Goal: Task Accomplishment & Management: Complete application form

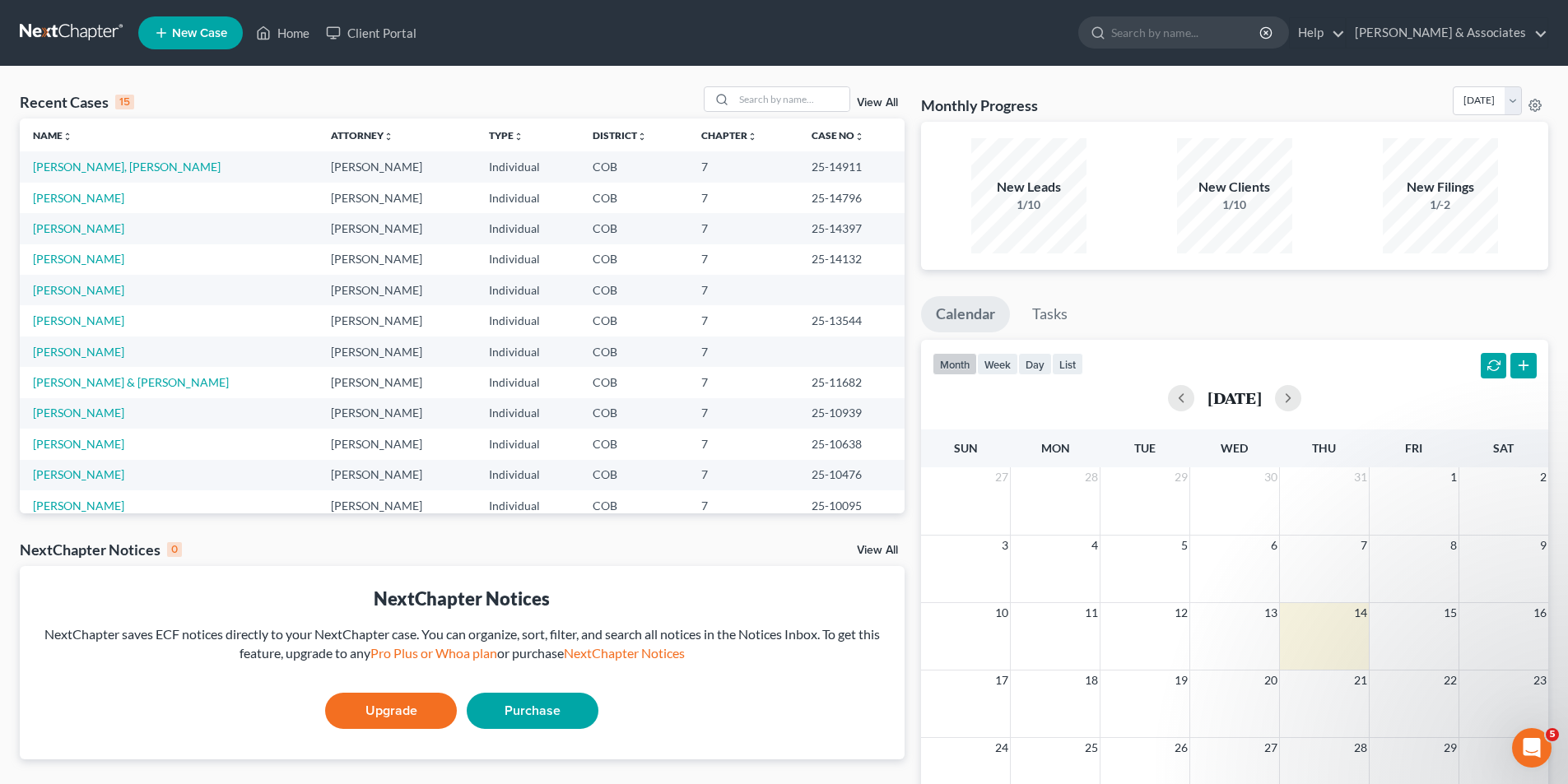
click at [98, 295] on td "[PERSON_NAME]" at bounding box center [169, 290] width 298 height 31
click at [99, 294] on td "[PERSON_NAME]" at bounding box center [169, 290] width 298 height 31
click at [79, 287] on link "[PERSON_NAME]" at bounding box center [79, 290] width 92 height 14
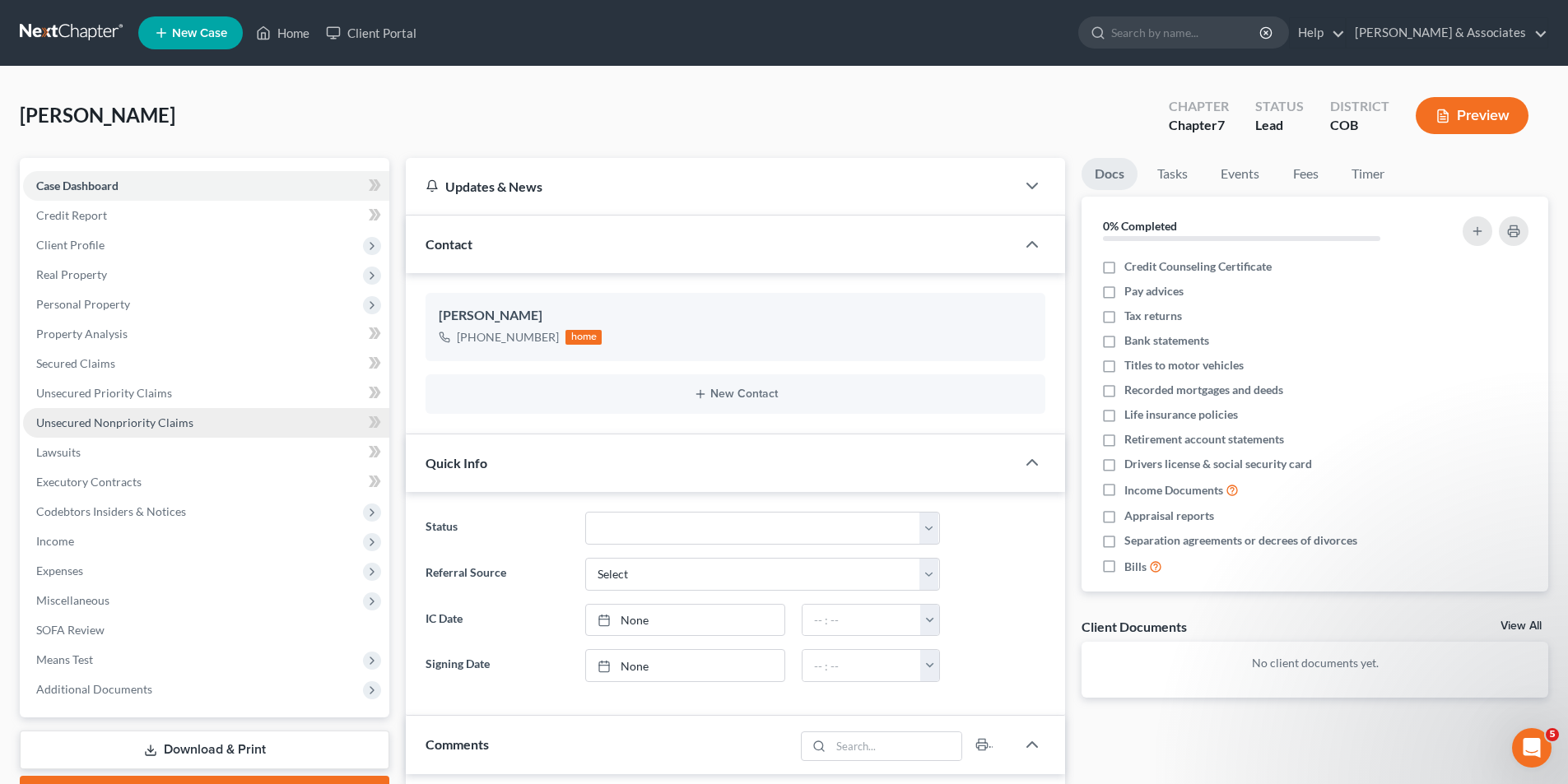
click at [78, 422] on span "Unsecured Nonpriority Claims" at bounding box center [115, 422] width 157 height 14
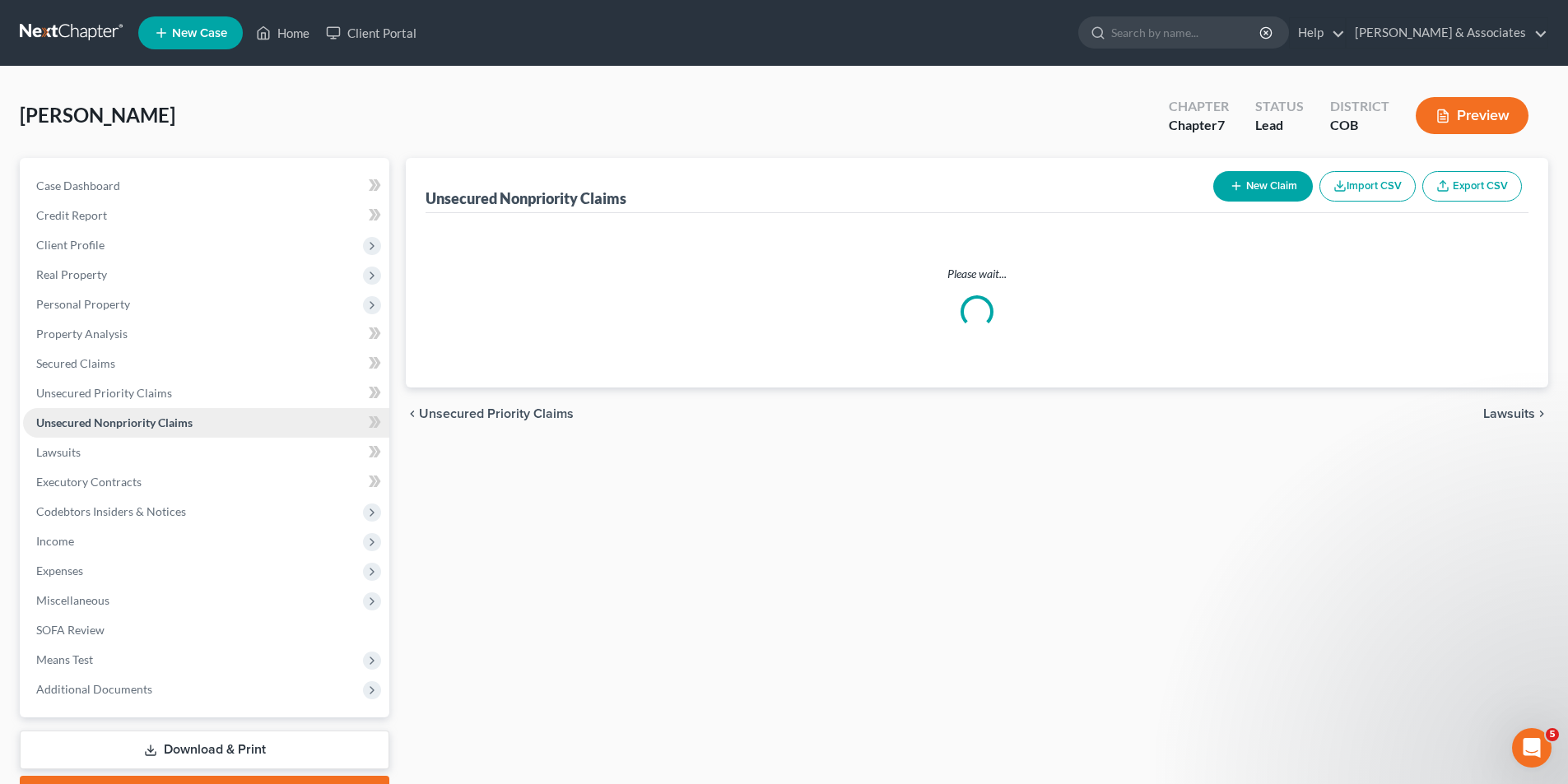
click at [78, 422] on span "Unsecured Nonpriority Claims" at bounding box center [114, 422] width 156 height 14
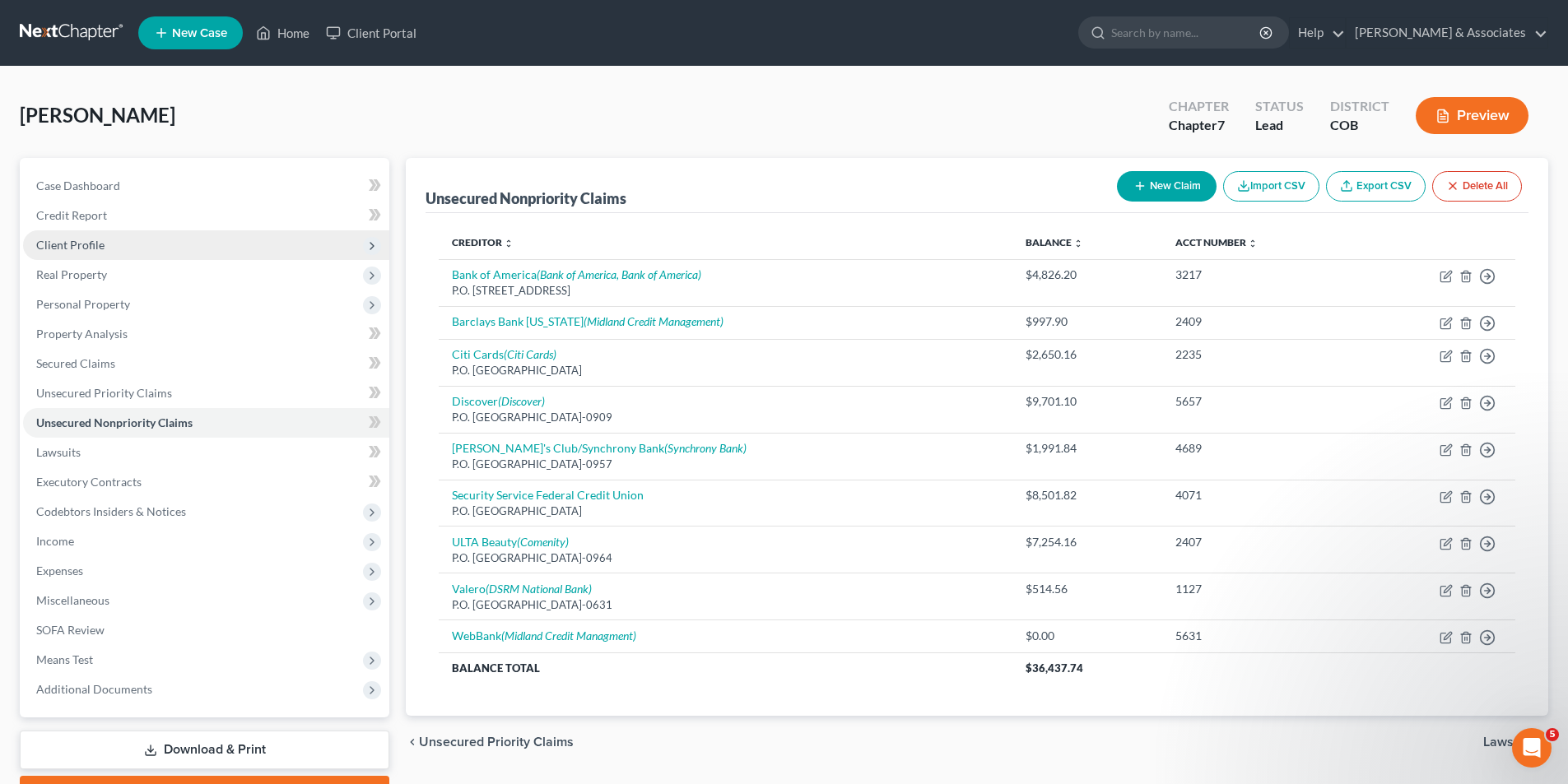
click at [75, 250] on span "Client Profile" at bounding box center [70, 245] width 68 height 14
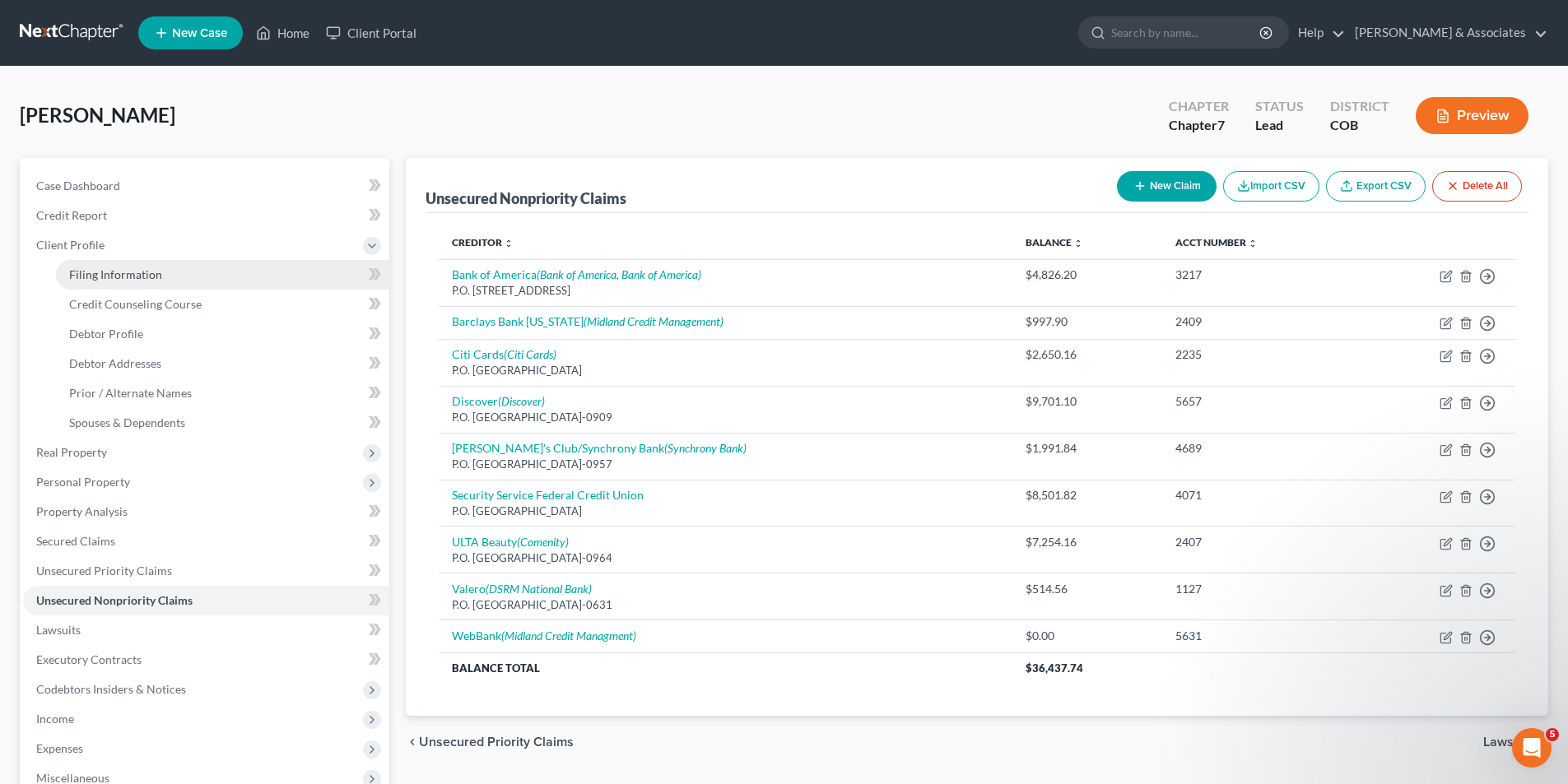
click at [108, 275] on span "Filing Information" at bounding box center [115, 274] width 93 height 14
select select "1"
select select "0"
select select "5"
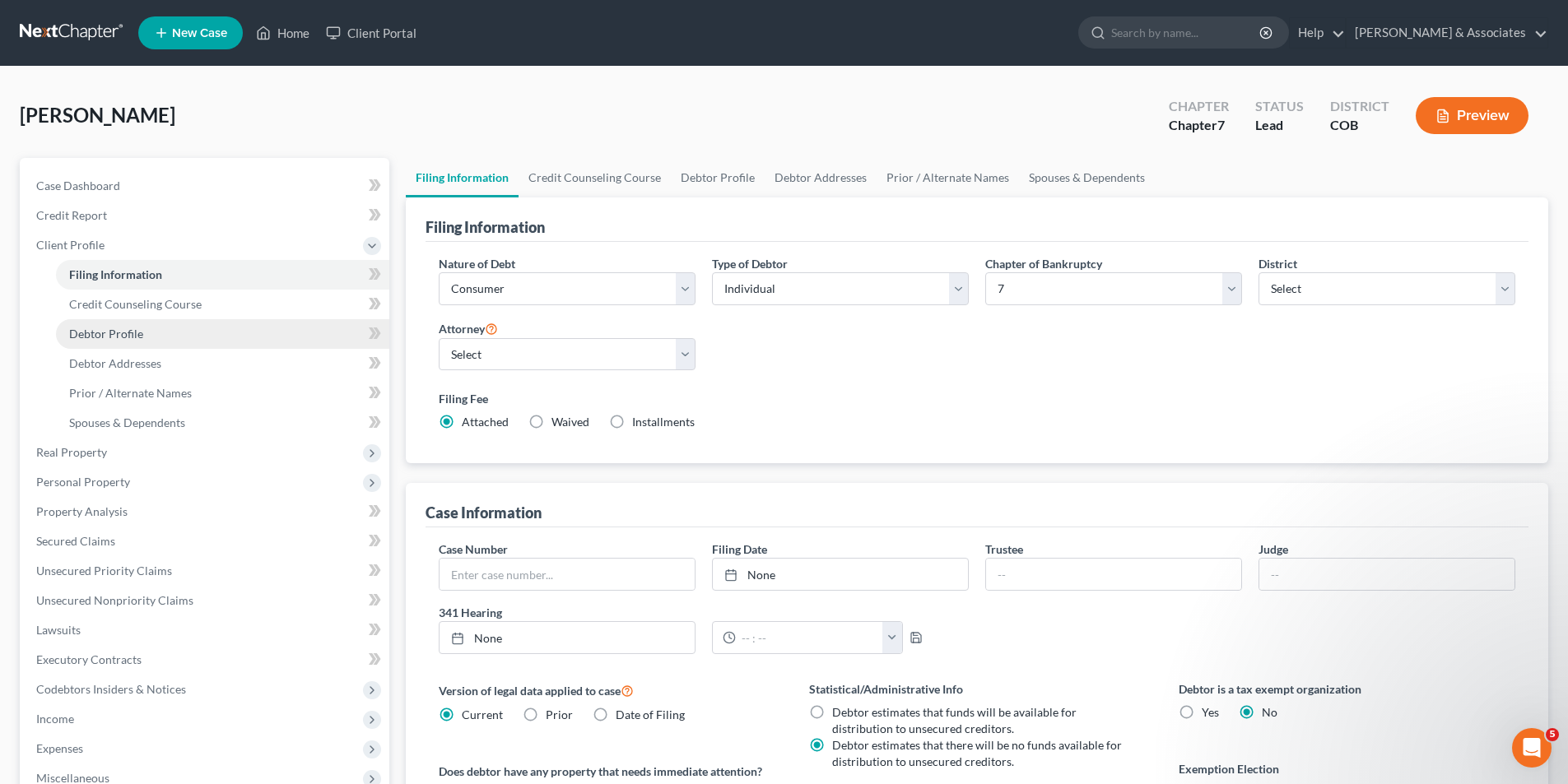
click at [104, 337] on span "Debtor Profile" at bounding box center [106, 333] width 74 height 14
select select "1"
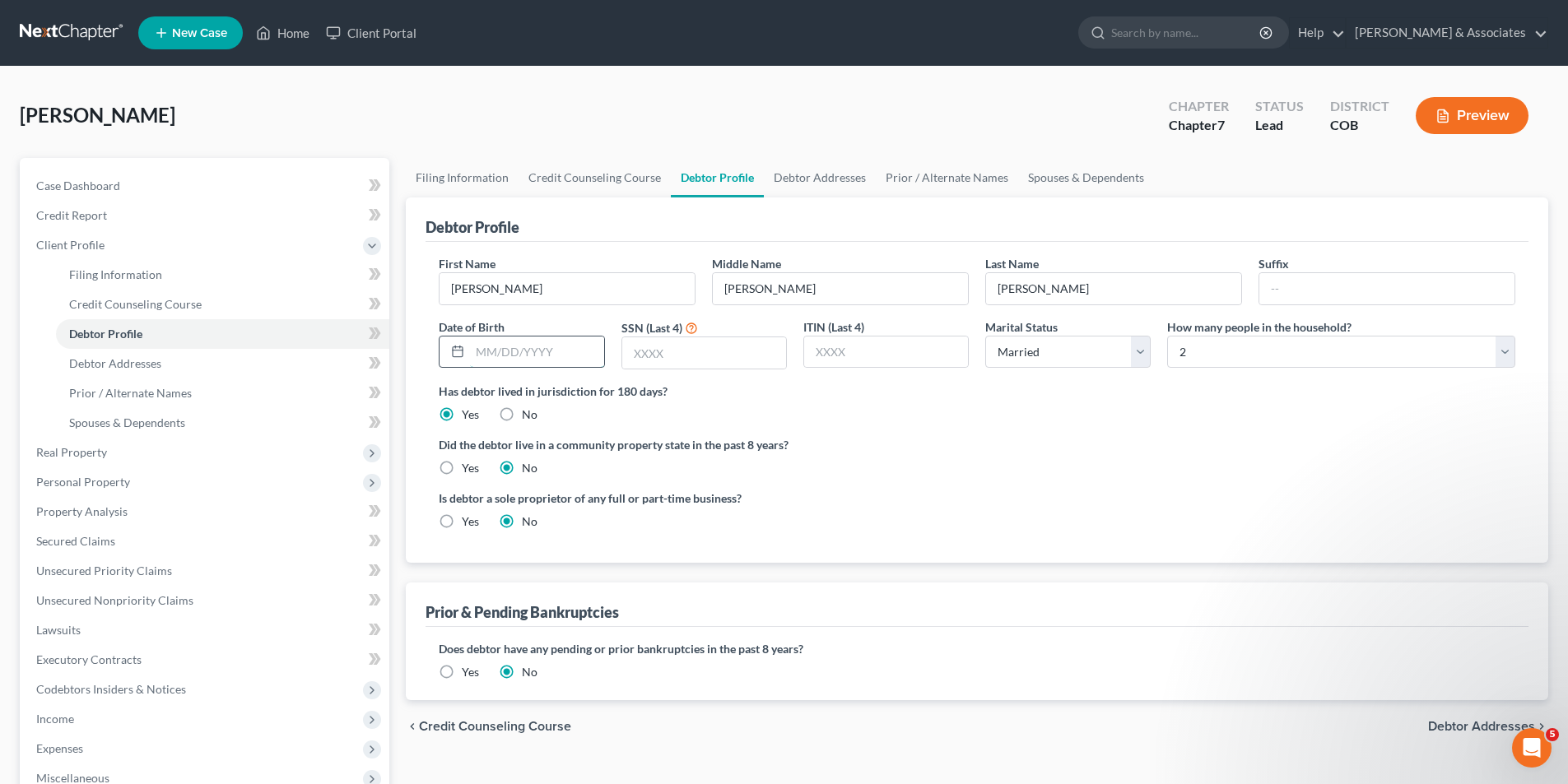
click at [476, 354] on input "text" at bounding box center [536, 351] width 133 height 31
click at [674, 356] on input "text" at bounding box center [704, 352] width 164 height 31
click at [487, 352] on input "04261948" at bounding box center [536, 351] width 133 height 31
type input "[DATE]"
click at [660, 359] on input "text" at bounding box center [704, 352] width 164 height 31
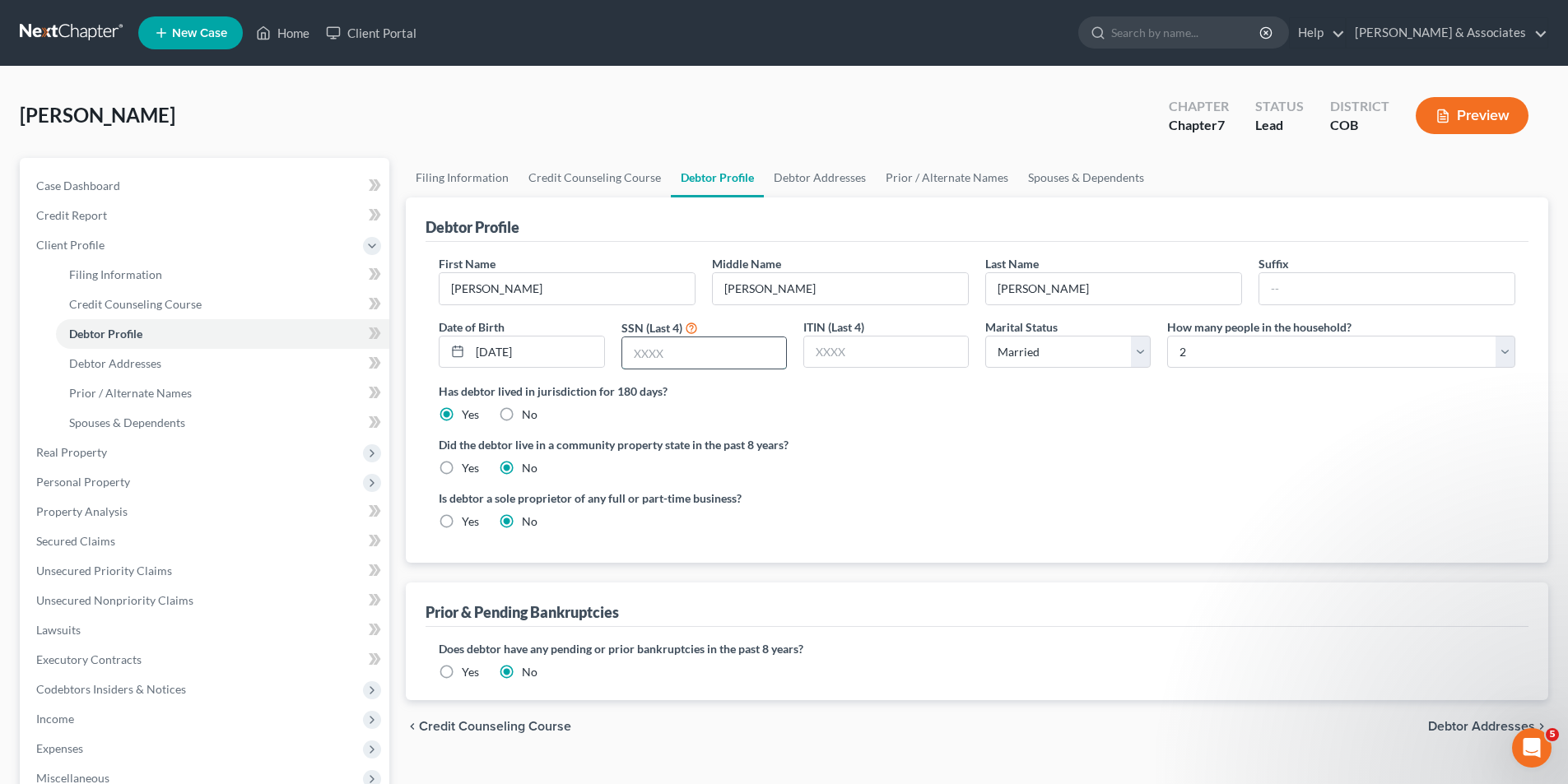
click at [629, 355] on input "text" at bounding box center [704, 352] width 164 height 31
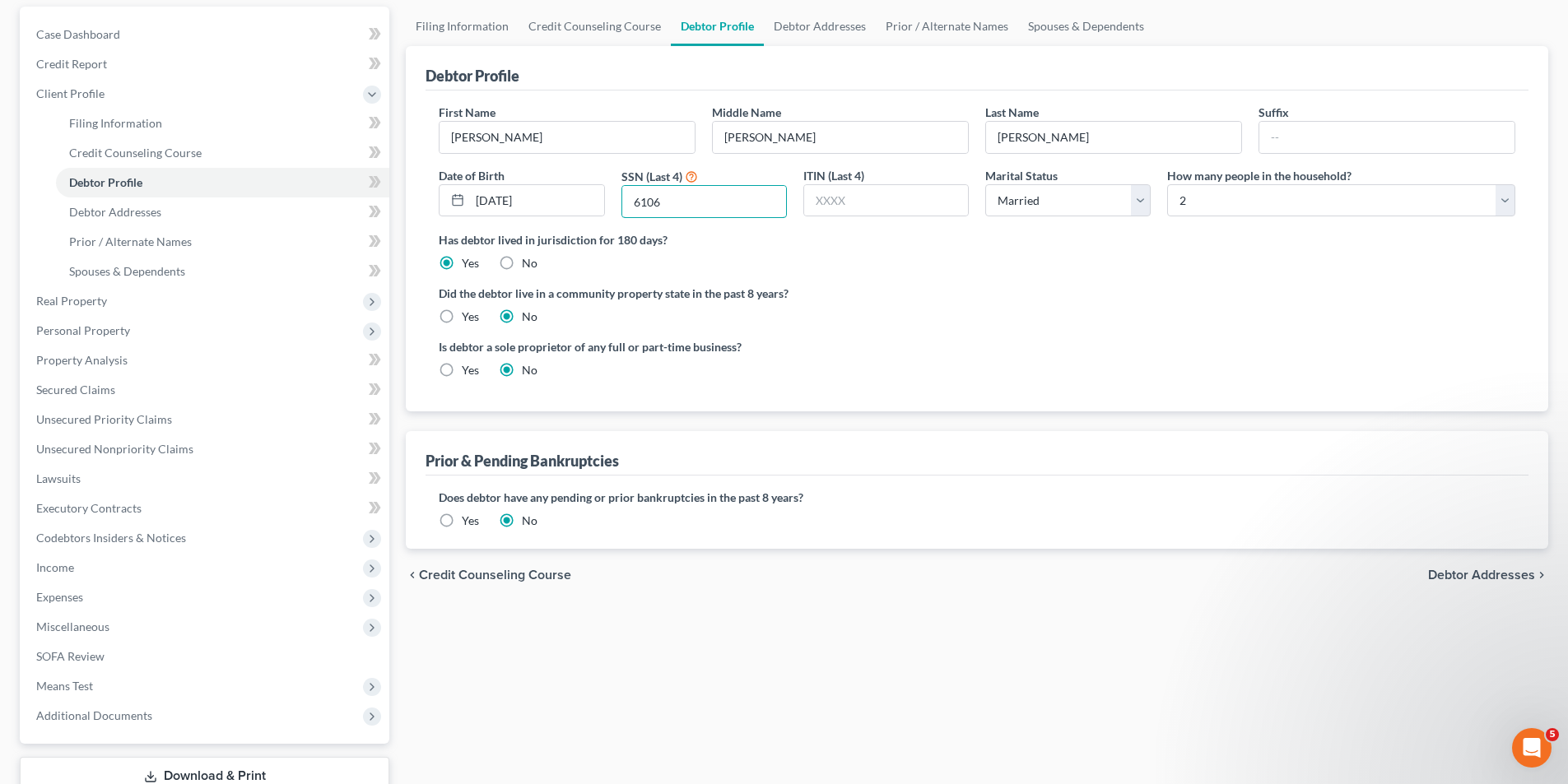
scroll to position [161, 0]
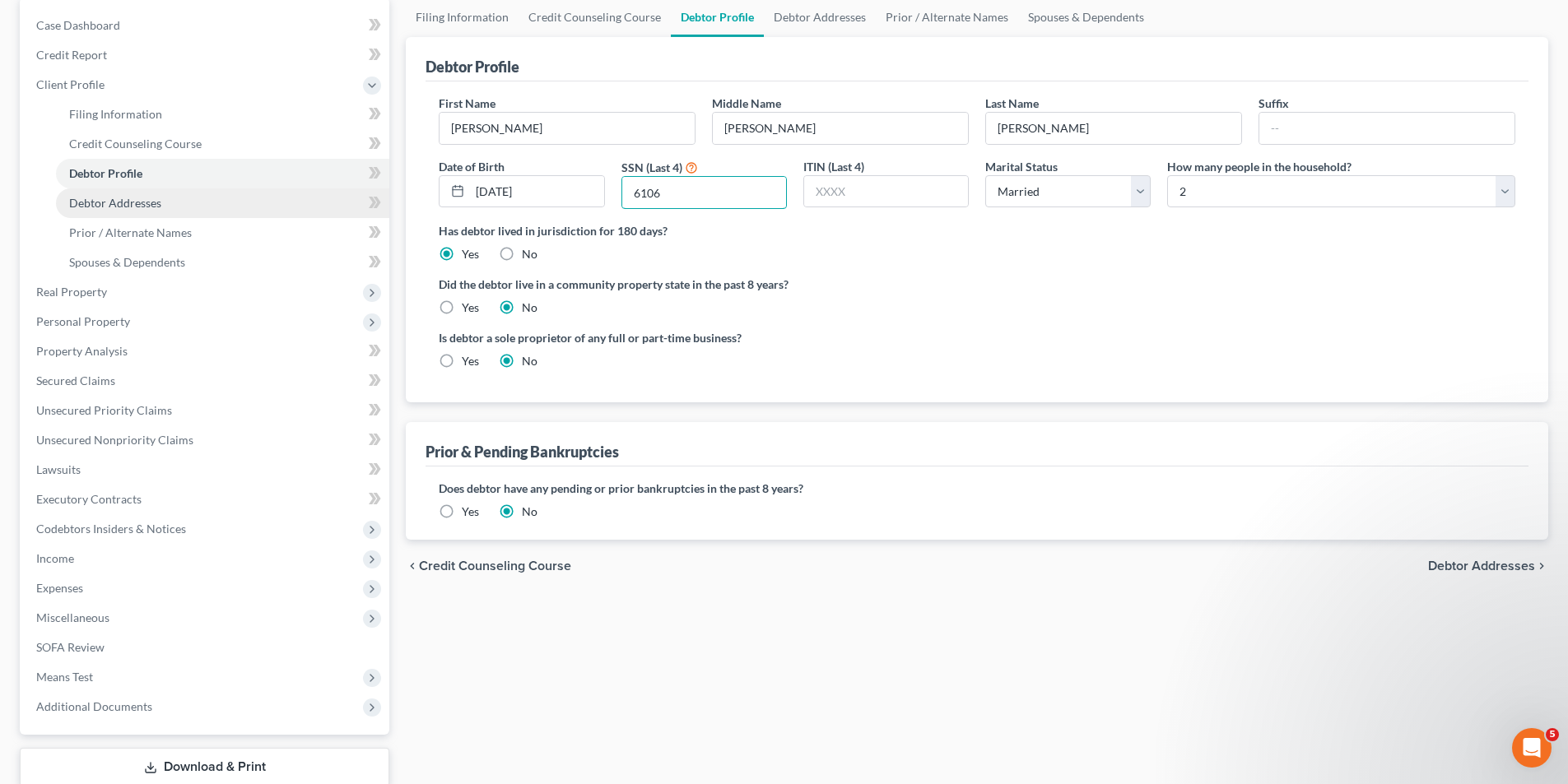
type input "6106"
click at [129, 202] on span "Debtor Addresses" at bounding box center [115, 203] width 92 height 14
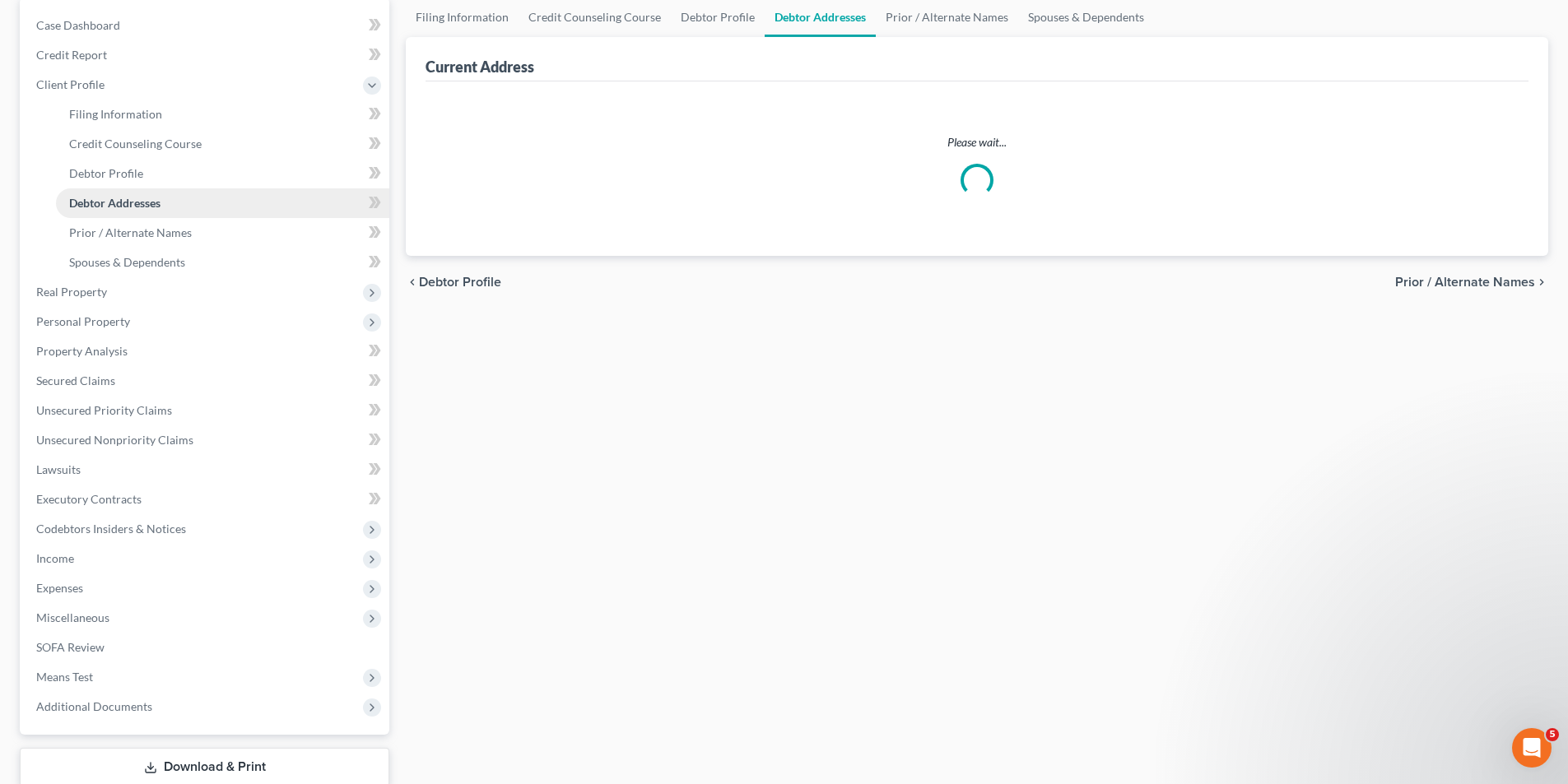
scroll to position [79, 0]
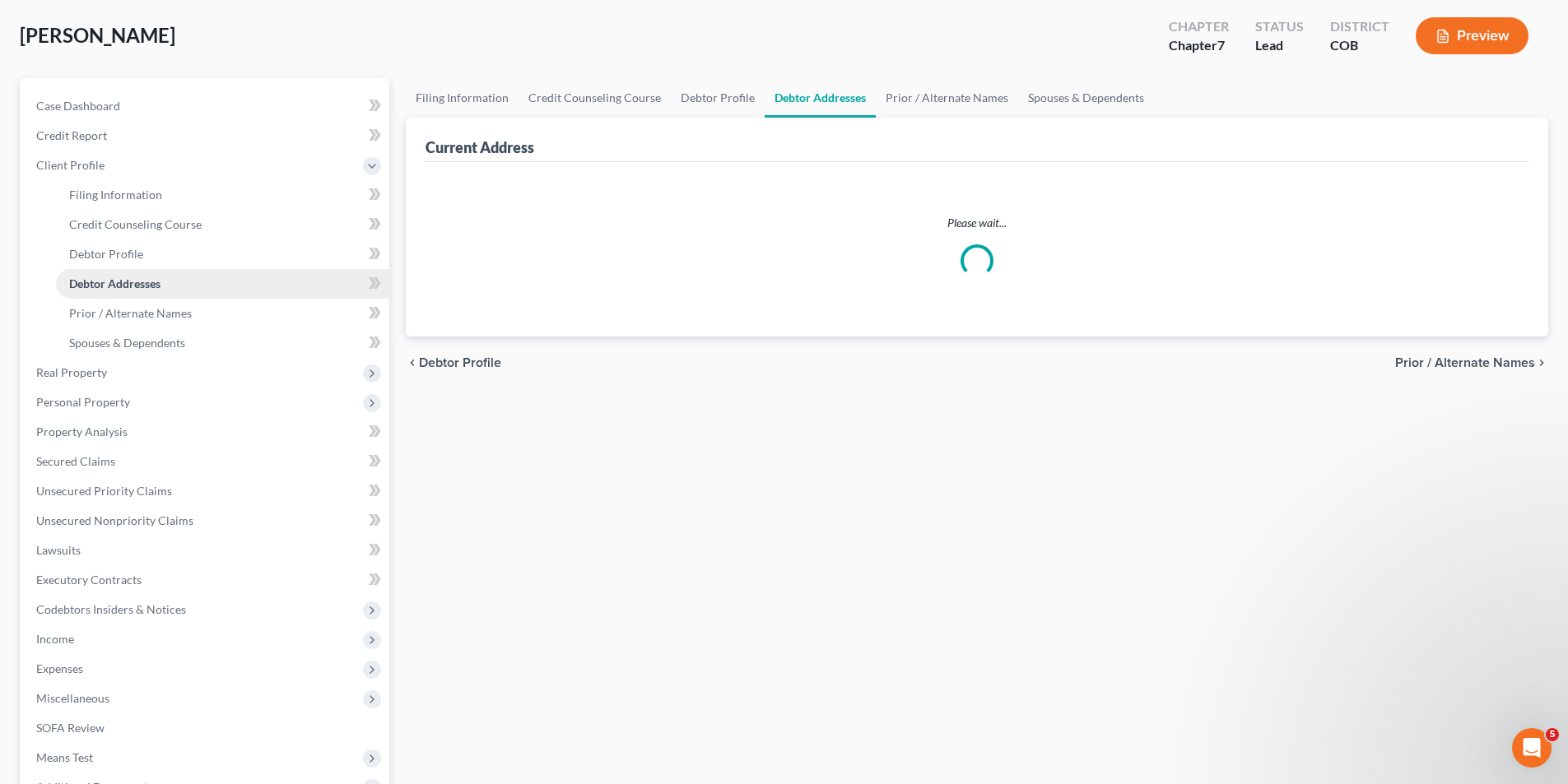
select select "0"
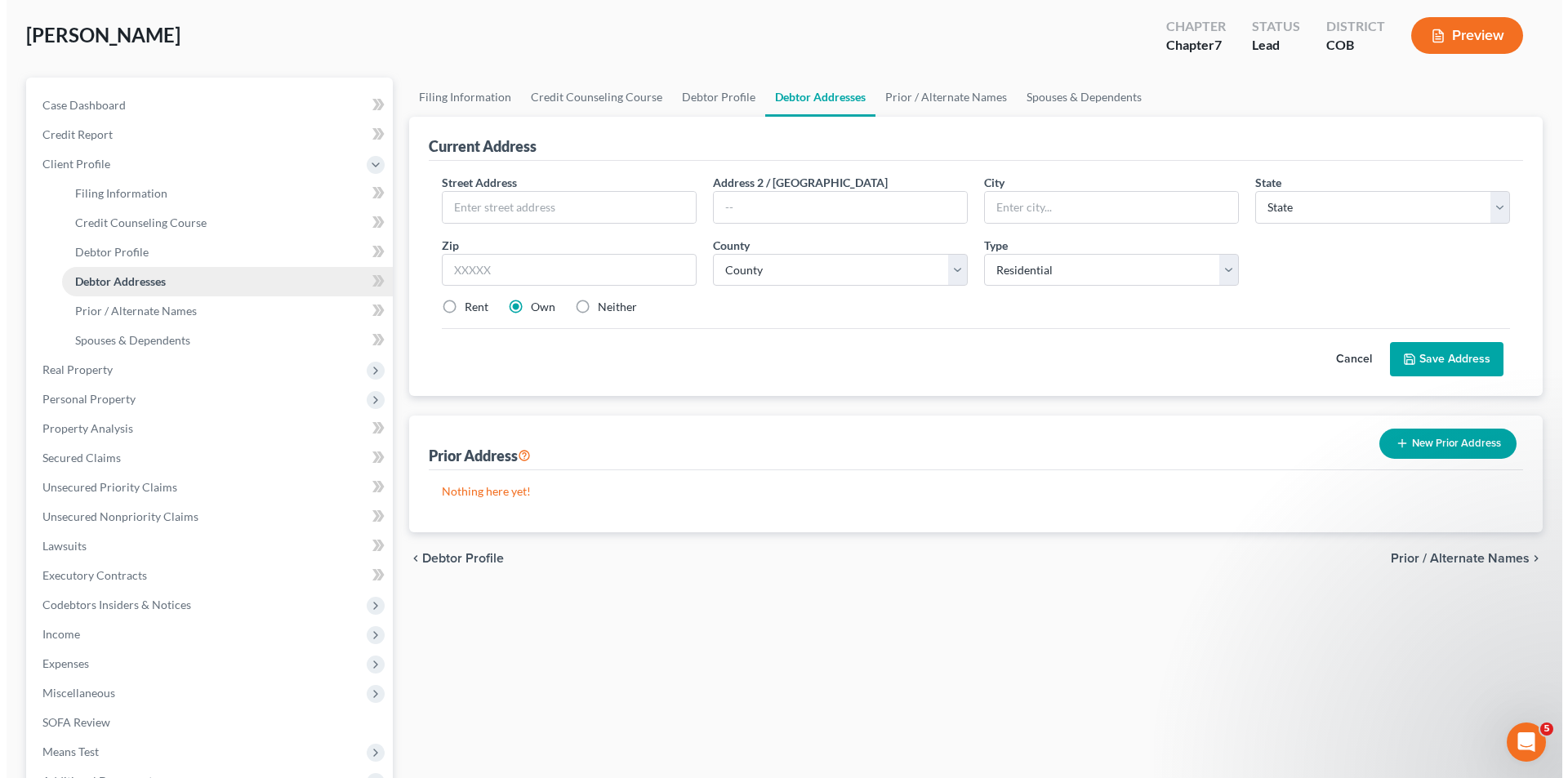
scroll to position [0, 0]
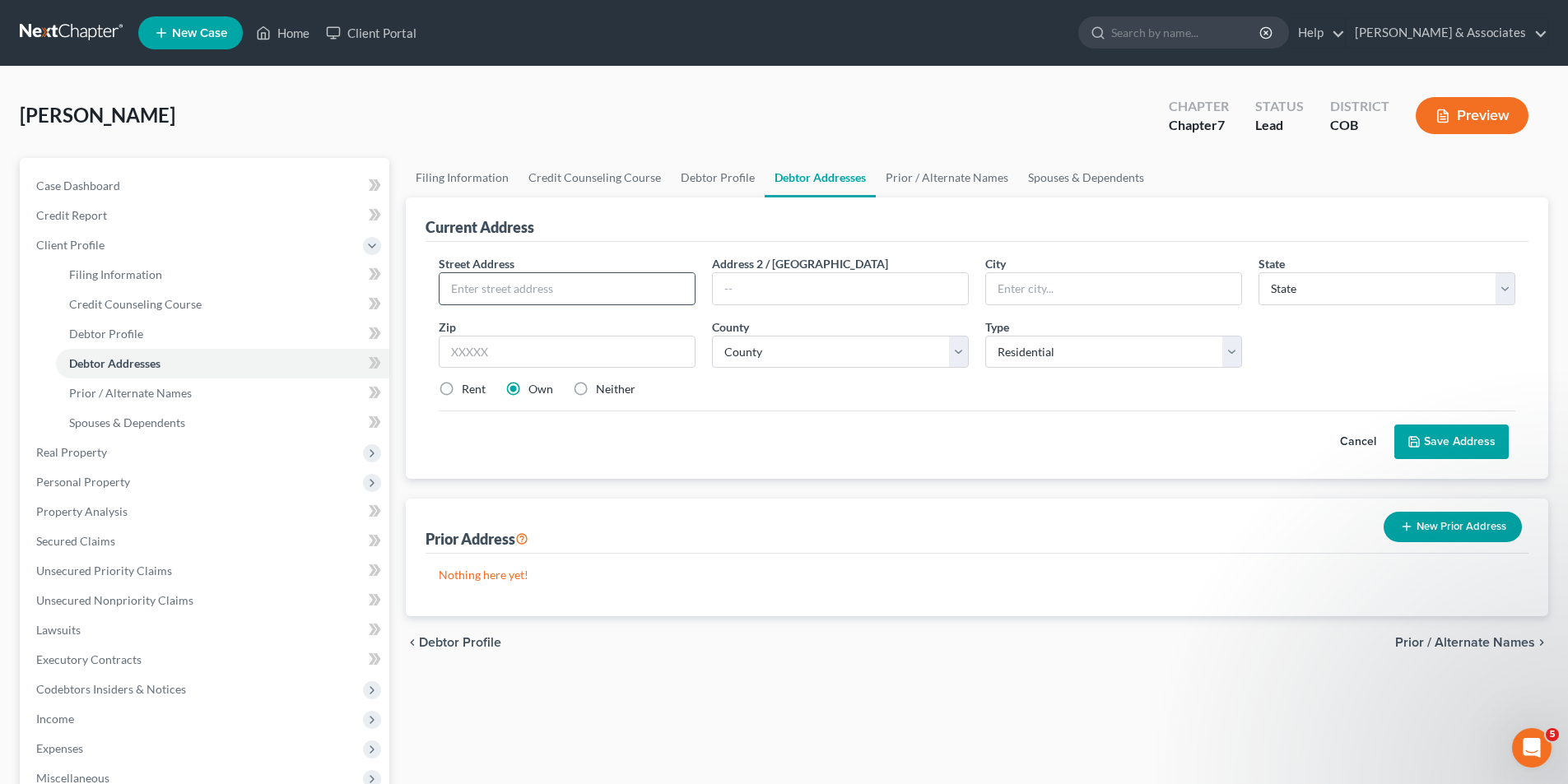
click at [447, 291] on input "text" at bounding box center [566, 288] width 255 height 31
type input "[STREET_ADDRESS]"
click at [995, 288] on input "text" at bounding box center [1113, 288] width 255 height 31
type input "Aurora"
click at [1504, 287] on select "State [US_STATE] AK AR AZ CA CO CT DE DC [GEOGRAPHIC_DATA] [GEOGRAPHIC_DATA] GU…" at bounding box center [1386, 288] width 257 height 33
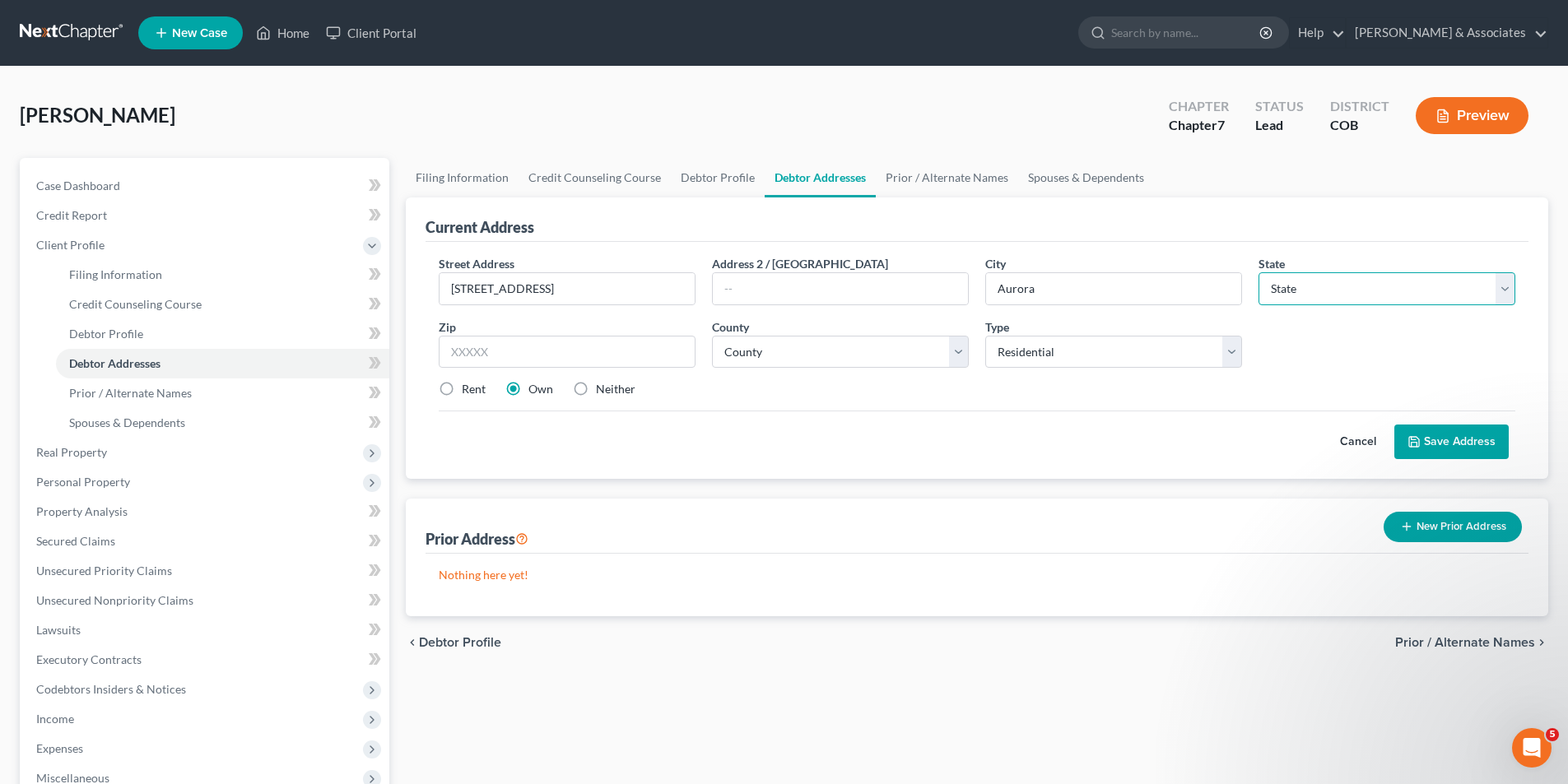
select select "5"
click at [1258, 273] on select "State [US_STATE] AK AR AZ CA CO CT DE DC [GEOGRAPHIC_DATA] [GEOGRAPHIC_DATA] GU…" at bounding box center [1386, 288] width 257 height 33
click at [457, 355] on input "text" at bounding box center [566, 352] width 257 height 33
type input "80015"
click at [1482, 436] on button "Save Address" at bounding box center [1452, 441] width 115 height 34
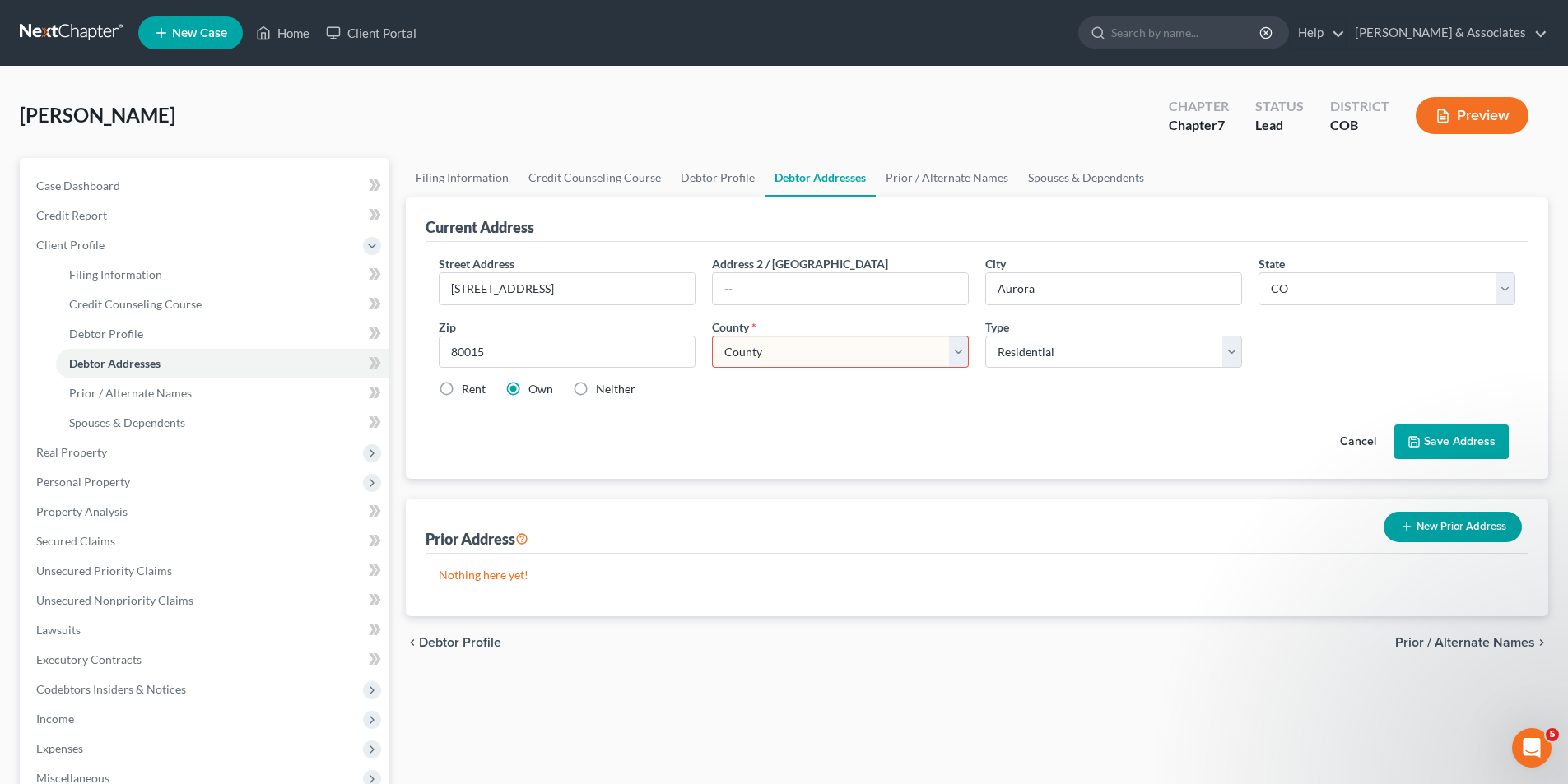
click at [962, 352] on select "County [GEOGRAPHIC_DATA] [GEOGRAPHIC_DATA] [GEOGRAPHIC_DATA] [GEOGRAPHIC_DATA] …" at bounding box center [840, 352] width 257 height 33
select select "2"
click at [712, 336] on select "County [GEOGRAPHIC_DATA] [GEOGRAPHIC_DATA] [GEOGRAPHIC_DATA] [GEOGRAPHIC_DATA] …" at bounding box center [840, 352] width 257 height 33
click at [461, 389] on label "Rent" at bounding box center [473, 389] width 24 height 17
click at [469, 389] on input "Rent" at bounding box center [474, 386] width 11 height 11
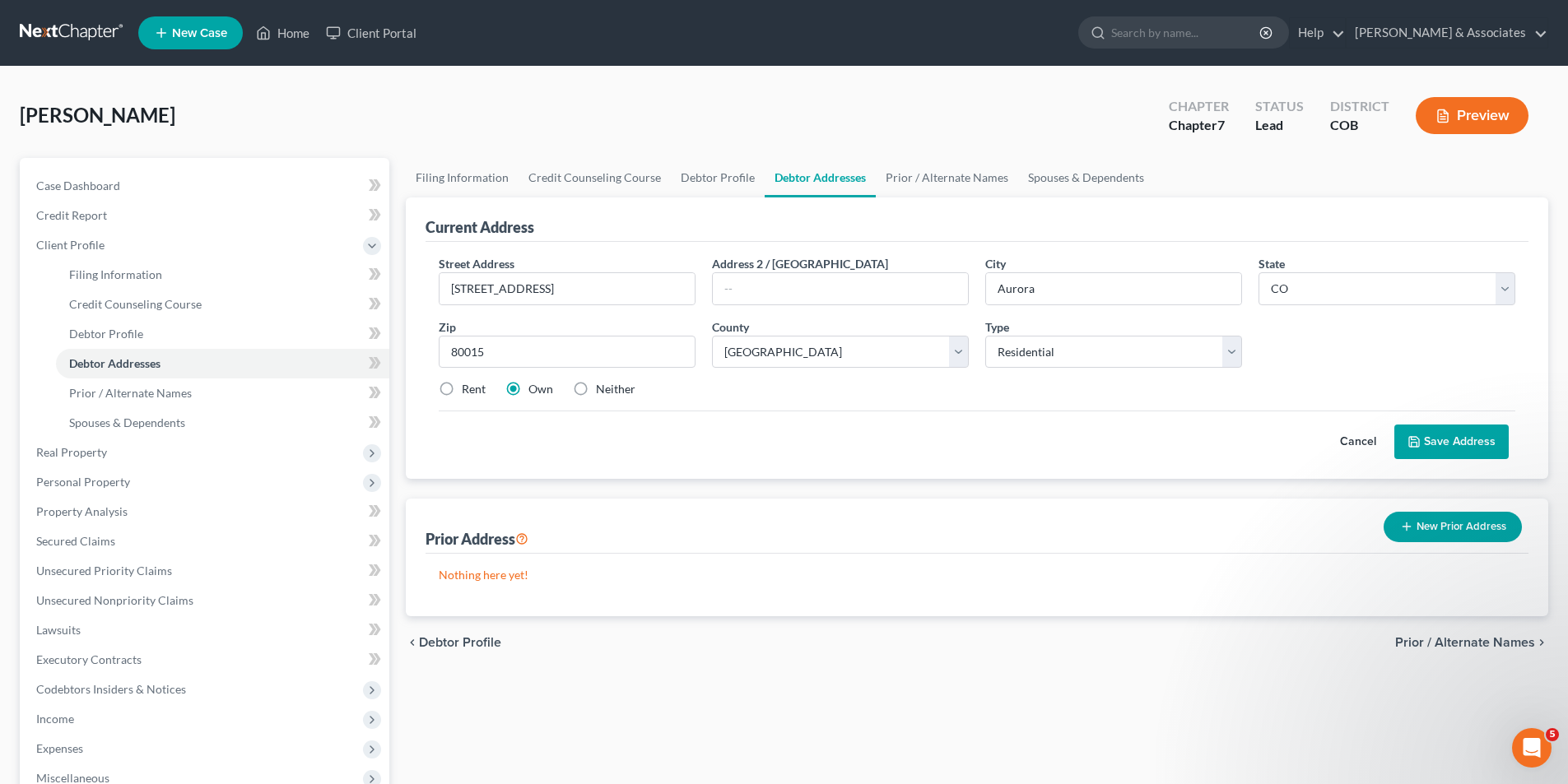
radio input "true"
click at [1438, 434] on button "Save Address" at bounding box center [1452, 441] width 115 height 34
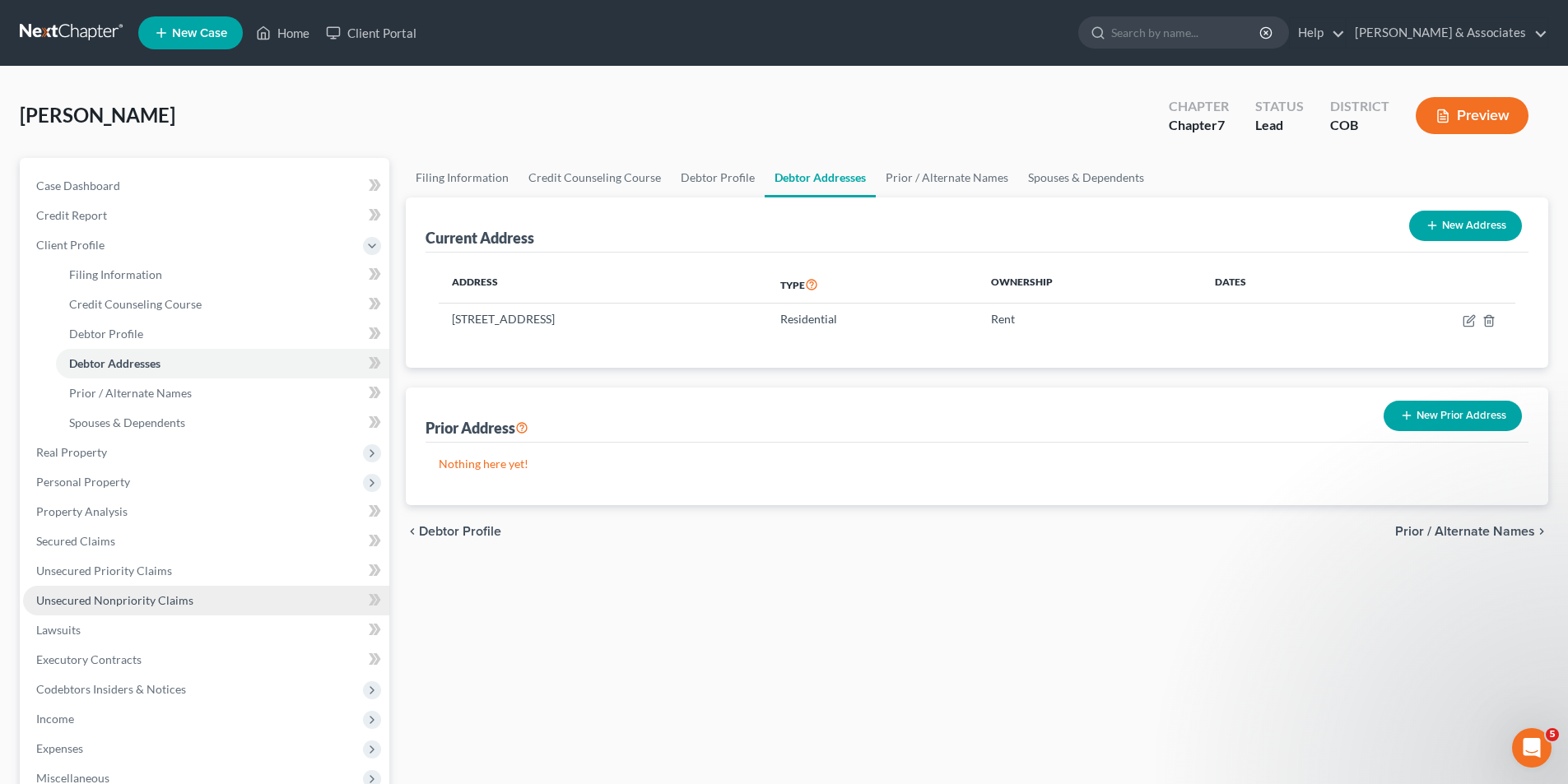
click at [93, 603] on span "Unsecured Nonpriority Claims" at bounding box center [115, 600] width 157 height 14
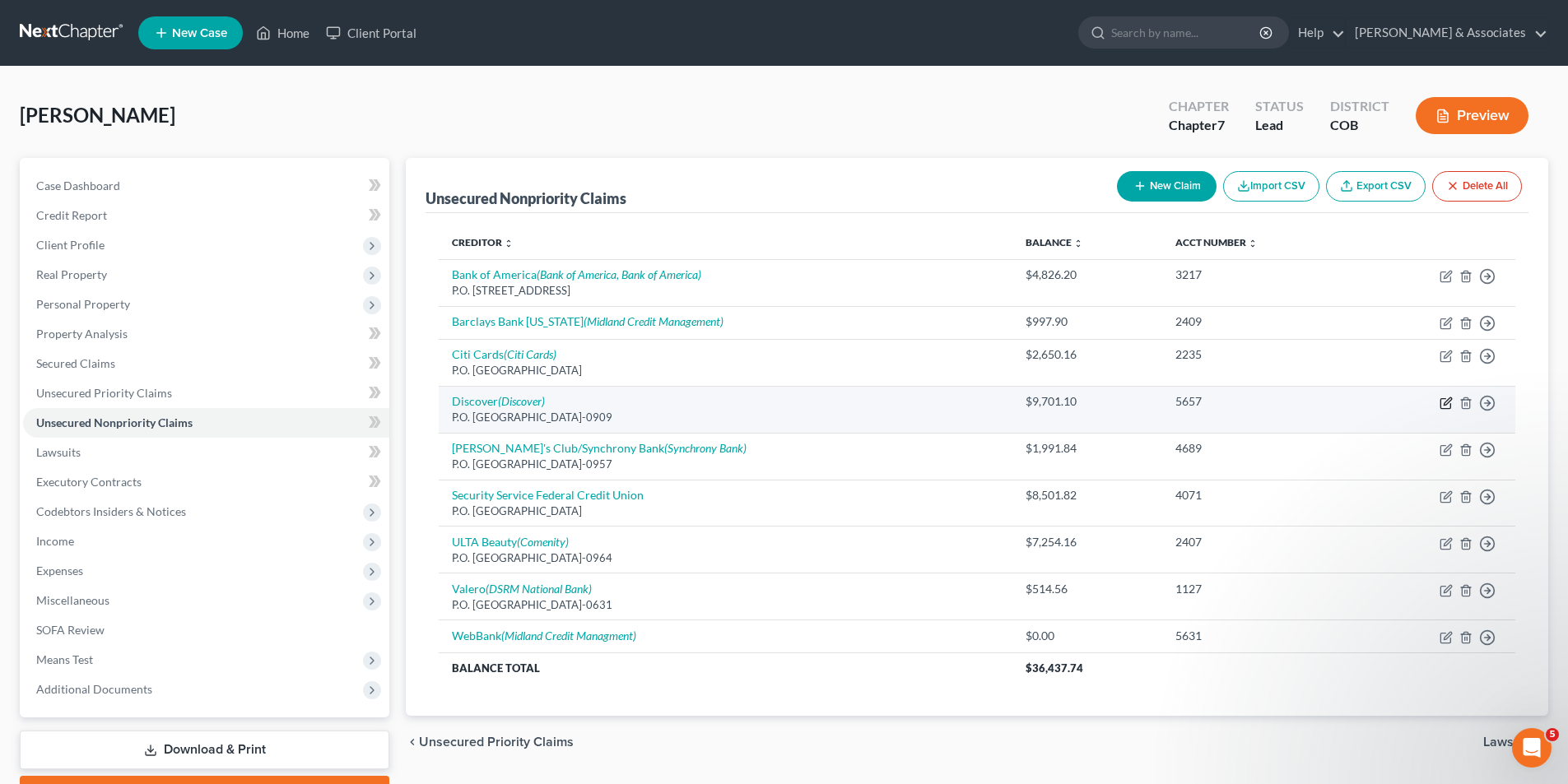
click at [1443, 404] on icon "button" at bounding box center [1445, 403] width 13 height 13
select select "4"
select select "2"
select select "0"
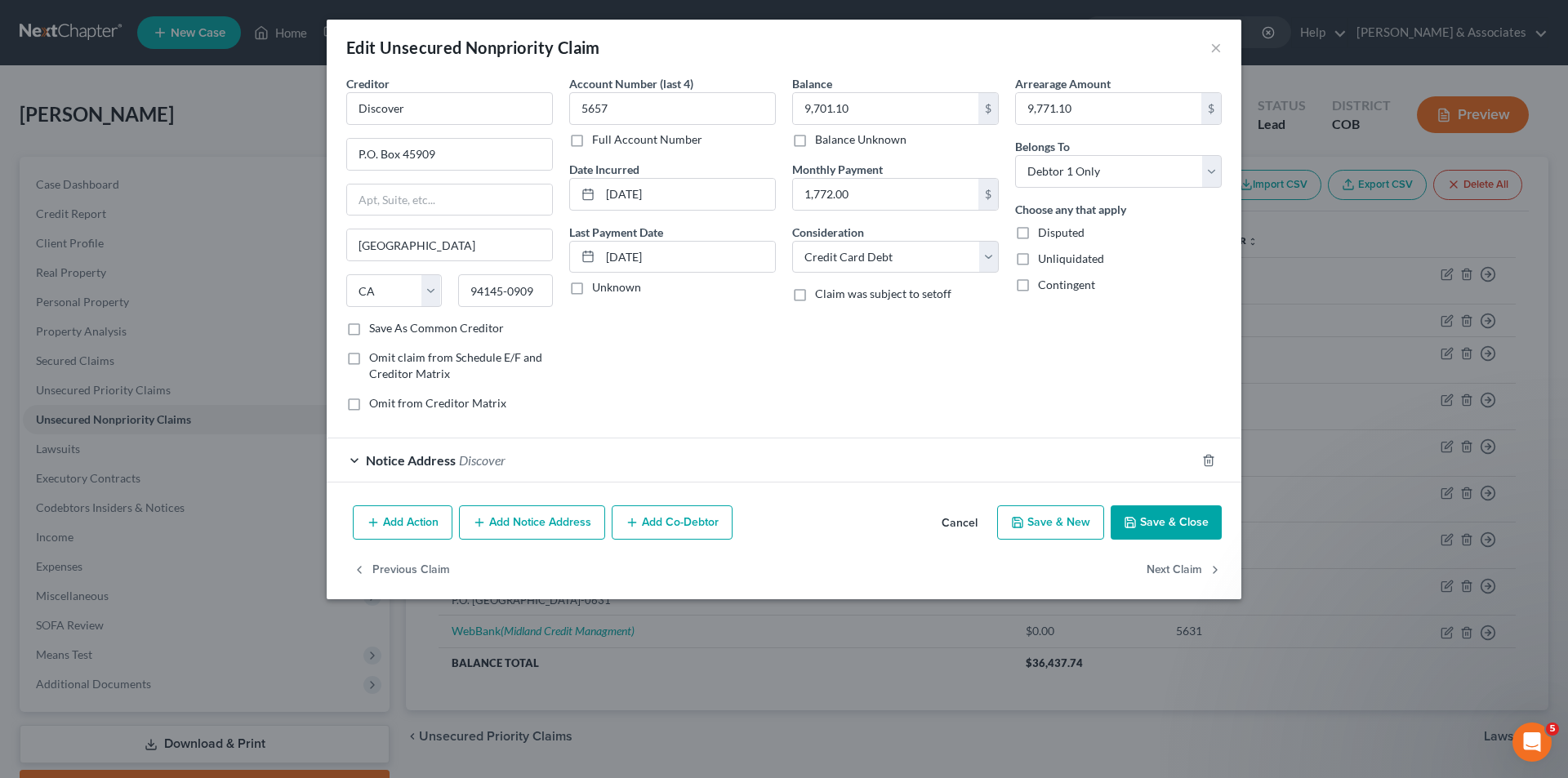
click at [355, 466] on div "Notice Address Discover" at bounding box center [761, 459] width 868 height 43
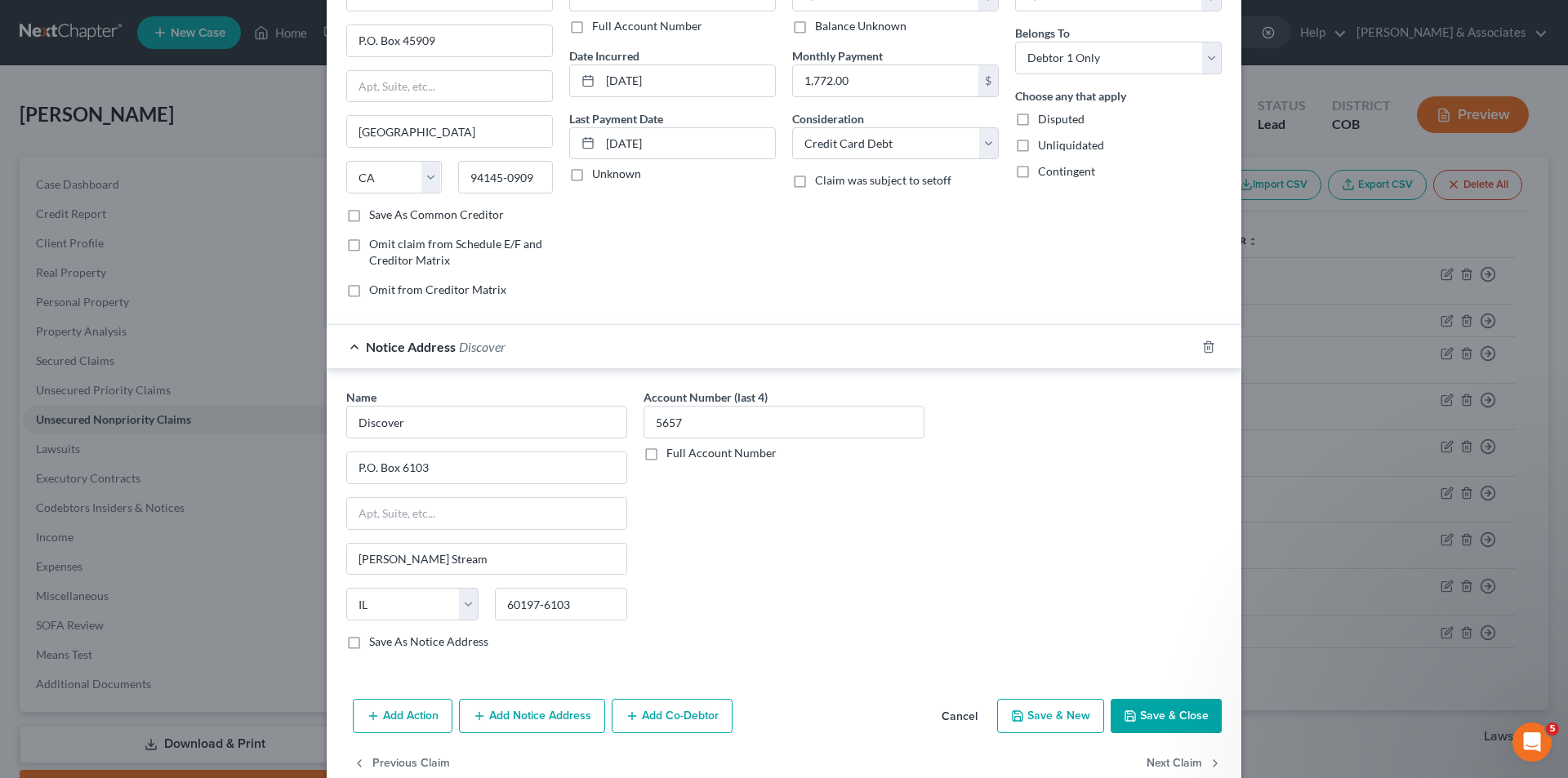
scroll to position [123, 0]
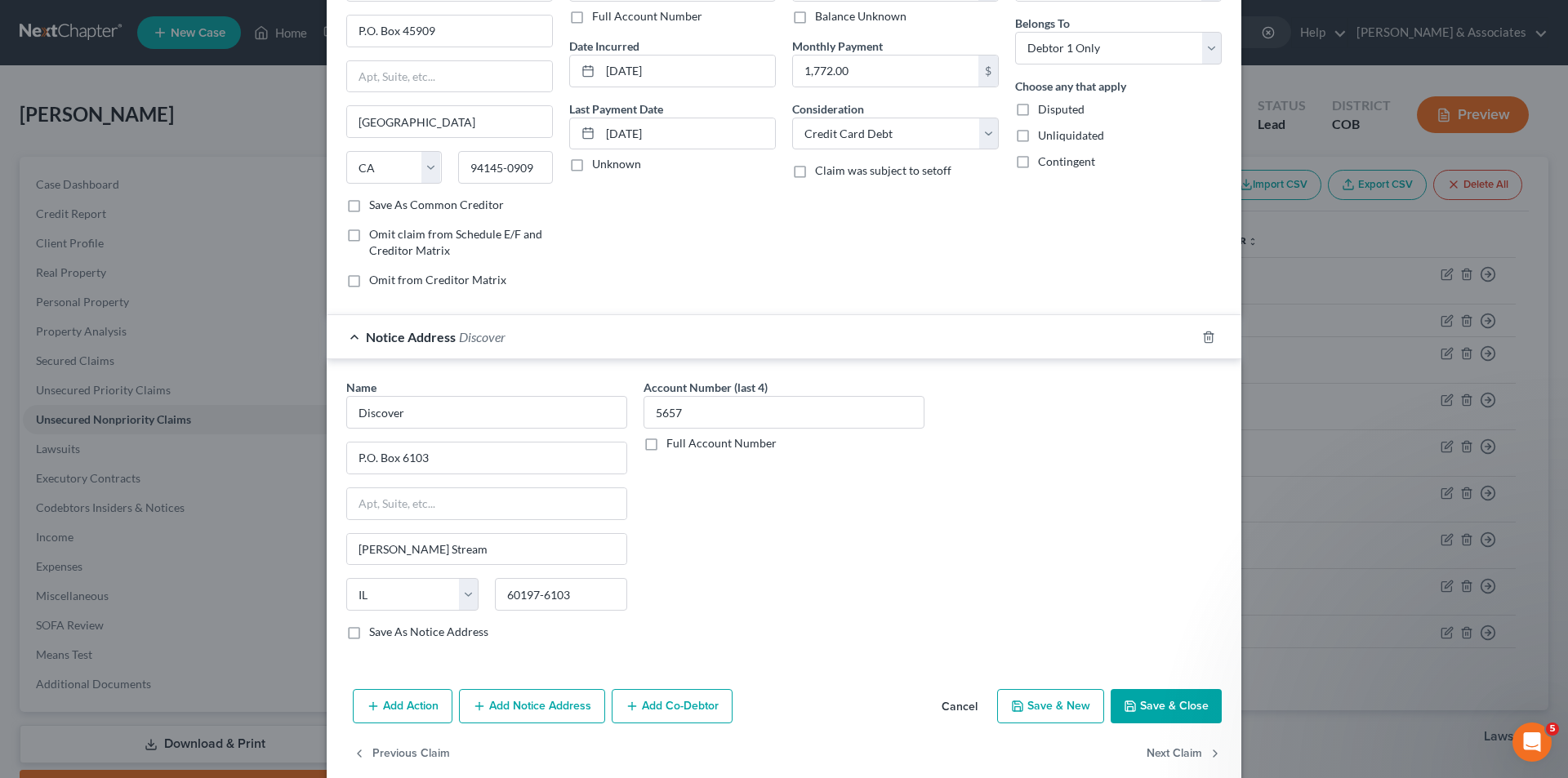
click at [556, 711] on button "Add Notice Address" at bounding box center [531, 705] width 146 height 34
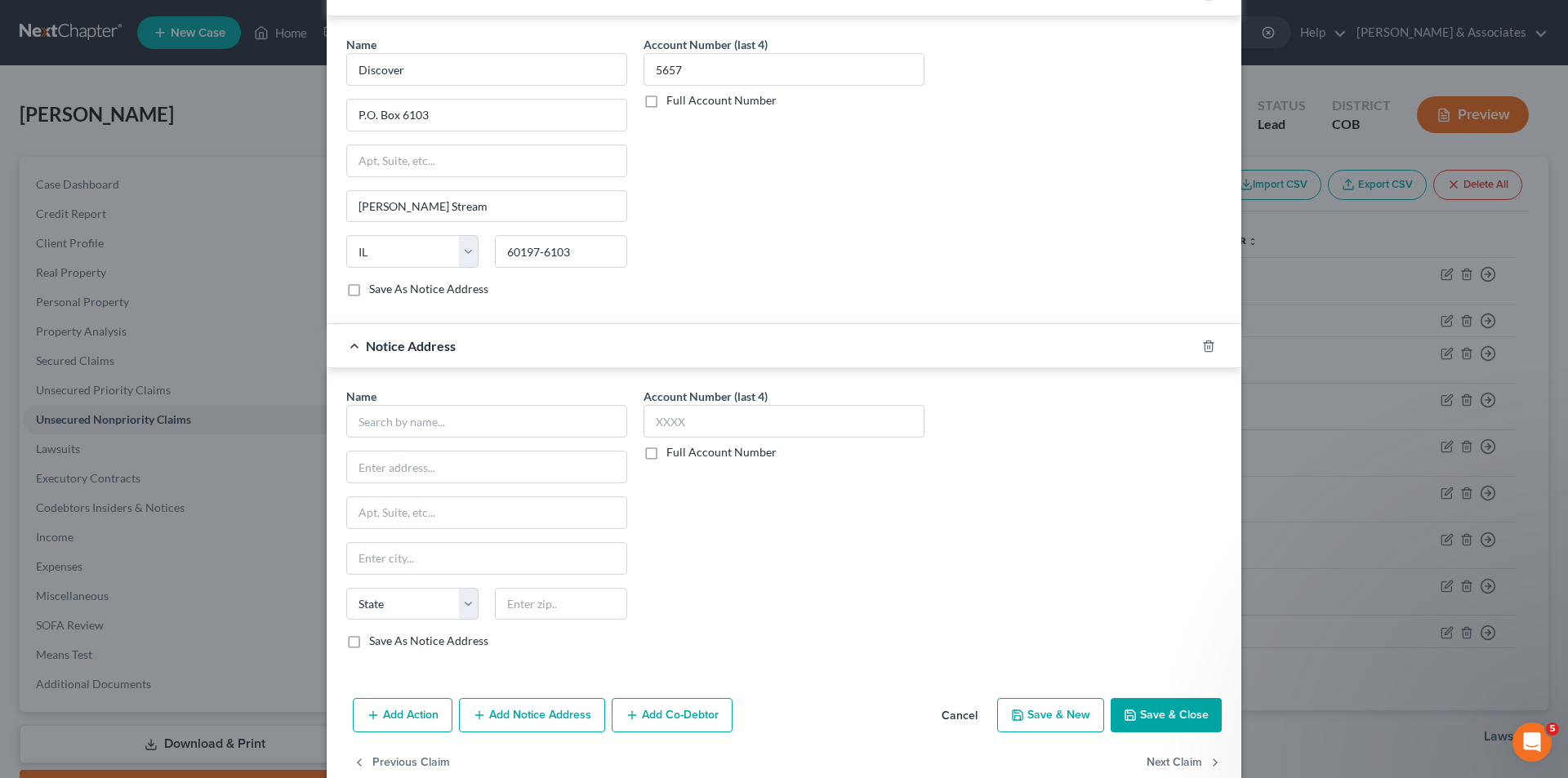
scroll to position [501, 0]
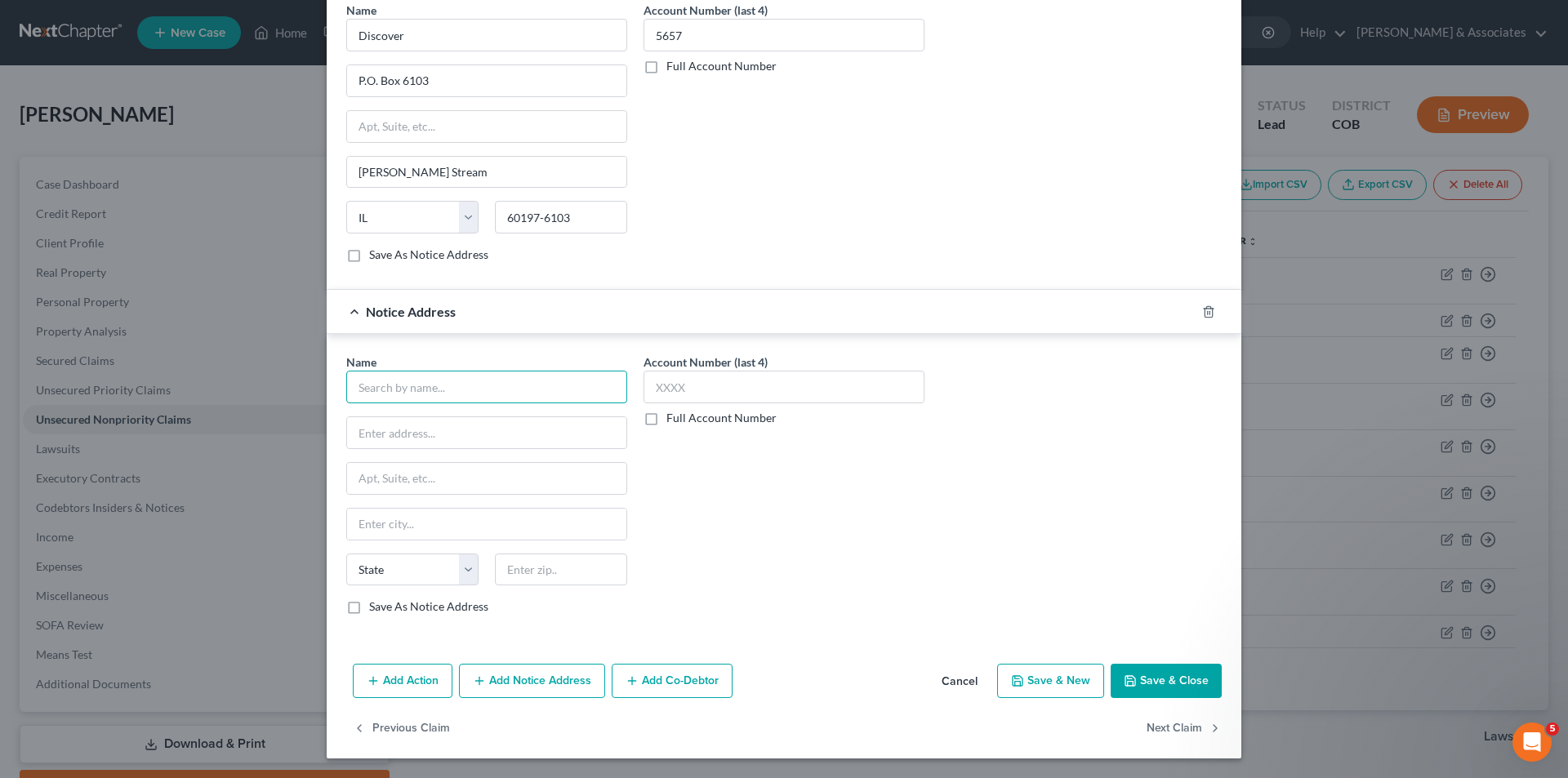
click at [348, 388] on input "text" at bounding box center [486, 386] width 281 height 32
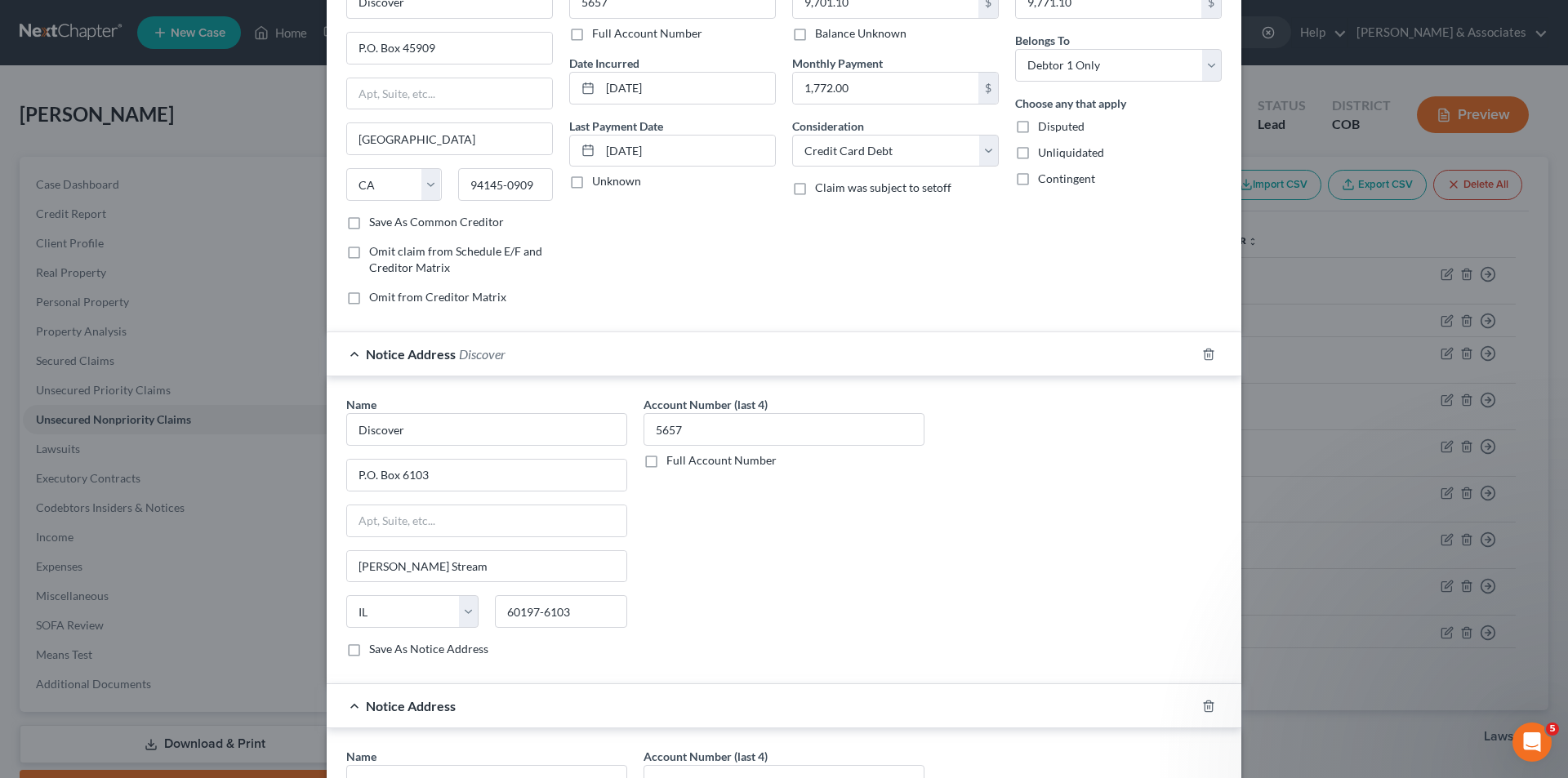
scroll to position [0, 0]
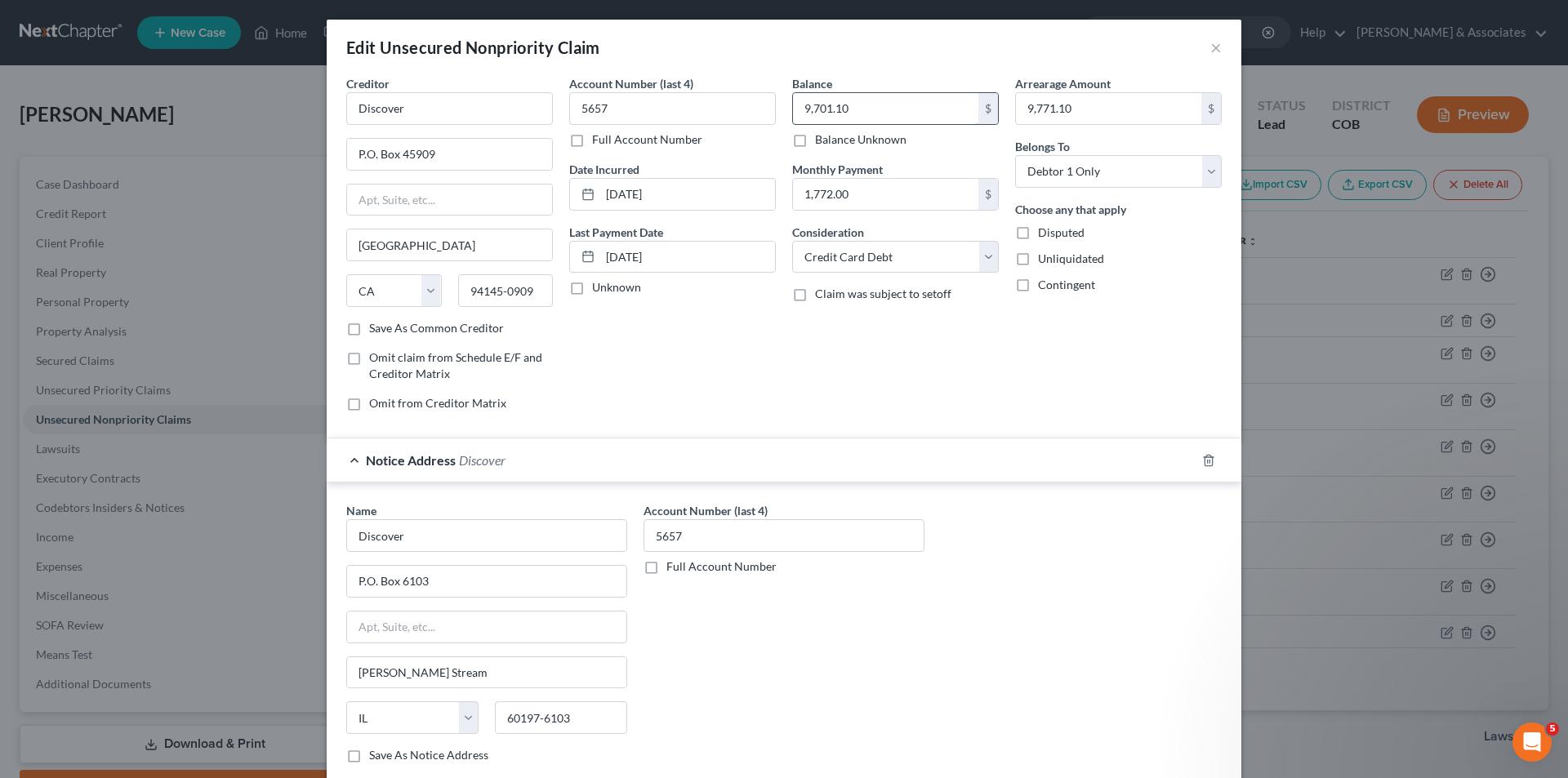
click at [857, 109] on input "9,701.10" at bounding box center [886, 108] width 186 height 31
type input "9,938.00"
click at [879, 344] on div "Balance 9,938.00 $ Balance Unknown Balance Undetermined 9,938.00 $ Balance Unkn…" at bounding box center [895, 249] width 223 height 349
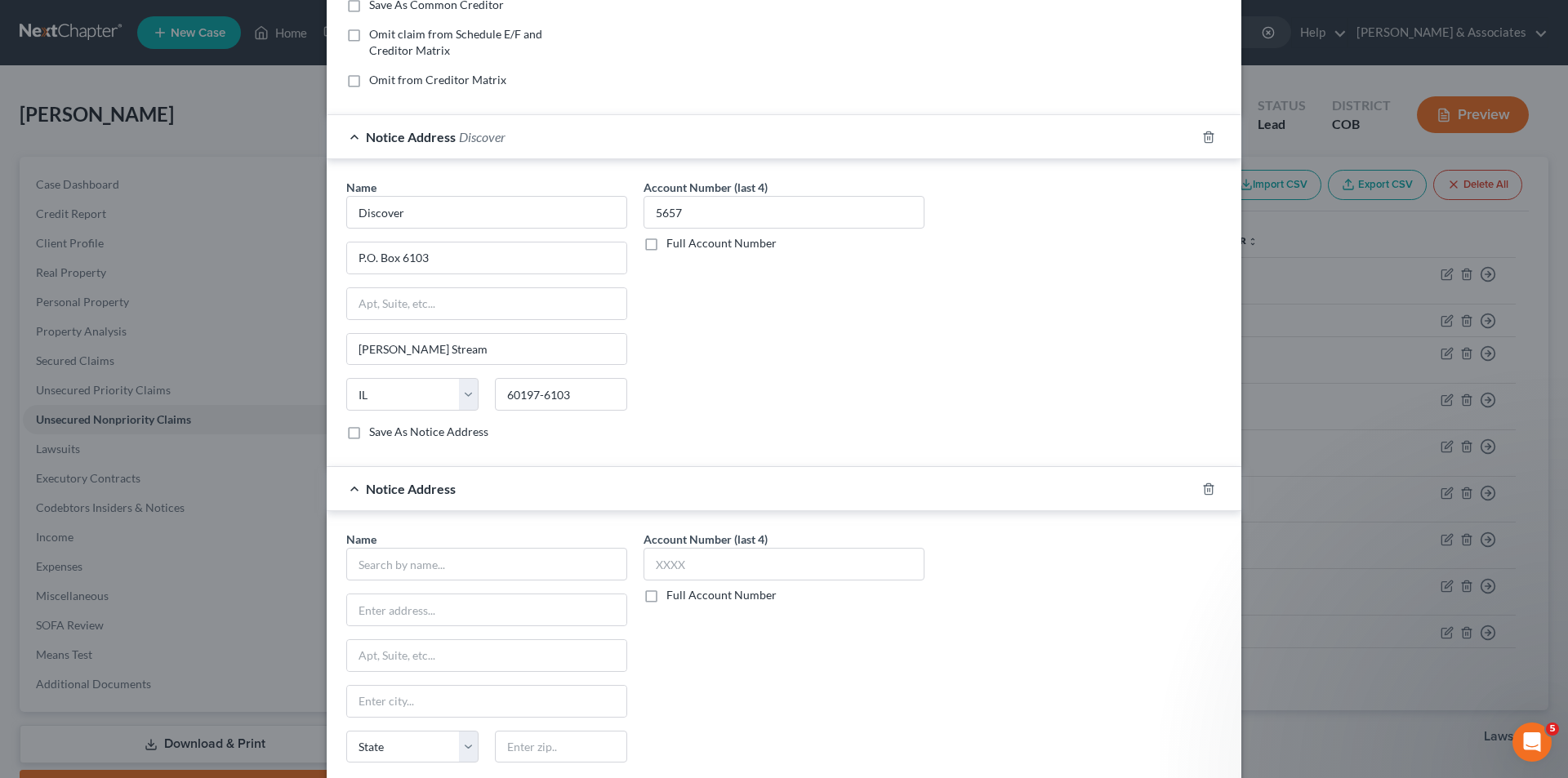
scroll to position [340, 0]
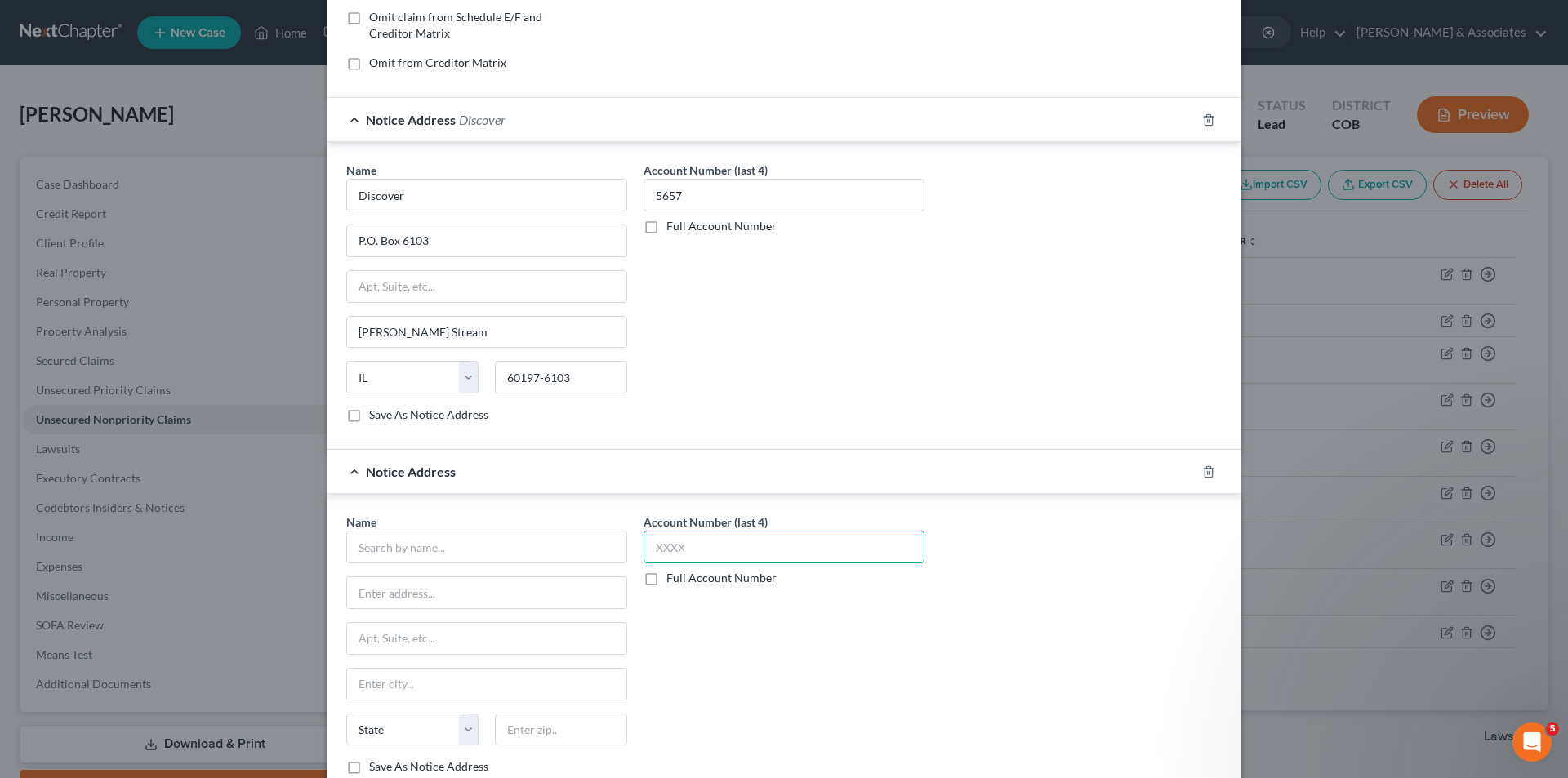
click at [652, 550] on input "text" at bounding box center [784, 546] width 281 height 32
type input "5657"
click at [375, 550] on input "text" at bounding box center [486, 546] width 281 height 32
type input "Discover Card"
click at [362, 594] on input "text" at bounding box center [486, 592] width 279 height 31
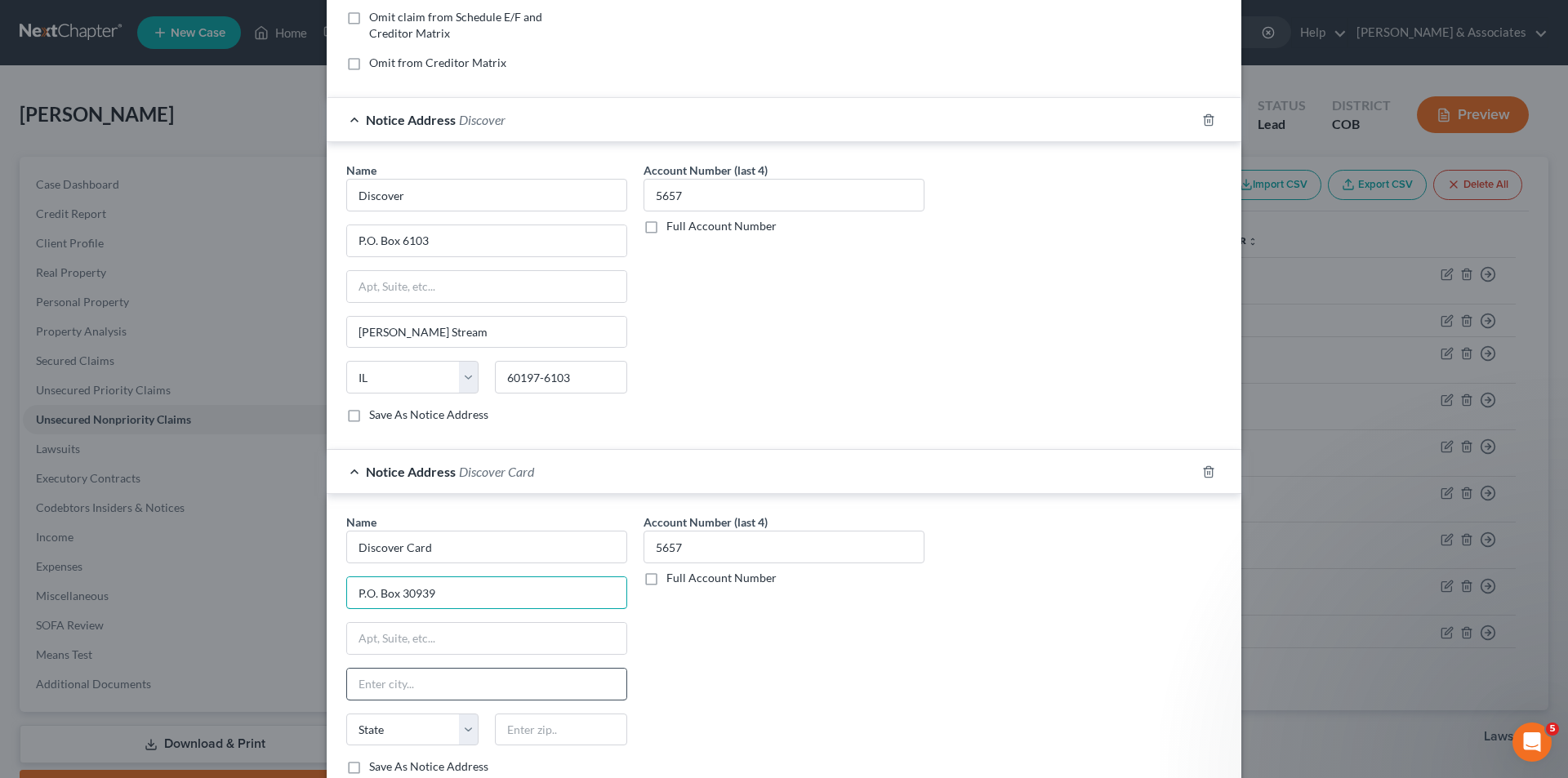
type input "P.O. Box 30939"
click at [399, 686] on input "text" at bounding box center [486, 683] width 279 height 31
type input "[GEOGRAPHIC_DATA]"
click at [467, 734] on select "State [US_STATE] AK AR AZ CA CO CT DE DC [GEOGRAPHIC_DATA] [GEOGRAPHIC_DATA] GU…" at bounding box center [411, 729] width 132 height 32
select select "46"
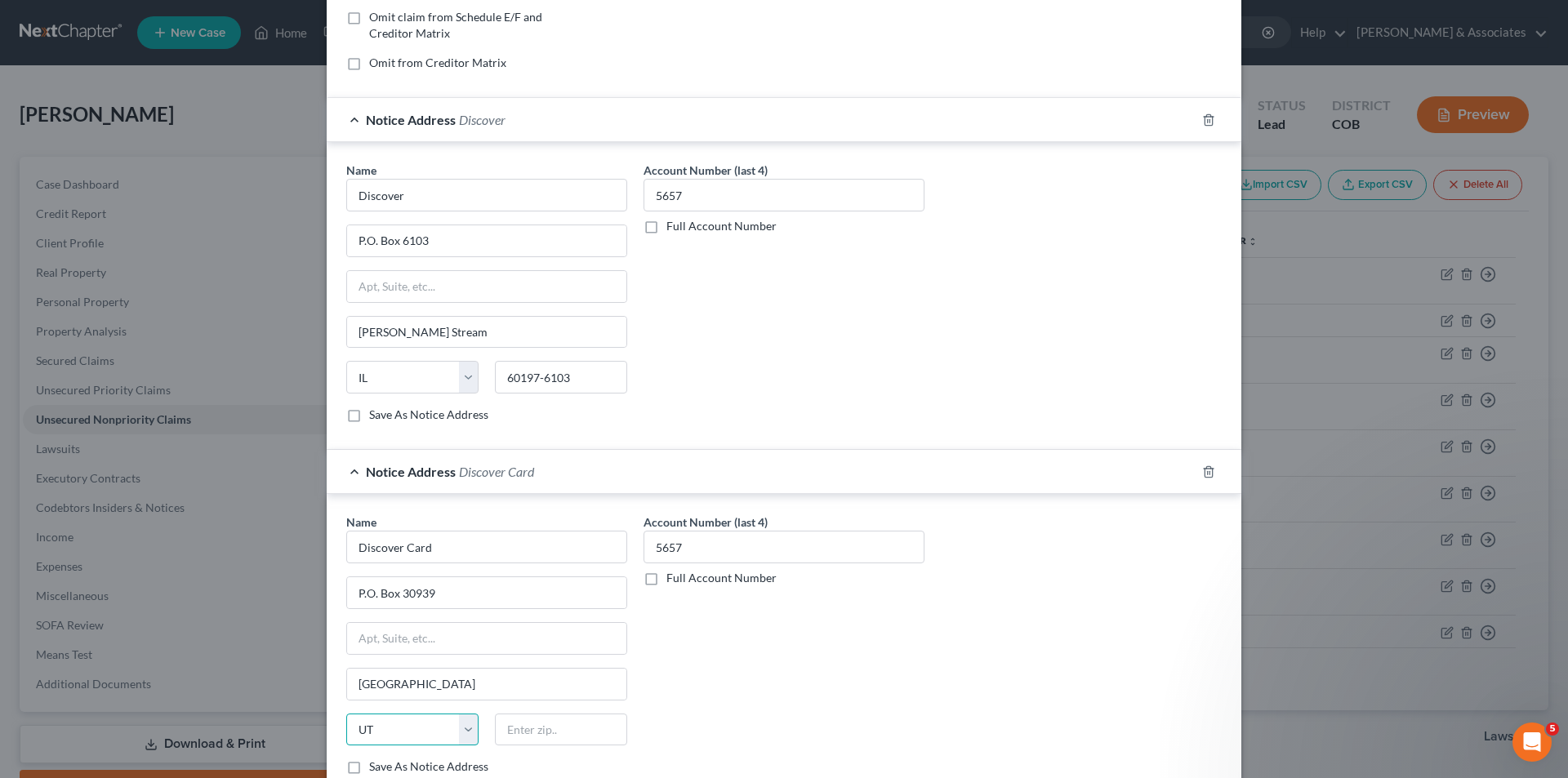
click at [346, 713] on select "State [US_STATE] AK AR AZ CA CO CT DE DC [GEOGRAPHIC_DATA] [GEOGRAPHIC_DATA] GU…" at bounding box center [411, 729] width 132 height 32
click at [523, 720] on input "text" at bounding box center [560, 729] width 132 height 32
type input "84130"
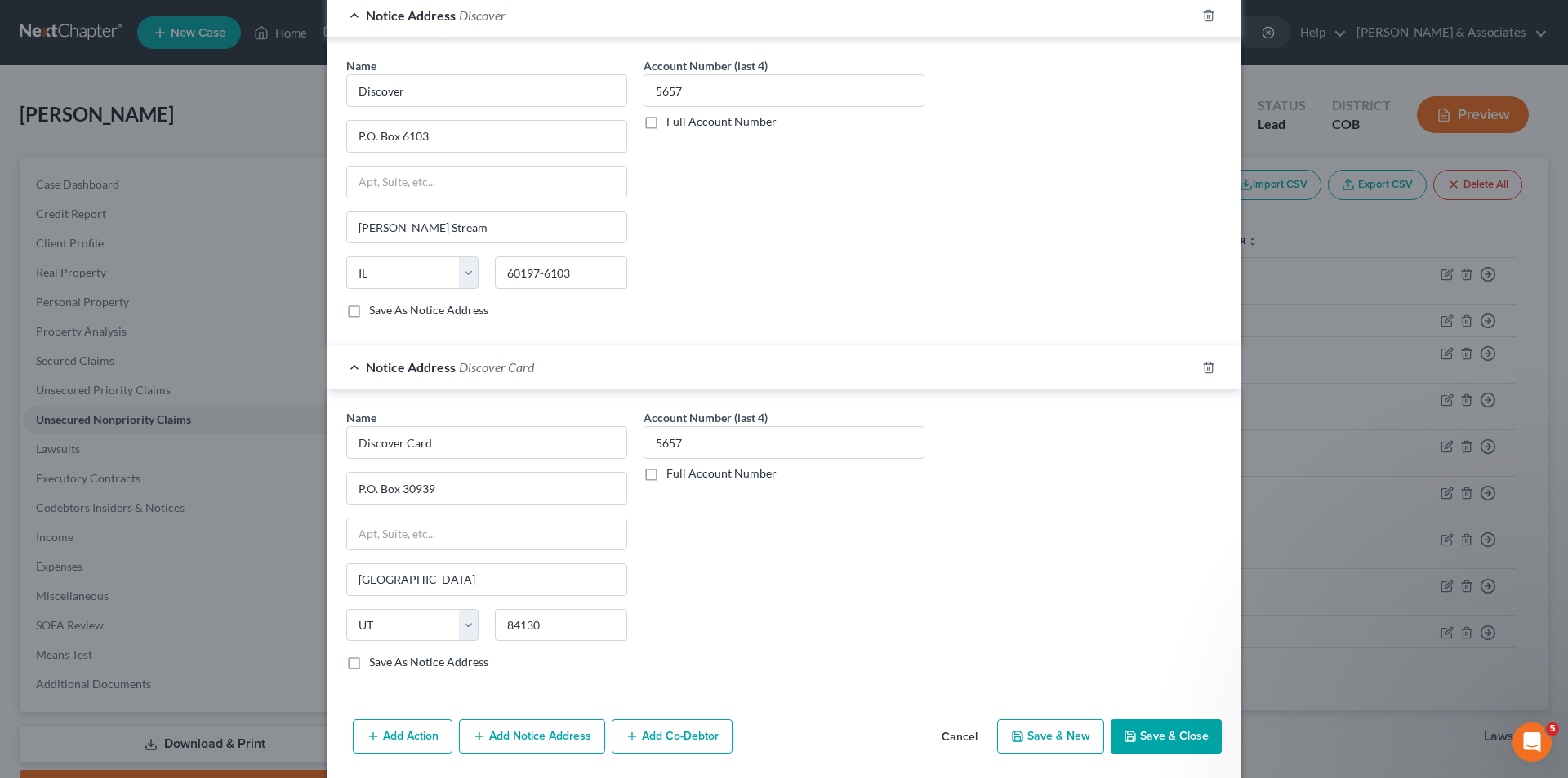
scroll to position [501, 0]
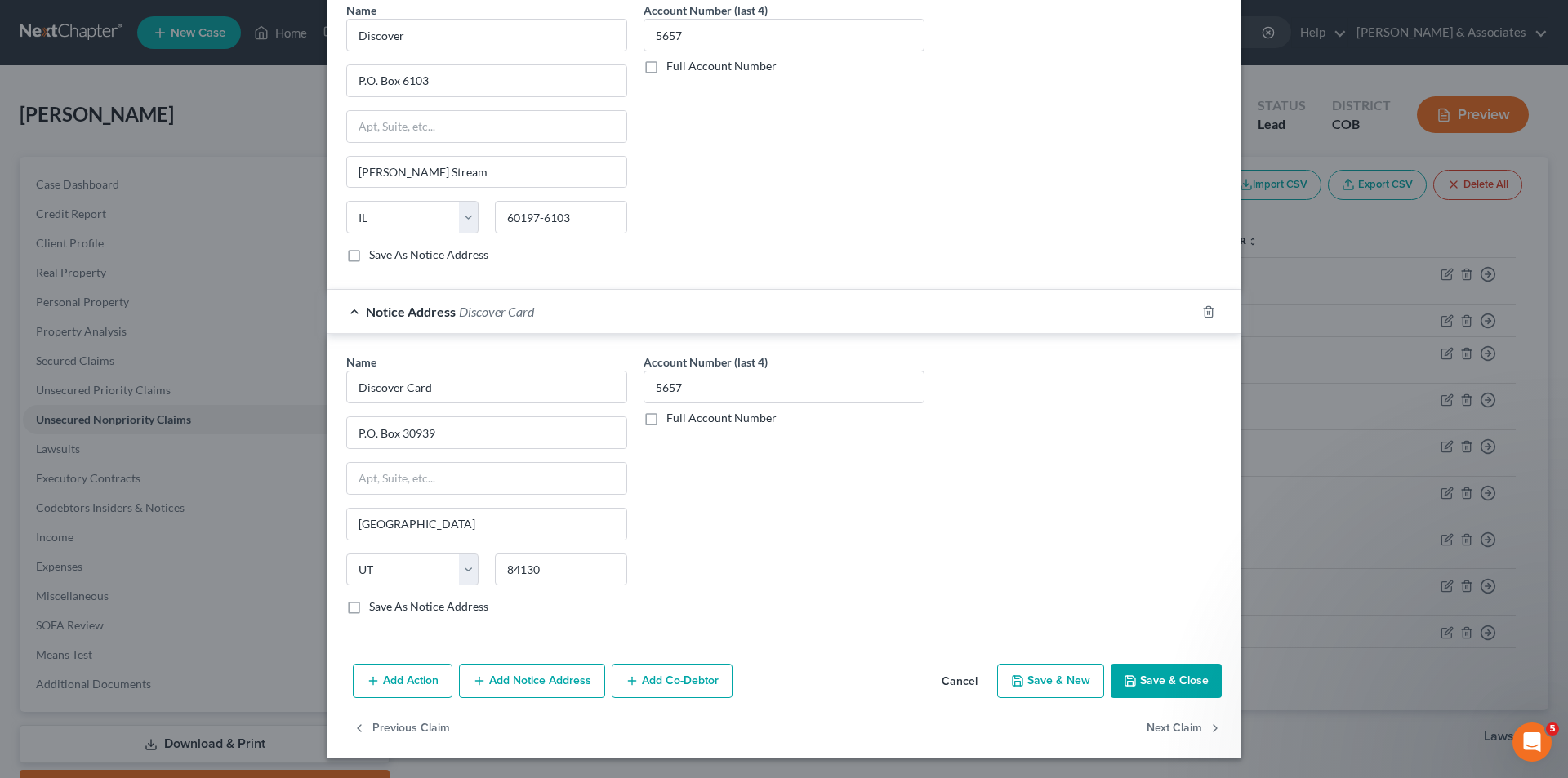
click at [1136, 687] on button "Save & Close" at bounding box center [1165, 680] width 111 height 34
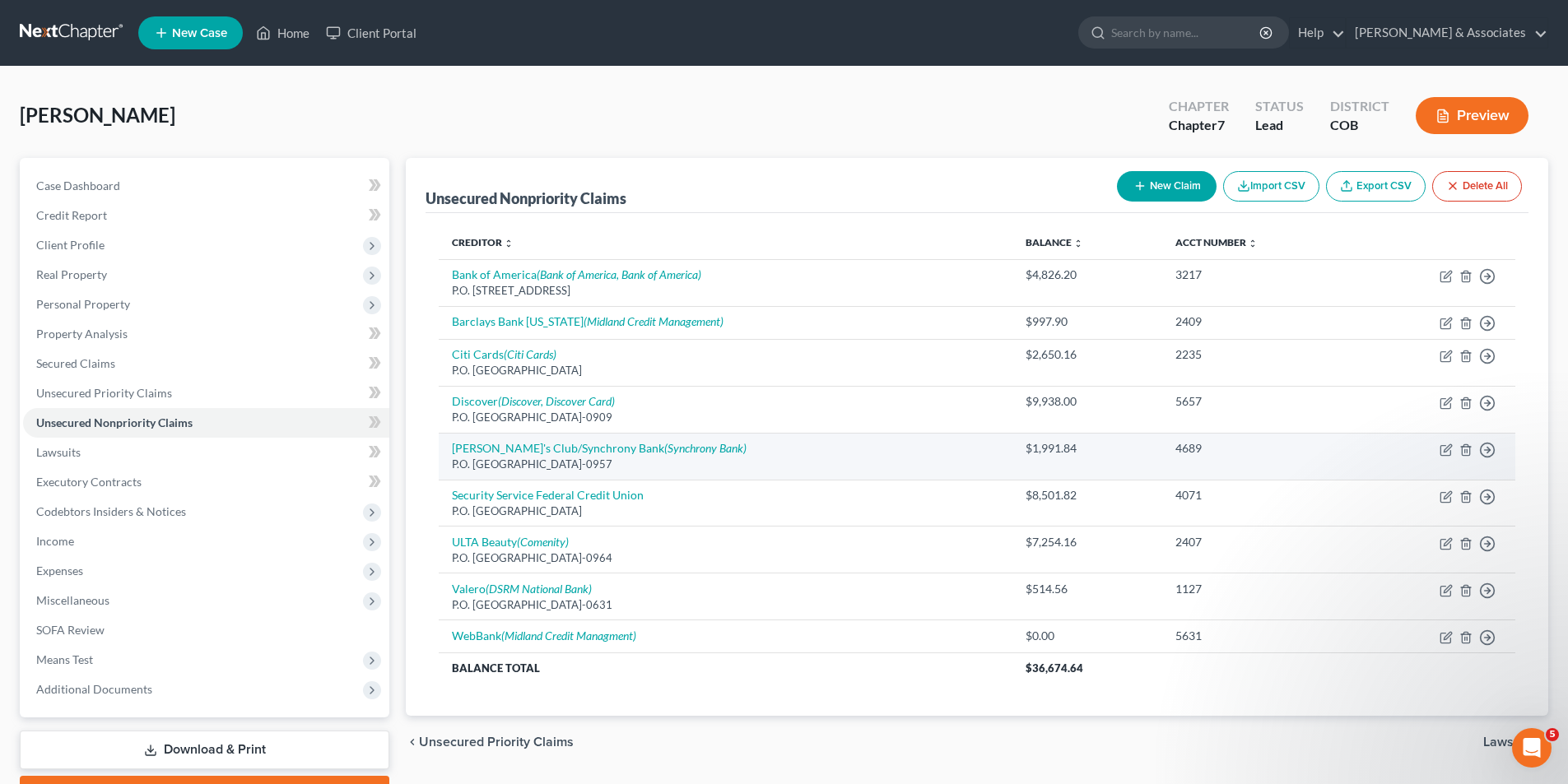
click at [541, 464] on div "P.O. [GEOGRAPHIC_DATA]-0957" at bounding box center [725, 465] width 547 height 16
click at [1445, 452] on icon "button" at bounding box center [1447, 448] width 7 height 7
select select "45"
select select "2"
select select "0"
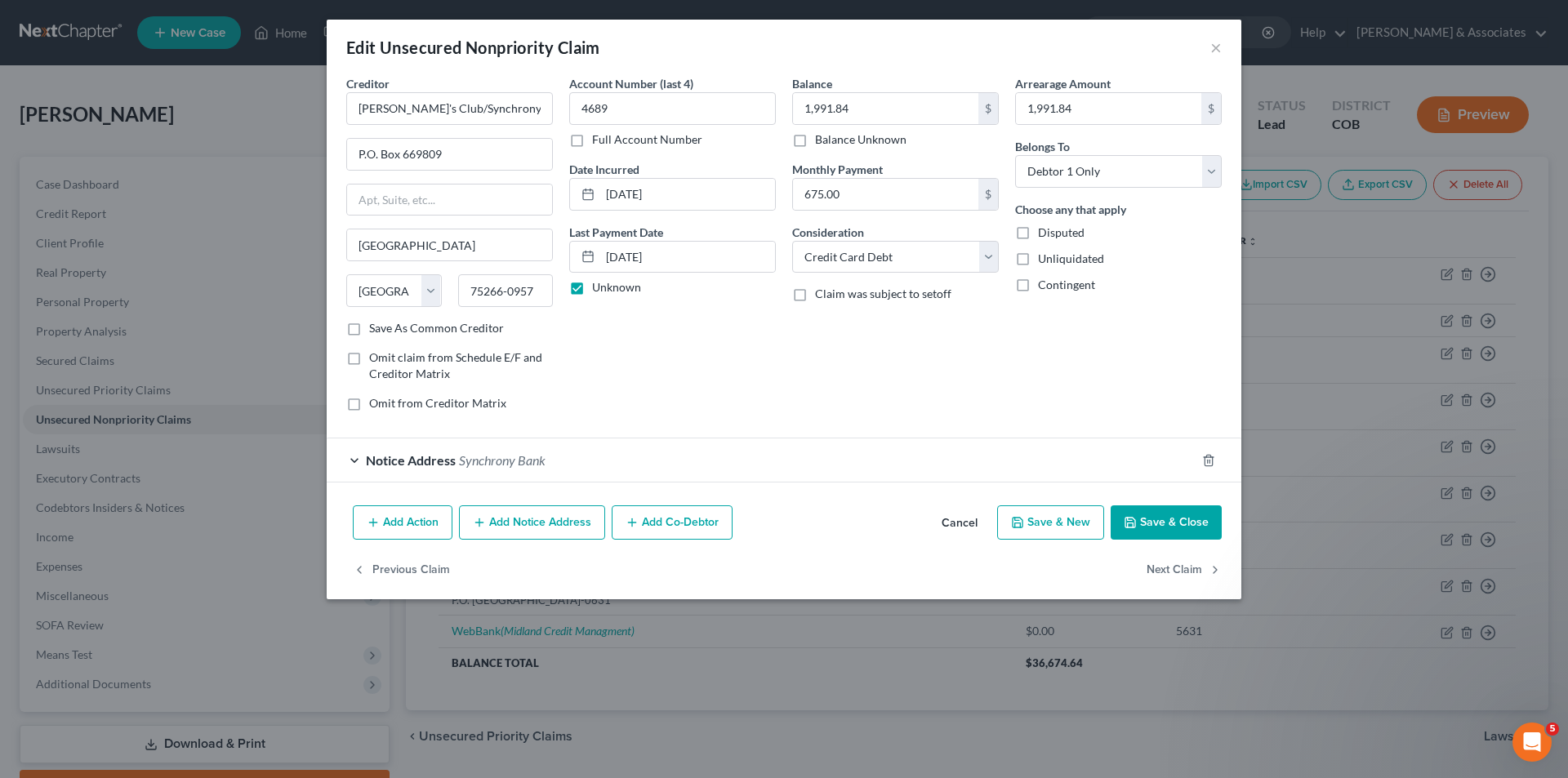
click at [354, 461] on div "Notice Address Synchrony Bank" at bounding box center [761, 459] width 868 height 43
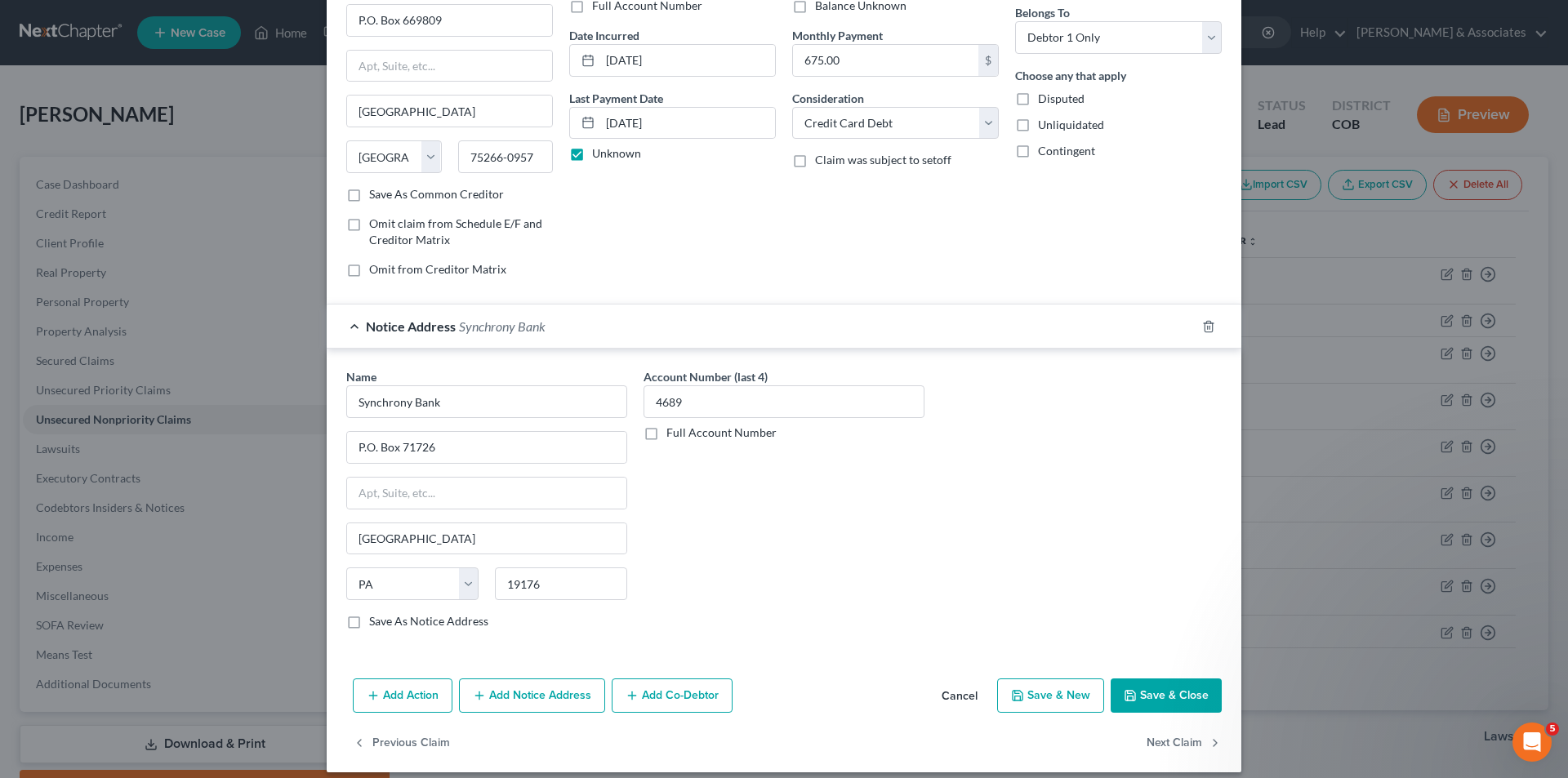
scroll to position [148, 0]
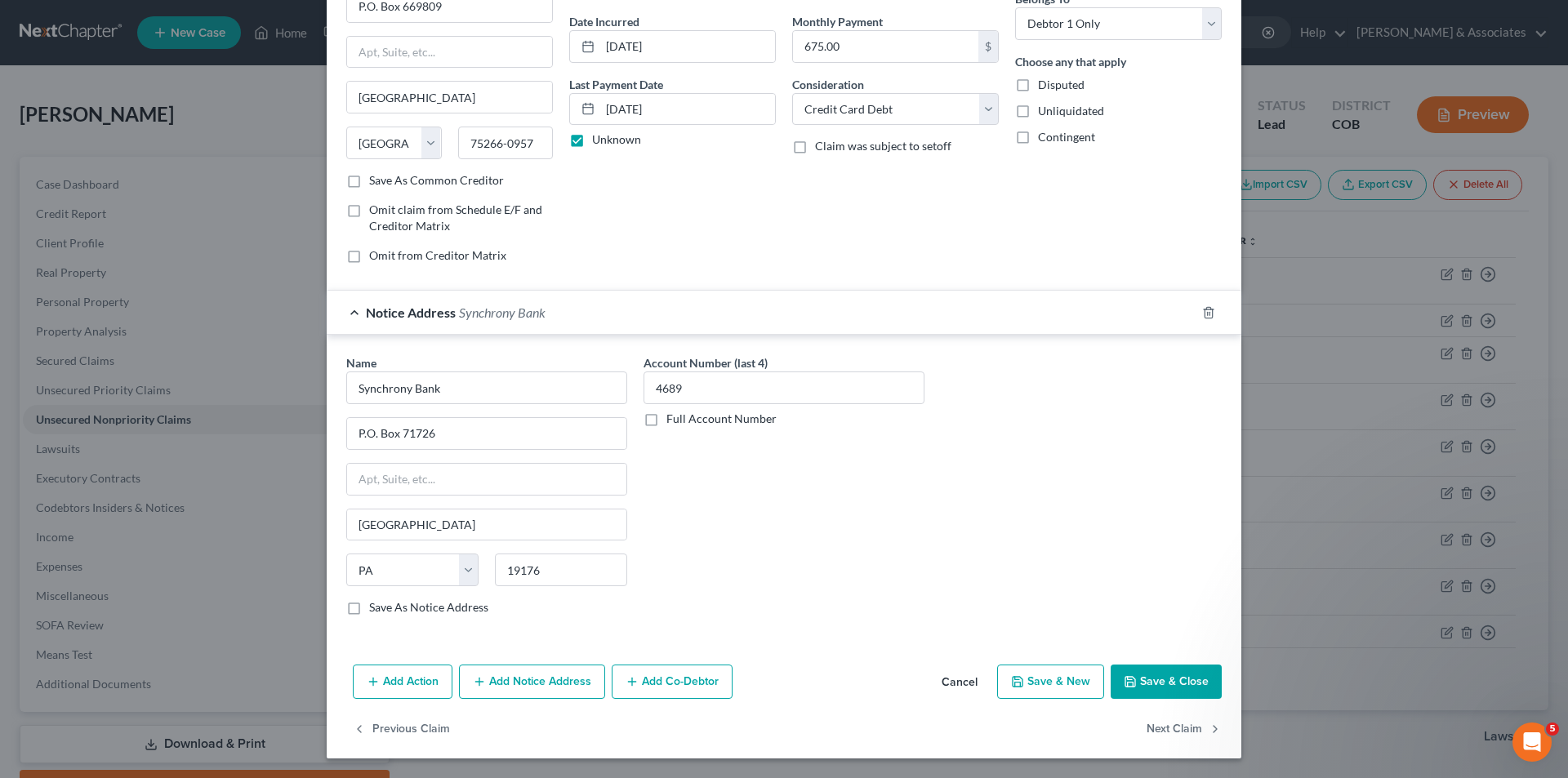
click at [1150, 685] on button "Save & Close" at bounding box center [1165, 681] width 111 height 34
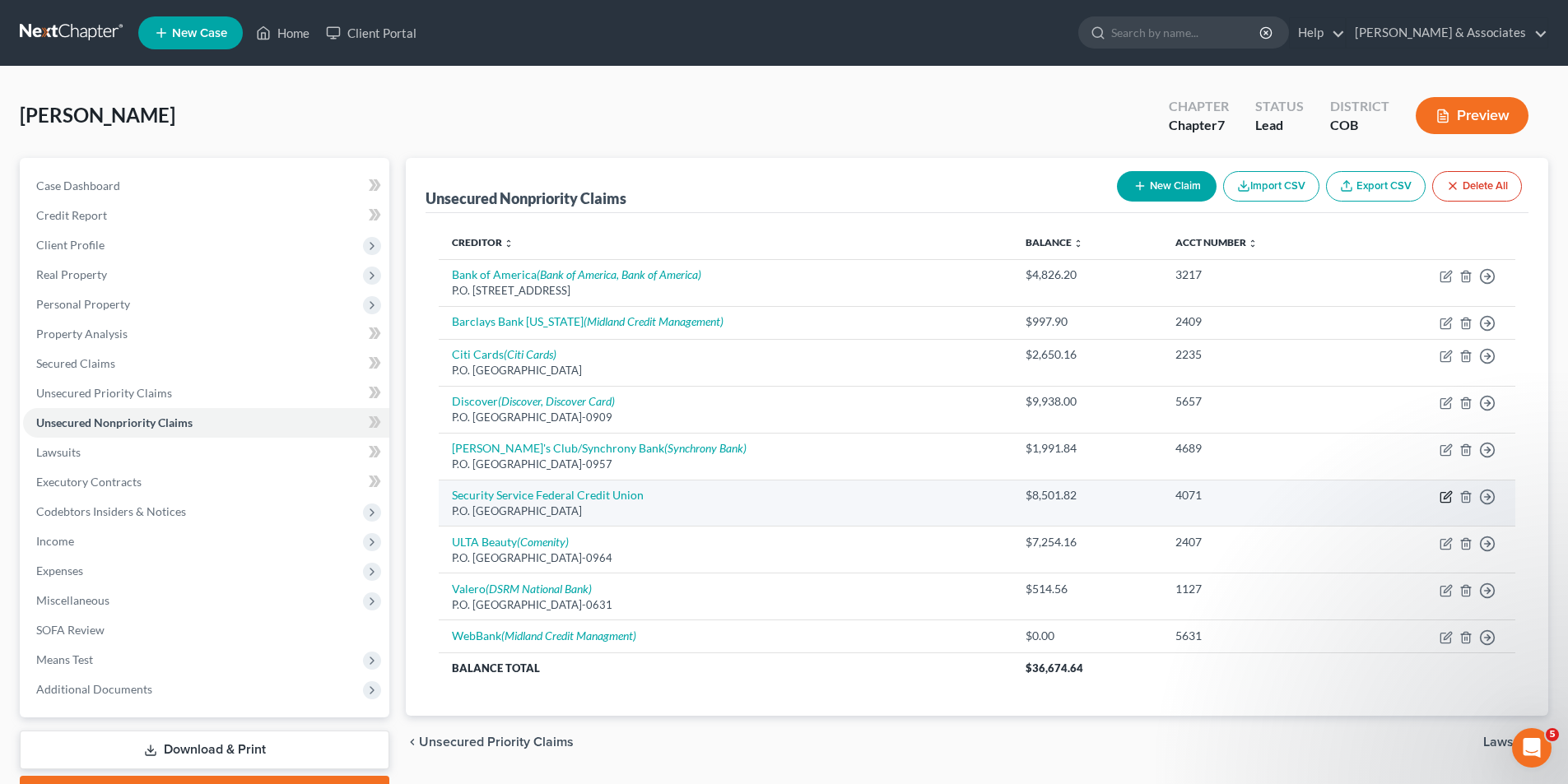
click at [1449, 499] on icon "button" at bounding box center [1445, 497] width 13 height 13
select select "45"
select select "2"
select select "0"
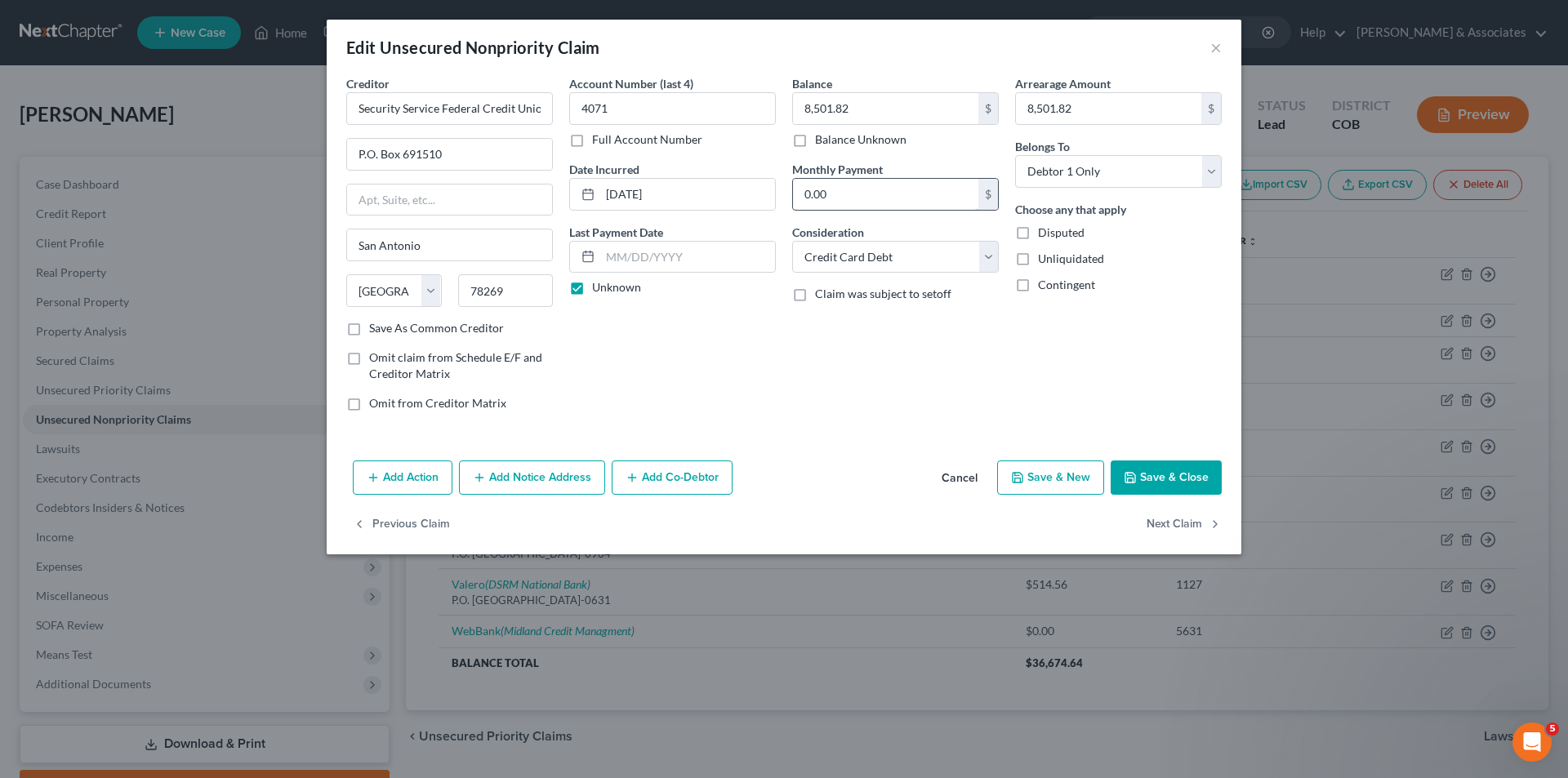
click at [827, 196] on input "0.00" at bounding box center [886, 193] width 186 height 31
click at [592, 291] on label "Unknown" at bounding box center [616, 287] width 49 height 17
click at [599, 290] on input "Unknown" at bounding box center [604, 284] width 11 height 11
checkbox input "false"
click at [606, 262] on input "text" at bounding box center [688, 256] width 175 height 31
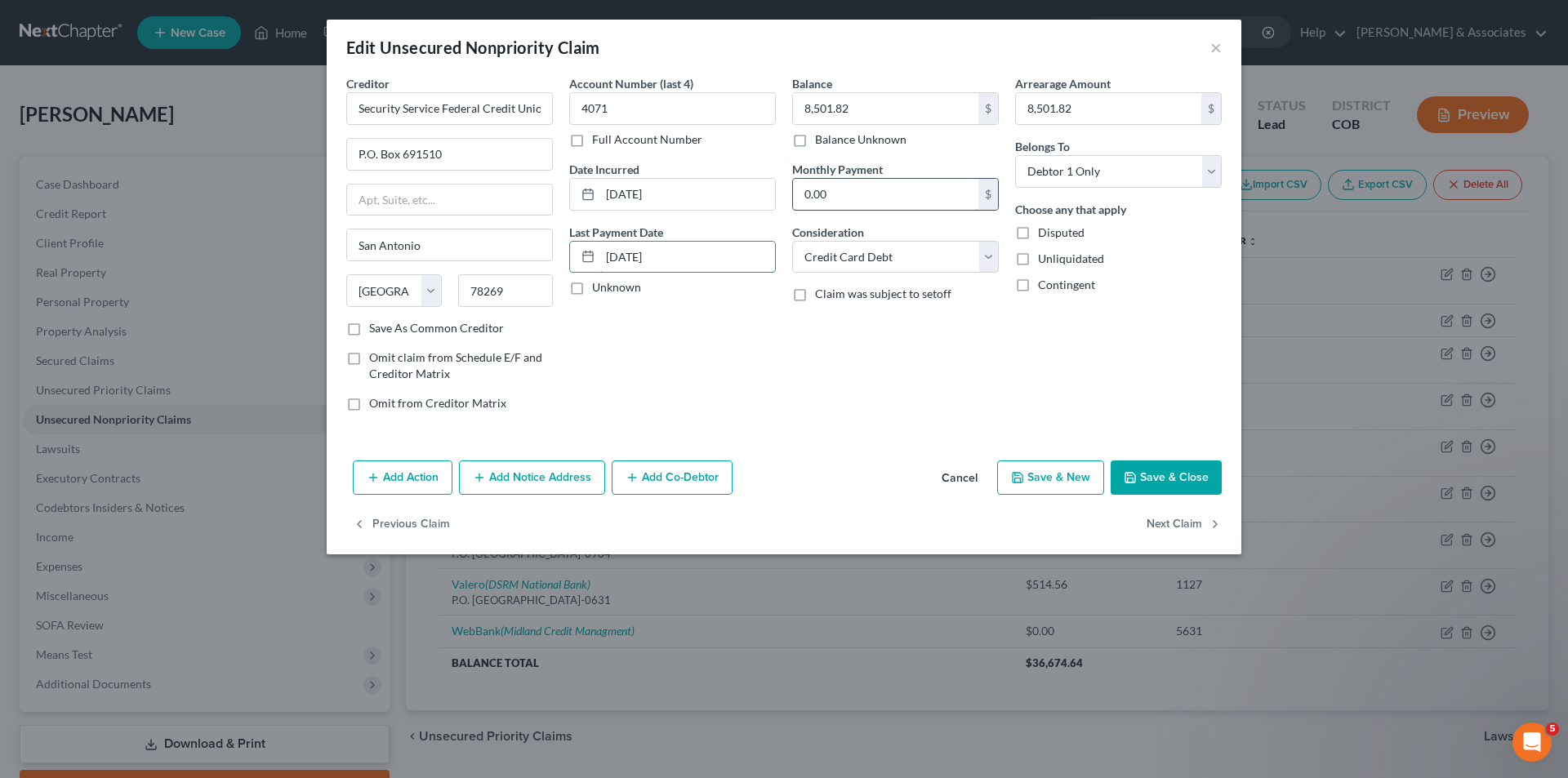
type input "[DATE]"
click at [843, 192] on input "0.00" at bounding box center [886, 193] width 186 height 31
type input "2,000.00"
click at [564, 476] on button "Add Notice Address" at bounding box center [531, 477] width 146 height 34
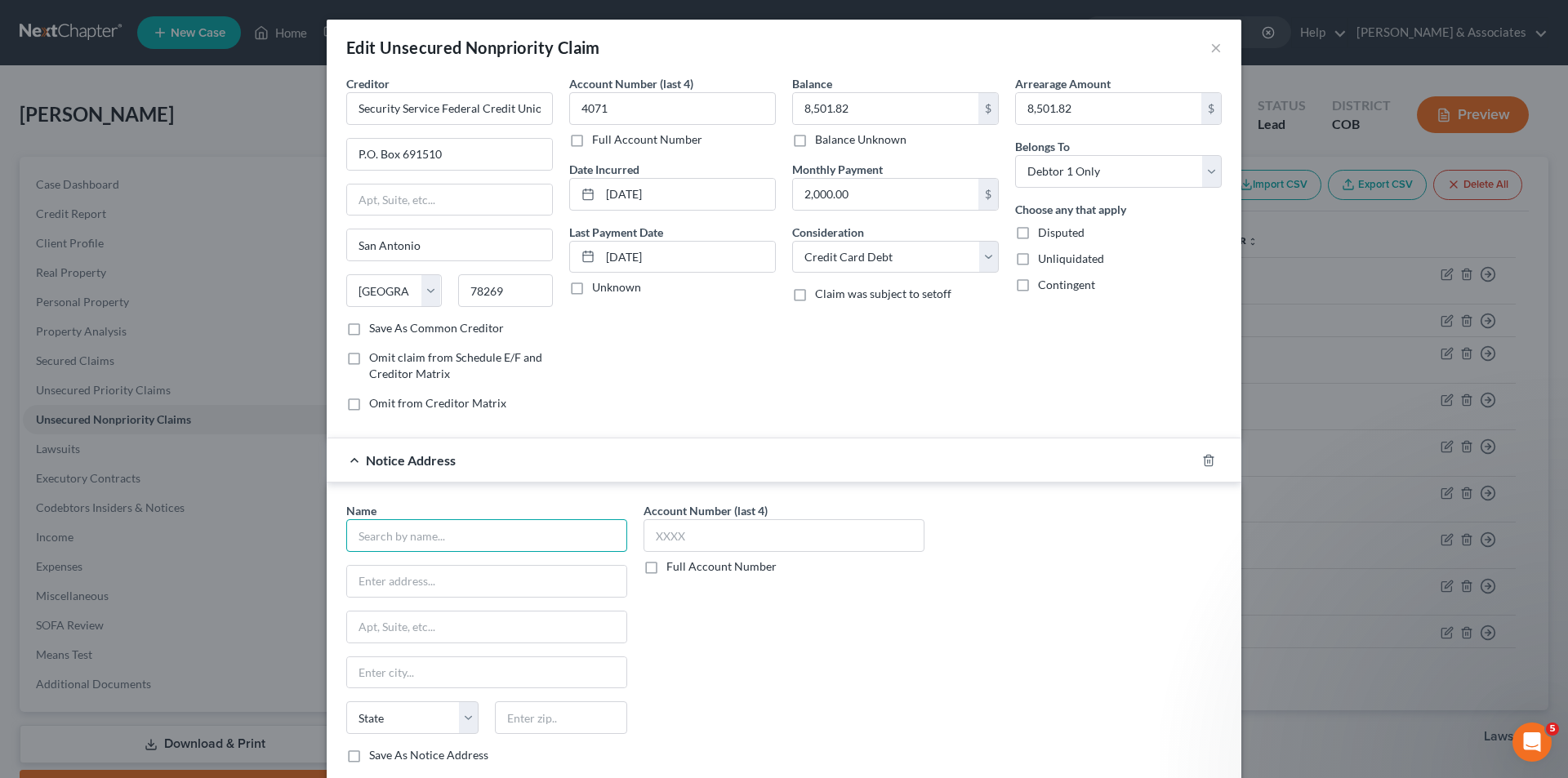
click at [375, 536] on input "text" at bounding box center [486, 535] width 281 height 32
type input "Security Svc FCU"
click at [658, 540] on input "text" at bounding box center [784, 535] width 281 height 32
type input "4071"
click at [383, 580] on input "text" at bounding box center [486, 580] width 279 height 31
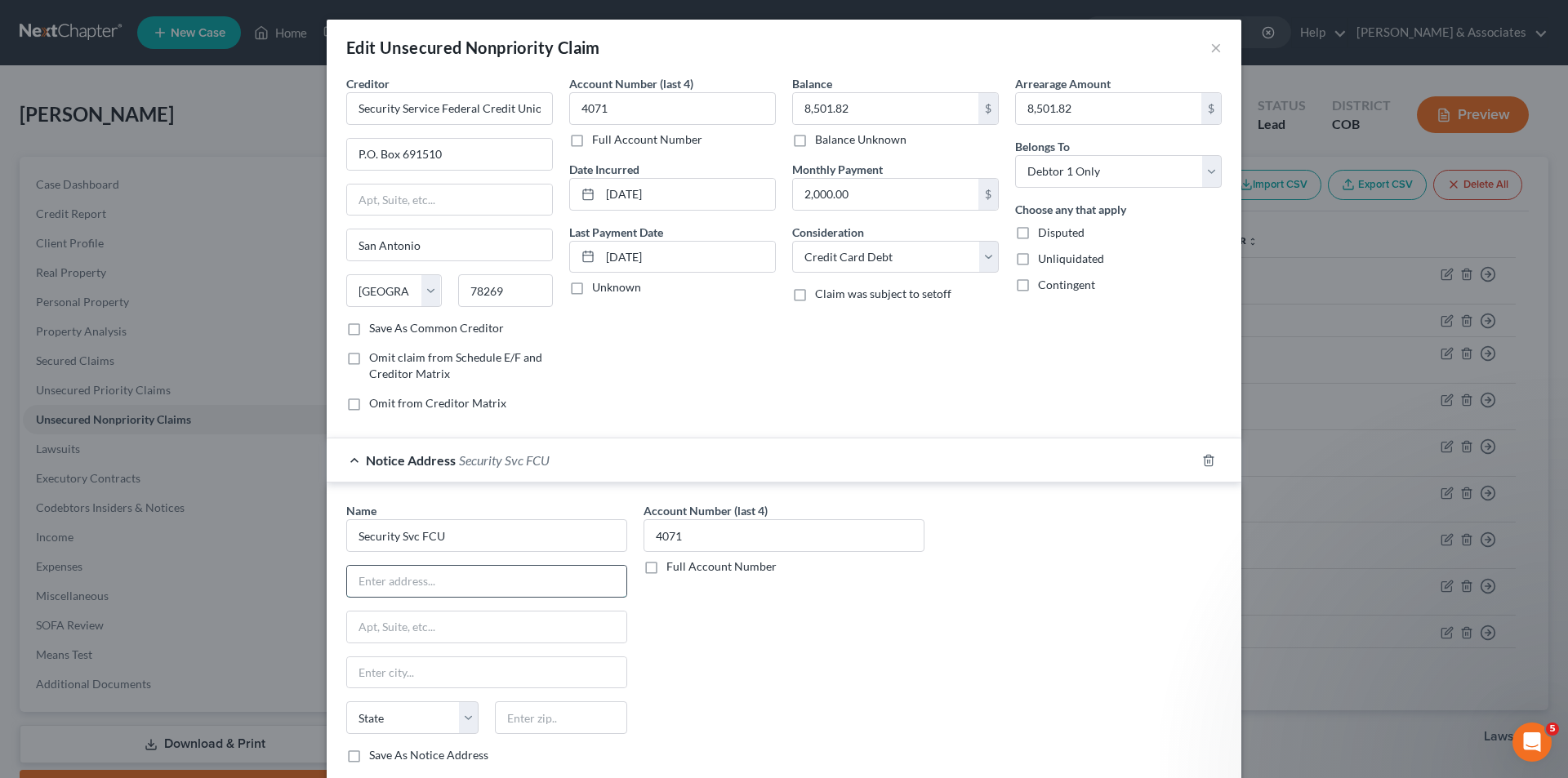
type input "P"
type input "15000 IT 10 West"
click at [355, 663] on input "text" at bounding box center [486, 672] width 279 height 31
type input "San Antonio"
click at [465, 719] on select "State [US_STATE] AK AR AZ CA CO CT DE DC [GEOGRAPHIC_DATA] [GEOGRAPHIC_DATA] GU…" at bounding box center [411, 717] width 132 height 32
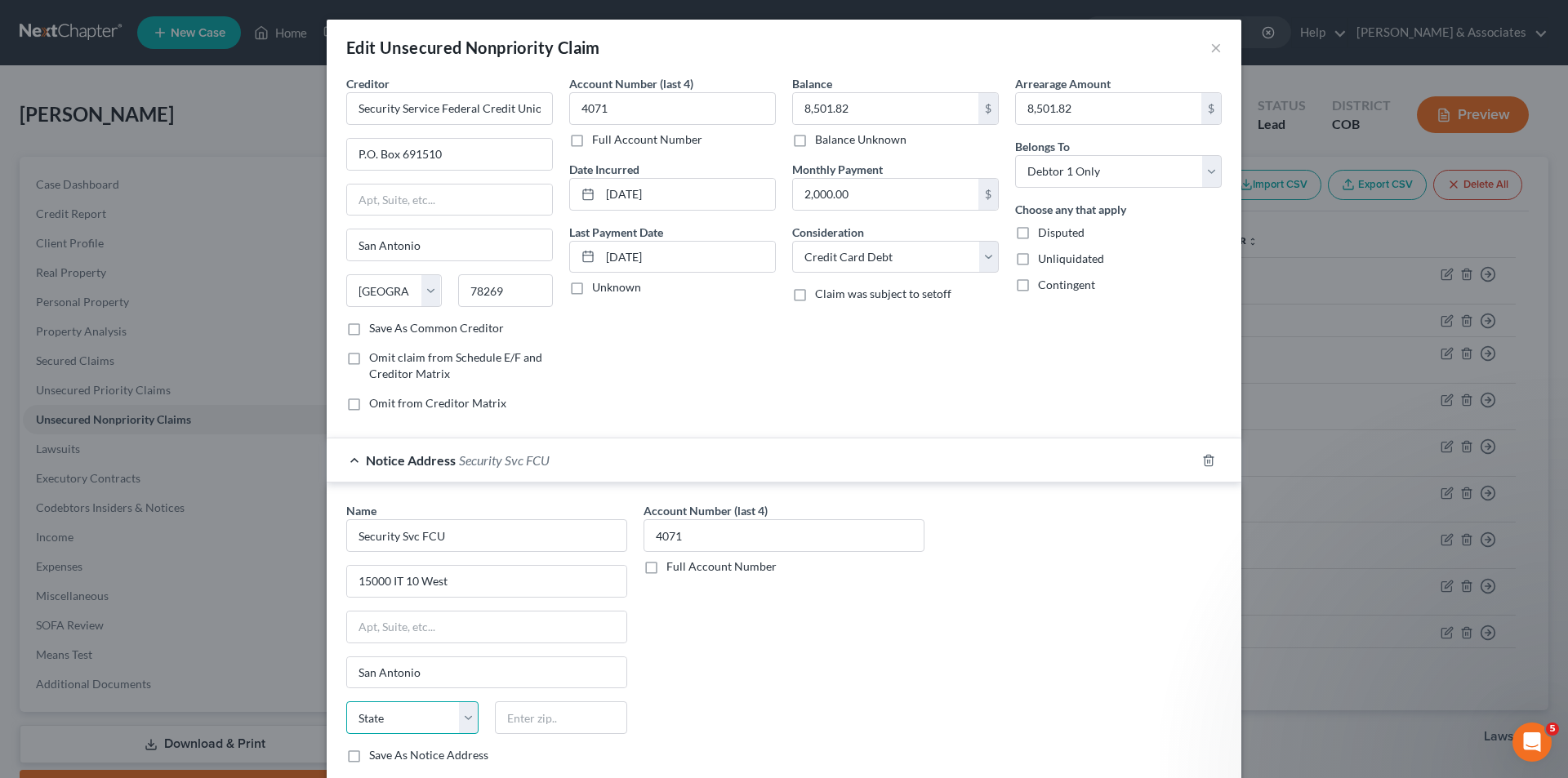
select select "45"
click at [346, 701] on select "State [US_STATE] AK AR AZ CA CO CT DE DC [GEOGRAPHIC_DATA] [GEOGRAPHIC_DATA] GU…" at bounding box center [411, 717] width 132 height 32
click at [524, 719] on input "text" at bounding box center [560, 717] width 132 height 32
type input "78249"
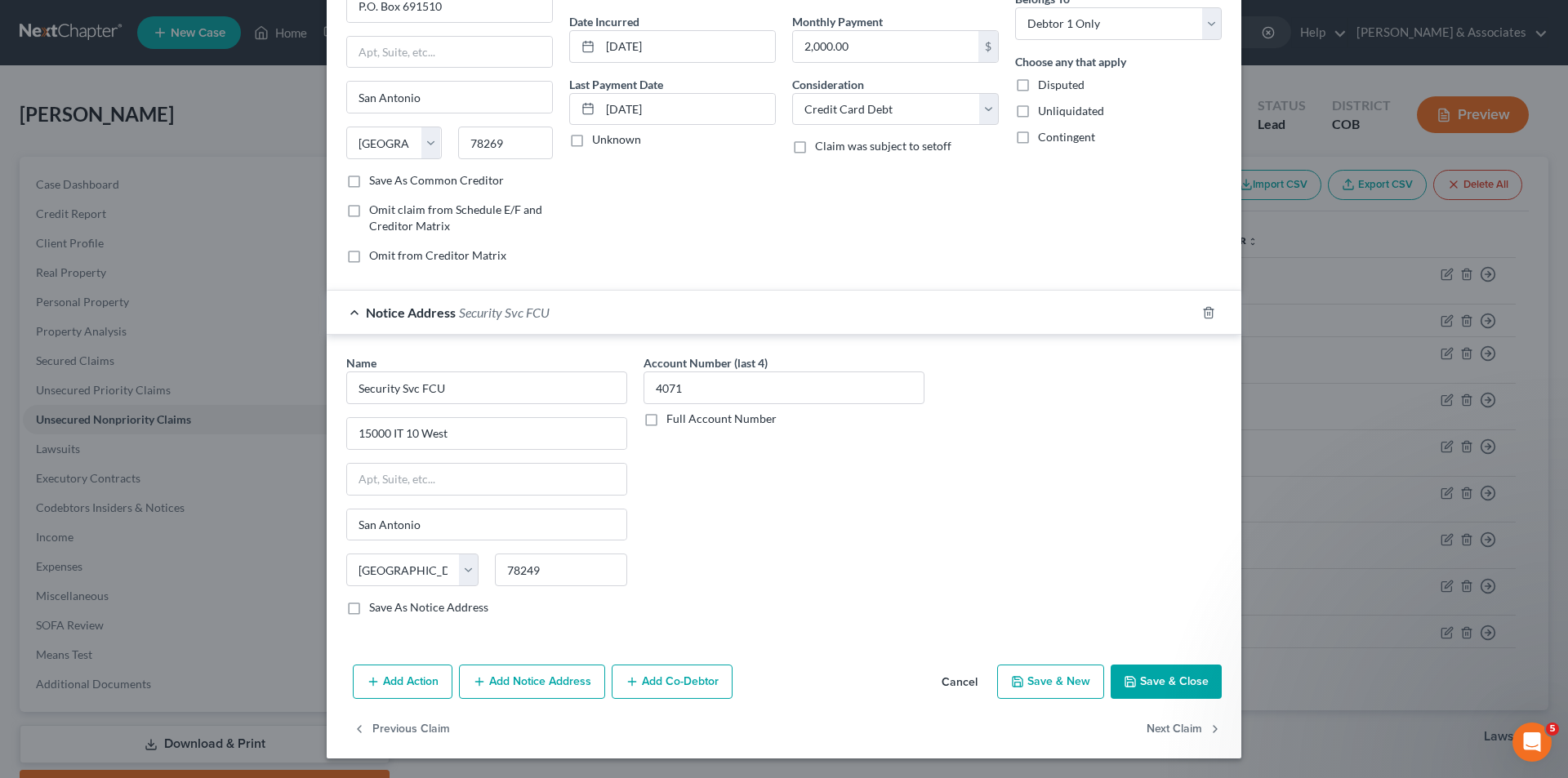
click at [1151, 683] on button "Save & Close" at bounding box center [1165, 681] width 111 height 34
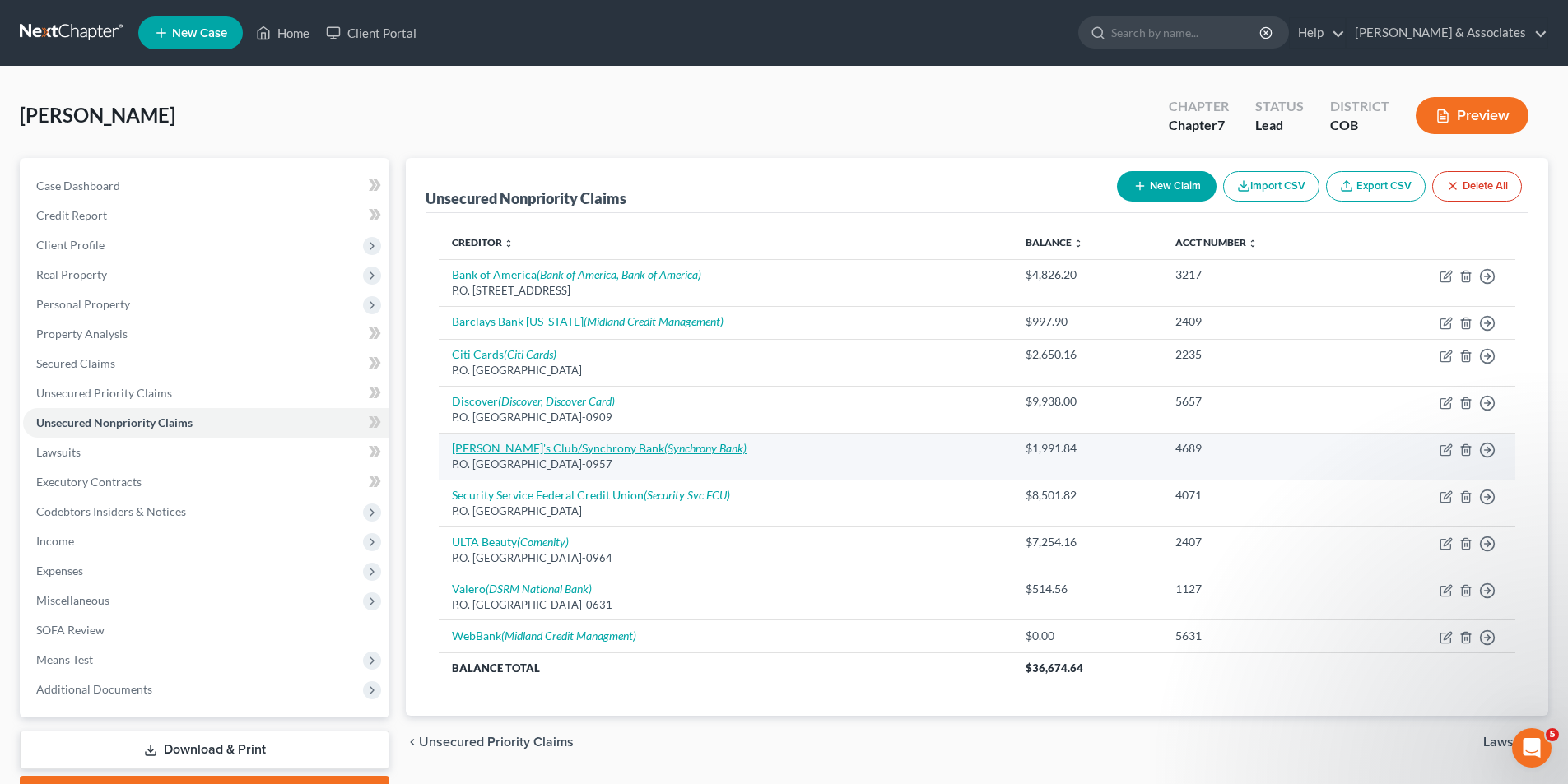
click at [480, 451] on link "Sam's Club/Synchrony Bank (Synchrony Bank)" at bounding box center [599, 448] width 295 height 14
select select "45"
select select "2"
select select "0"
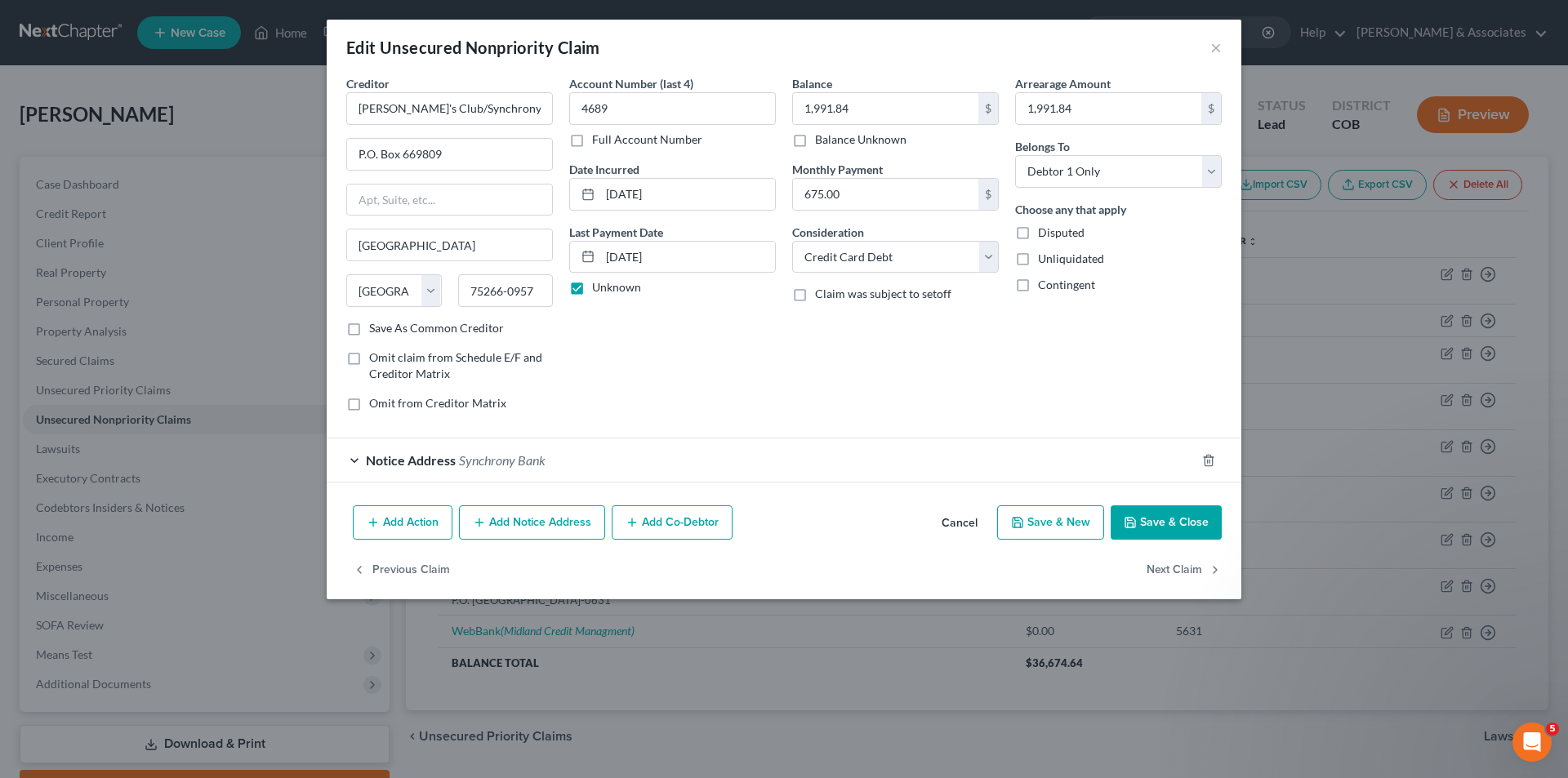
click at [357, 462] on div "Notice Address Synchrony Bank" at bounding box center [761, 459] width 868 height 43
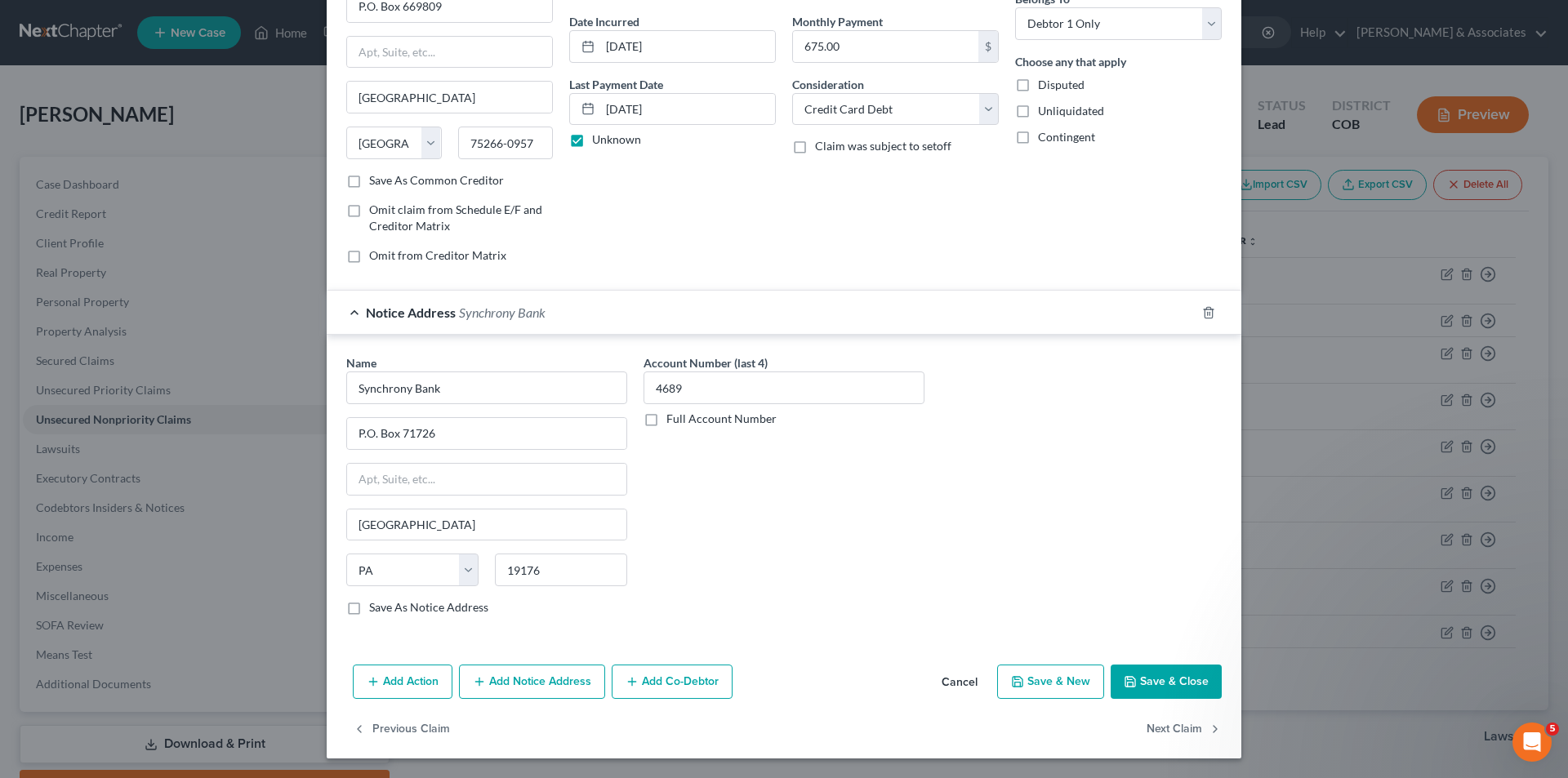
click at [492, 687] on button "Add Notice Address" at bounding box center [531, 681] width 146 height 34
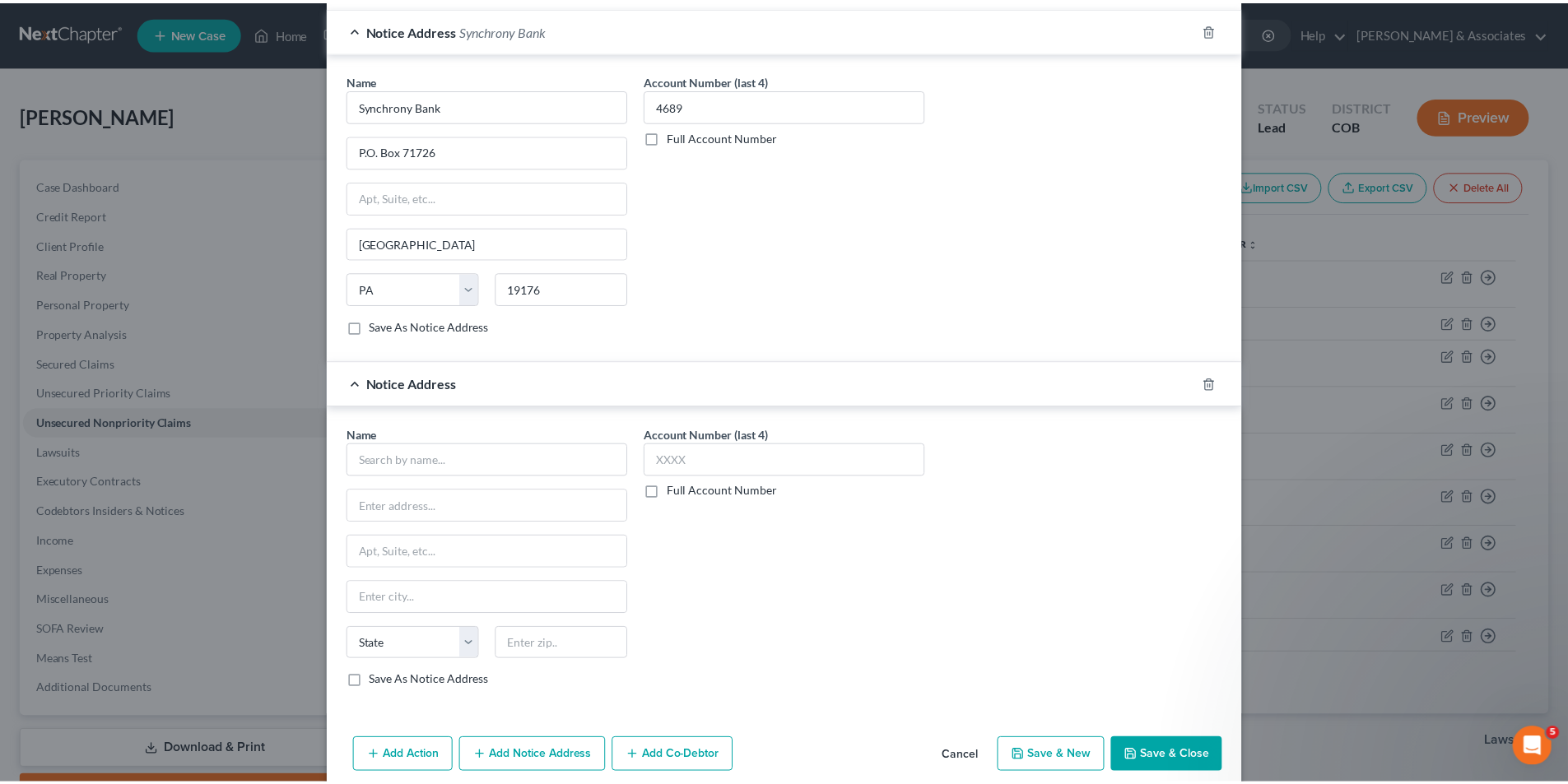
scroll to position [445, 0]
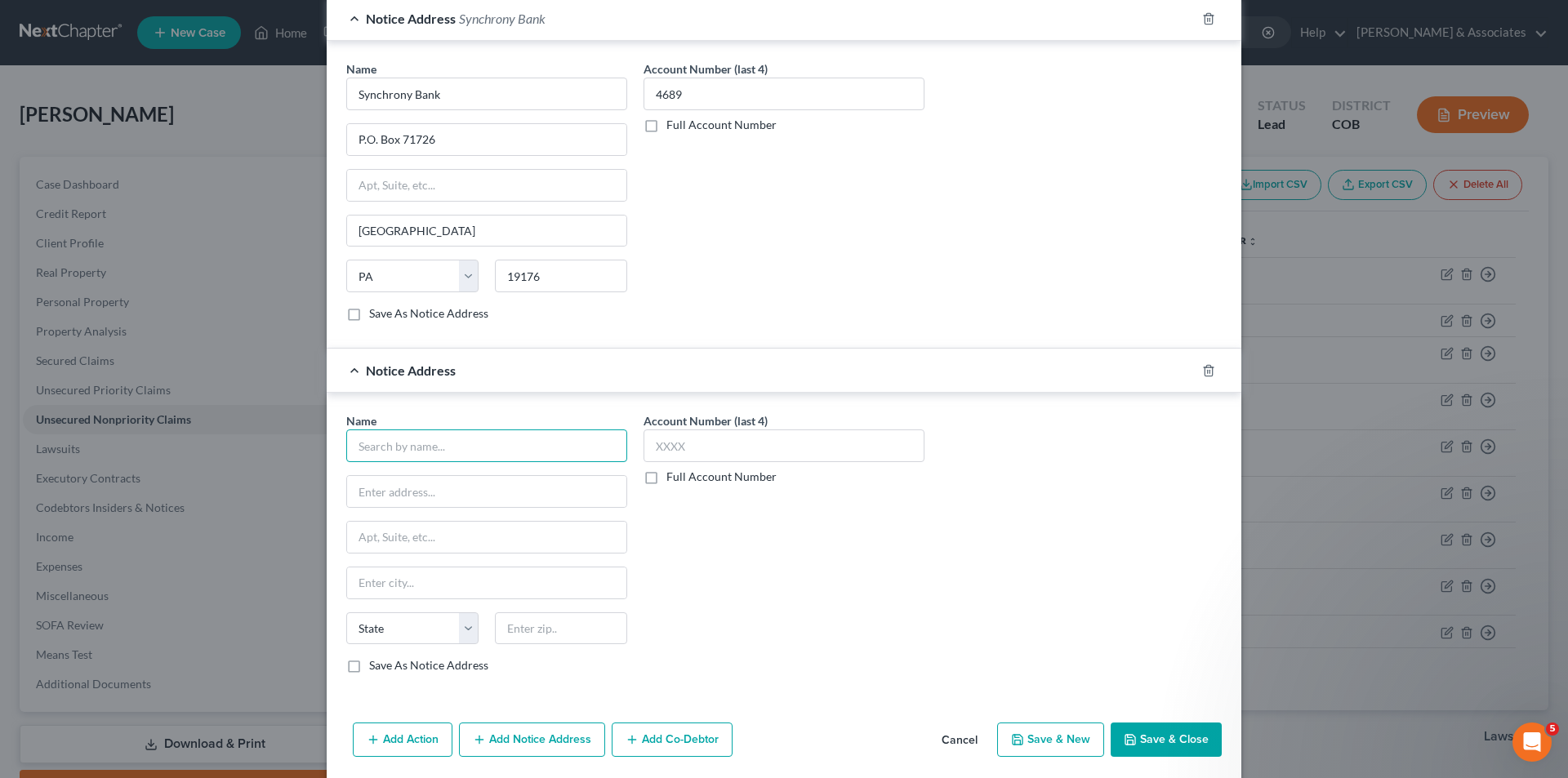
click at [363, 449] on input "text" at bounding box center [486, 445] width 281 height 32
type input "Syncb/[PERSON_NAME]"
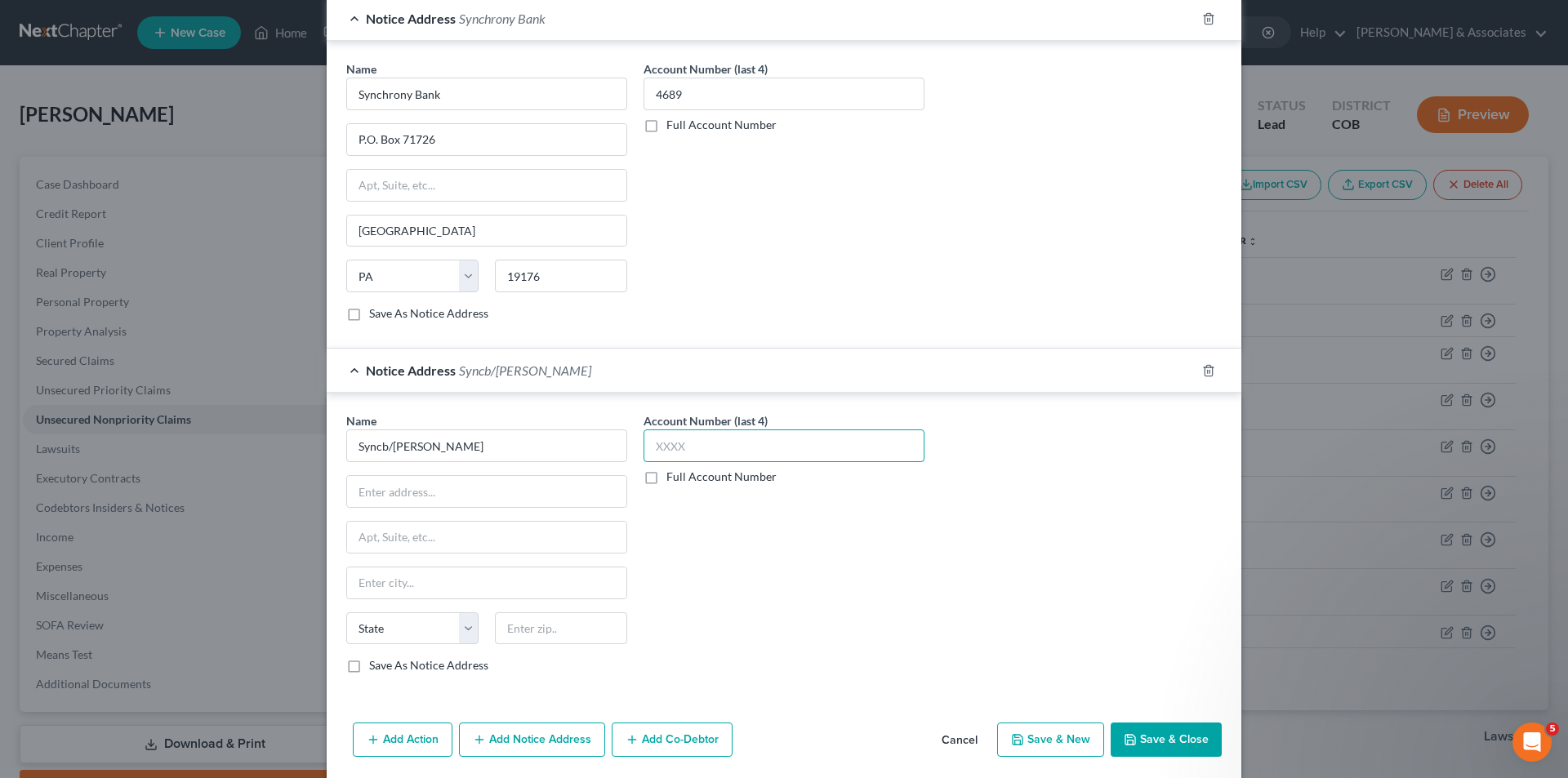
click at [671, 442] on input "text" at bounding box center [784, 445] width 281 height 32
type input "4689"
click at [383, 499] on input "text" at bounding box center [486, 491] width 279 height 31
type input "P.O. Box 965005"
click at [358, 578] on input "text" at bounding box center [486, 582] width 279 height 31
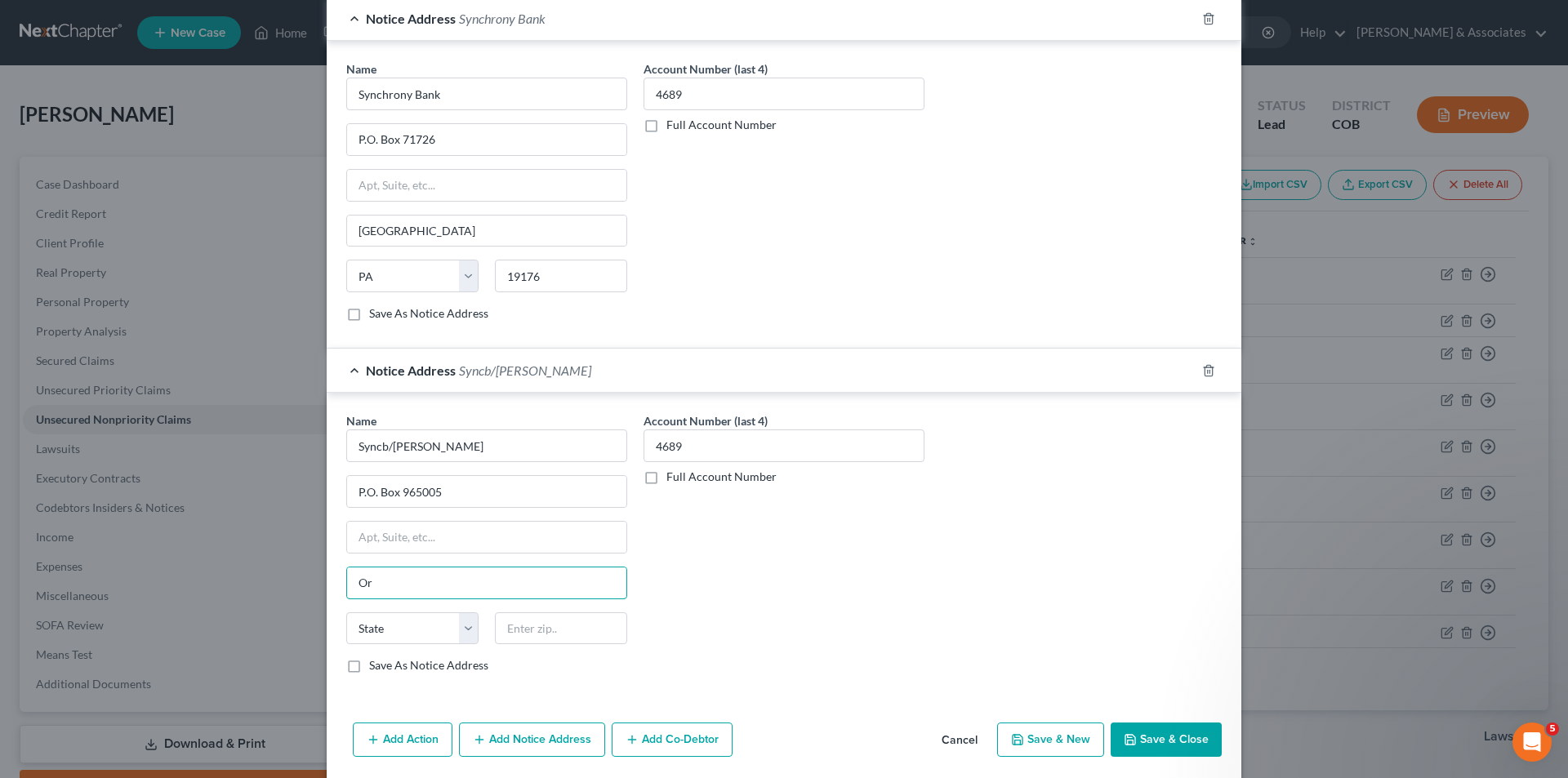
type input "Orlando"
click at [465, 636] on select "State [US_STATE] AK AR AZ CA CO CT DE DC [GEOGRAPHIC_DATA] [GEOGRAPHIC_DATA] GU…" at bounding box center [411, 628] width 132 height 32
select select "9"
click at [346, 613] on select "State [US_STATE] AK AR AZ CA CO CT DE DC [GEOGRAPHIC_DATA] [GEOGRAPHIC_DATA] GU…" at bounding box center [411, 628] width 132 height 32
click at [521, 634] on input "text" at bounding box center [560, 628] width 132 height 32
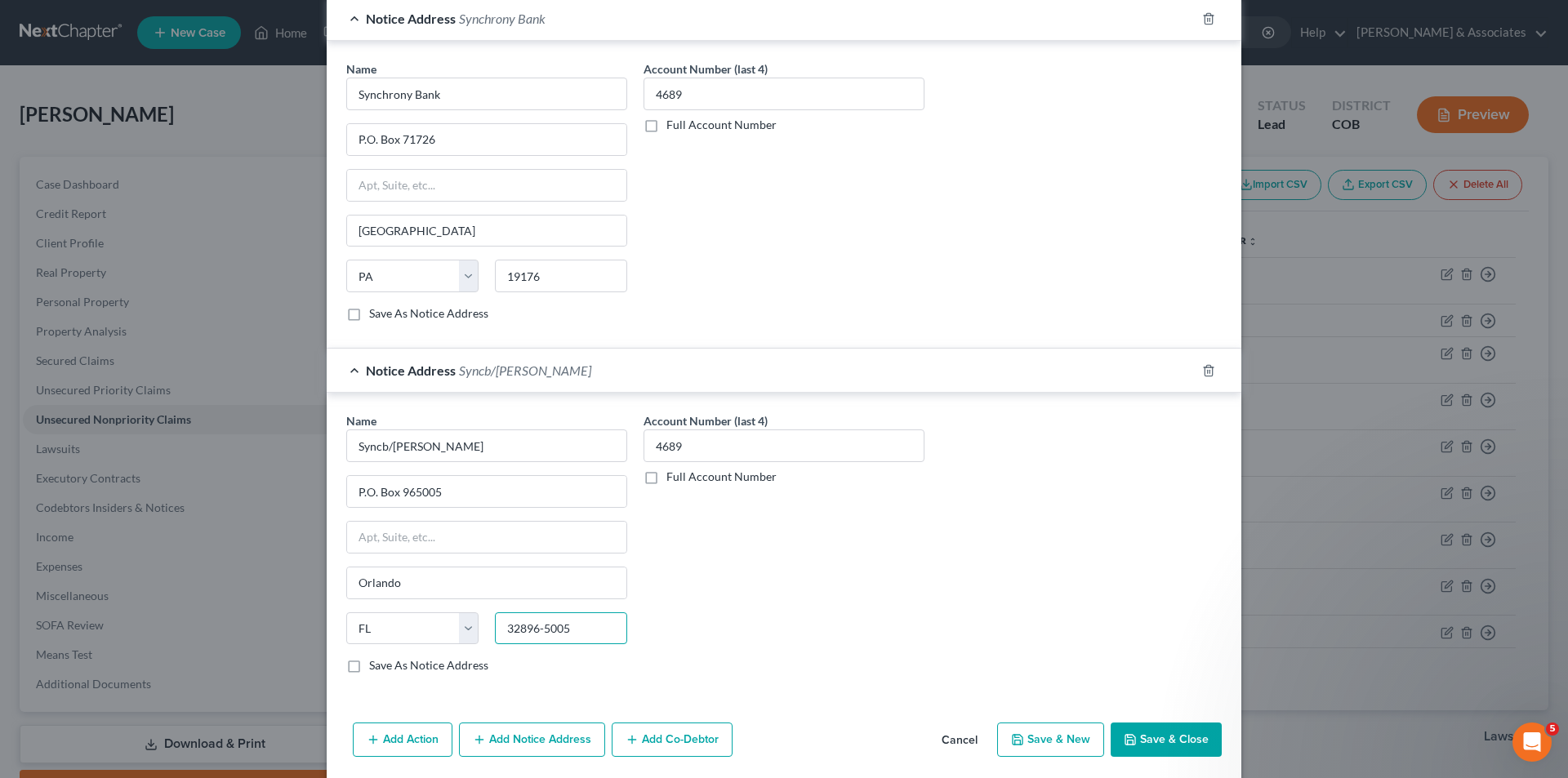
type input "32896-5005"
click at [1187, 747] on button "Save & Close" at bounding box center [1165, 739] width 111 height 34
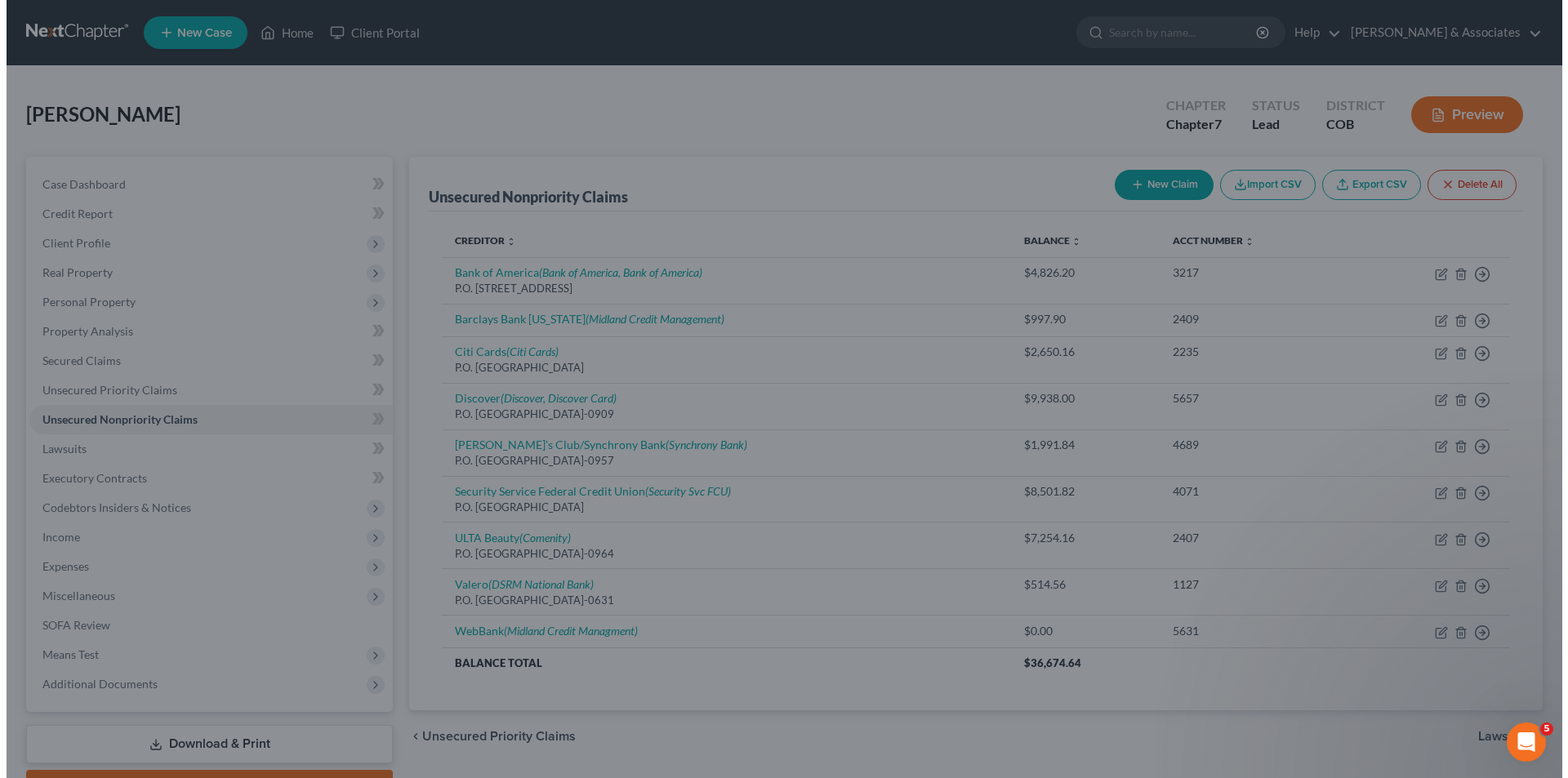
scroll to position [0, 0]
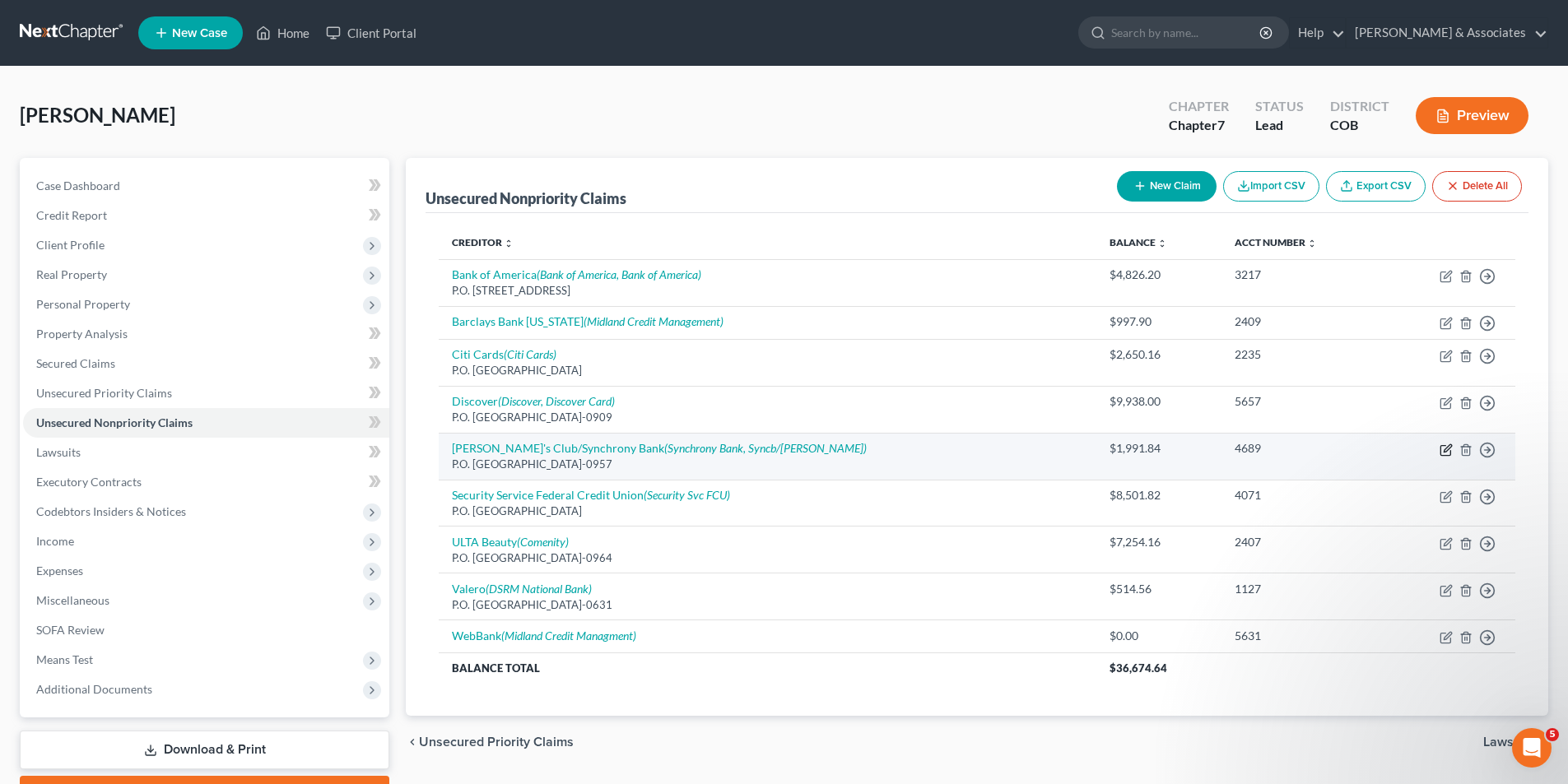
click at [1440, 447] on icon "button" at bounding box center [1444, 450] width 10 height 10
select select "45"
select select "2"
select select "0"
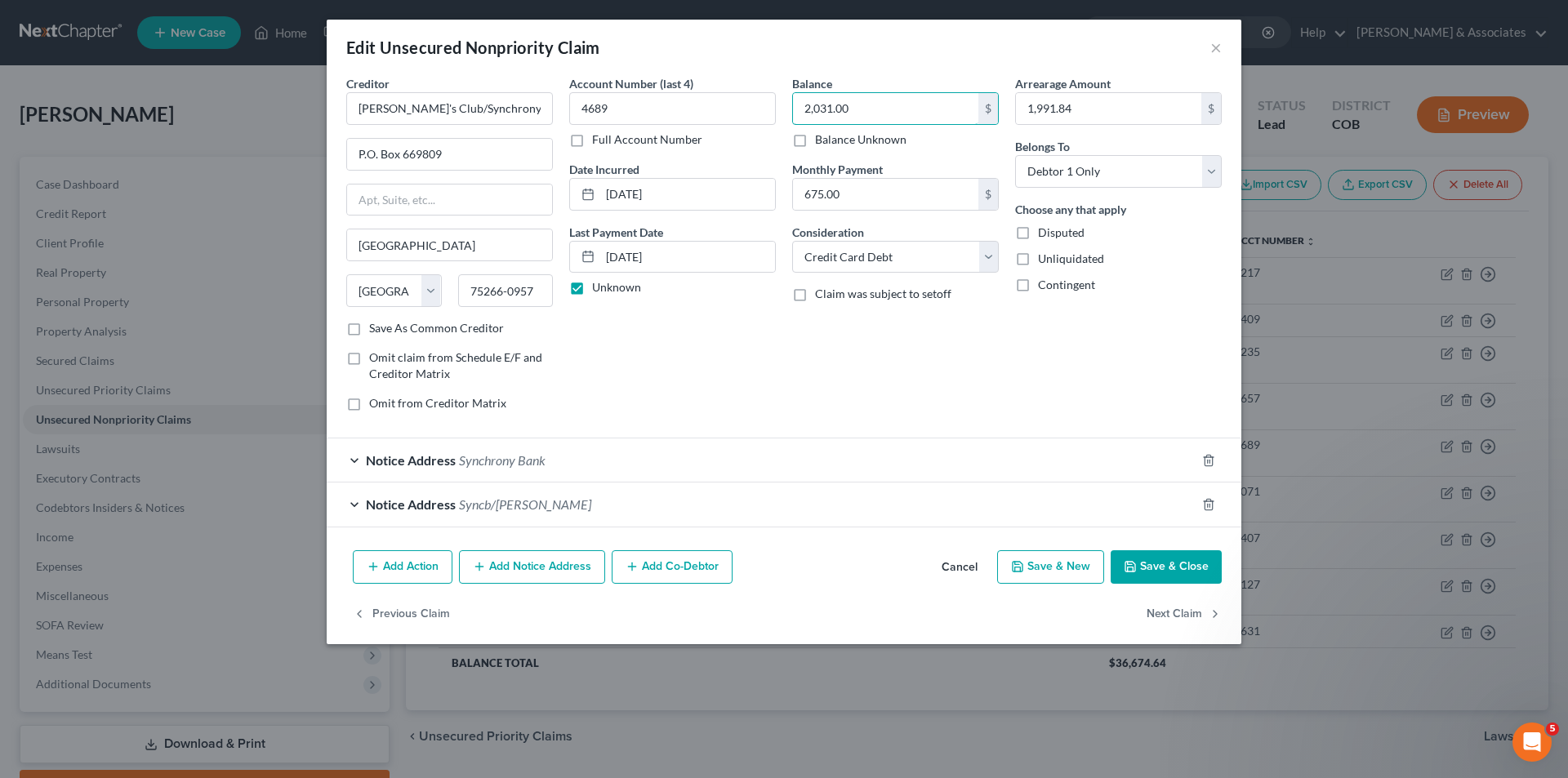
type input "2,031.00"
click at [592, 287] on label "Unknown" at bounding box center [616, 287] width 49 height 17
click at [599, 287] on input "Unknown" at bounding box center [604, 284] width 11 height 11
checkbox input "false"
drag, startPoint x: 683, startPoint y: 262, endPoint x: 601, endPoint y: 257, distance: 82.2
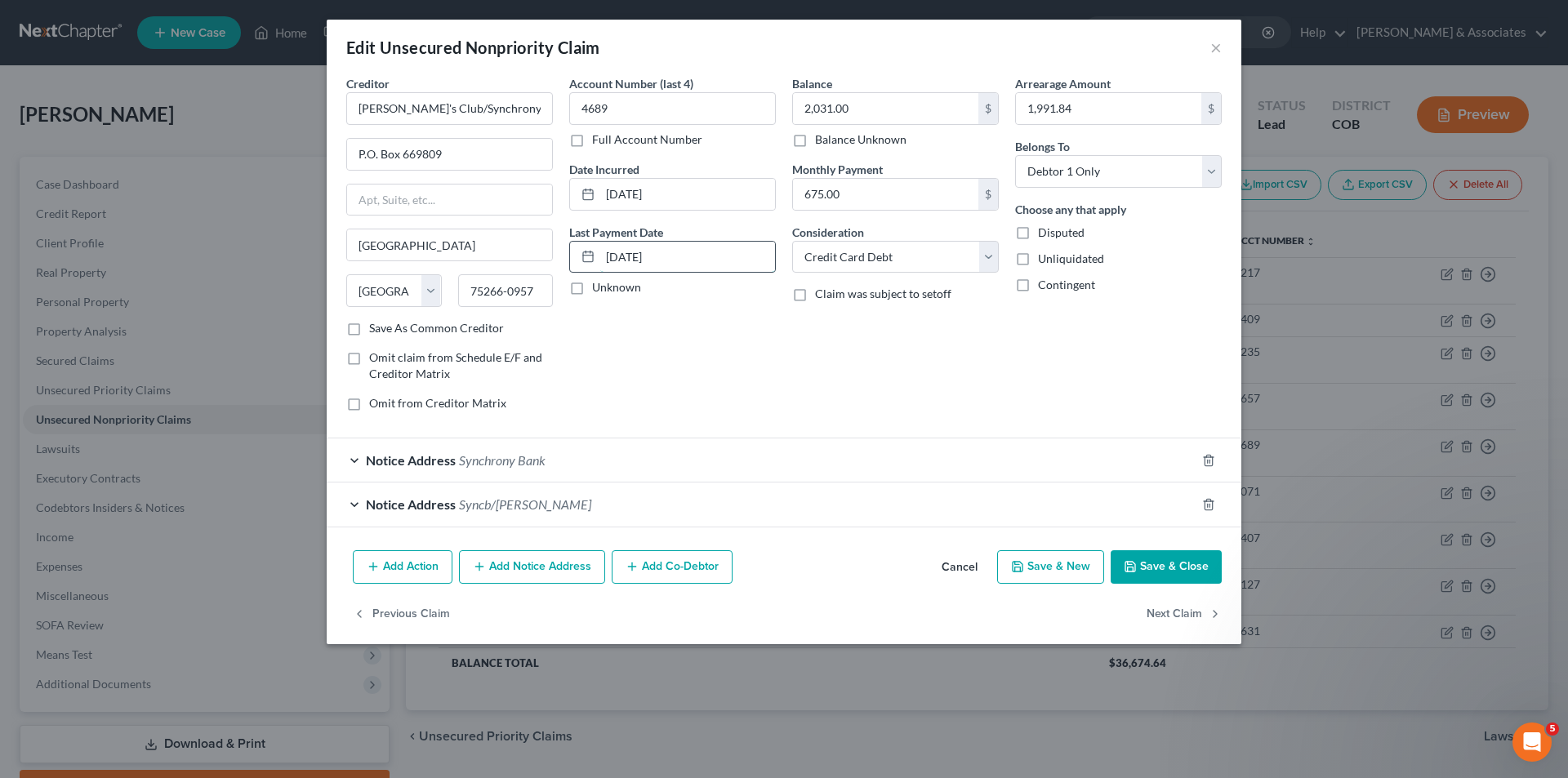
click at [601, 257] on input "[DATE]" at bounding box center [688, 256] width 175 height 31
type input "[DATE]"
click at [731, 375] on div "Account Number (last 4) 4689 Full Account Number Date Incurred [DATE] Last Paym…" at bounding box center [672, 249] width 223 height 349
click at [1160, 572] on button "Save & Close" at bounding box center [1165, 567] width 111 height 34
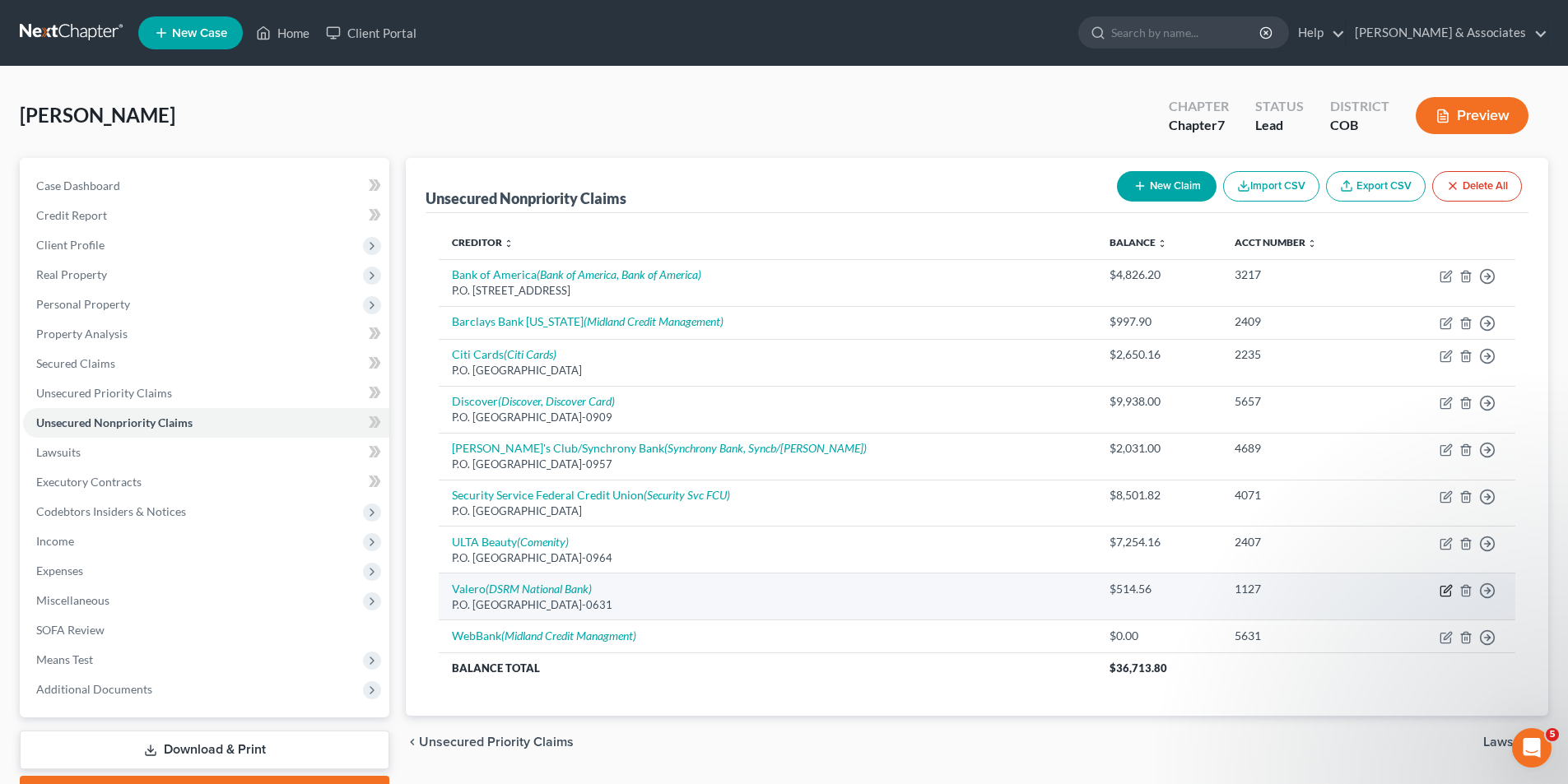
click at [1443, 592] on icon "button" at bounding box center [1445, 590] width 13 height 13
select select "45"
select select "2"
select select "0"
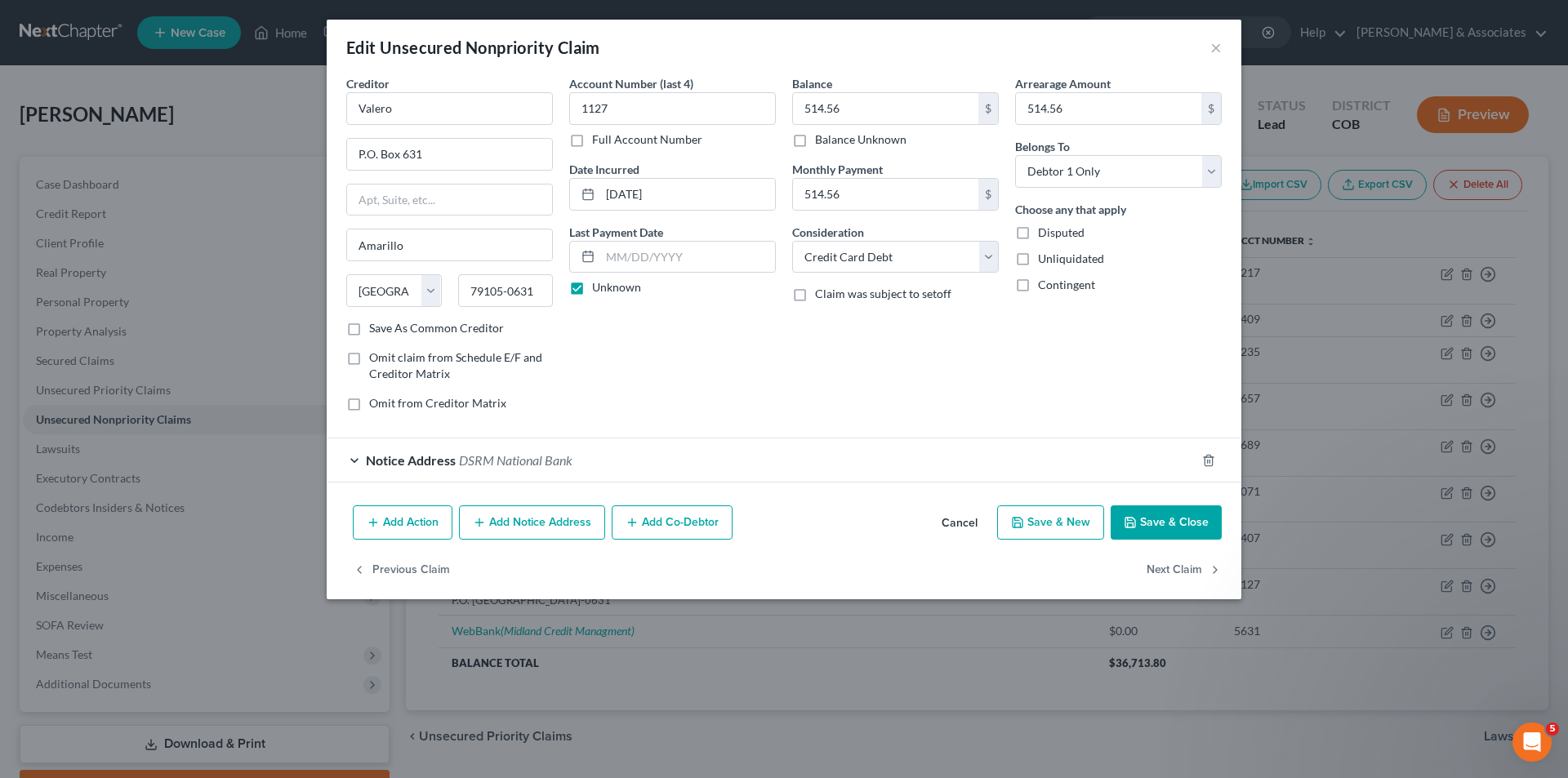
click at [1067, 528] on button "Save & New" at bounding box center [1051, 522] width 107 height 34
select select "0"
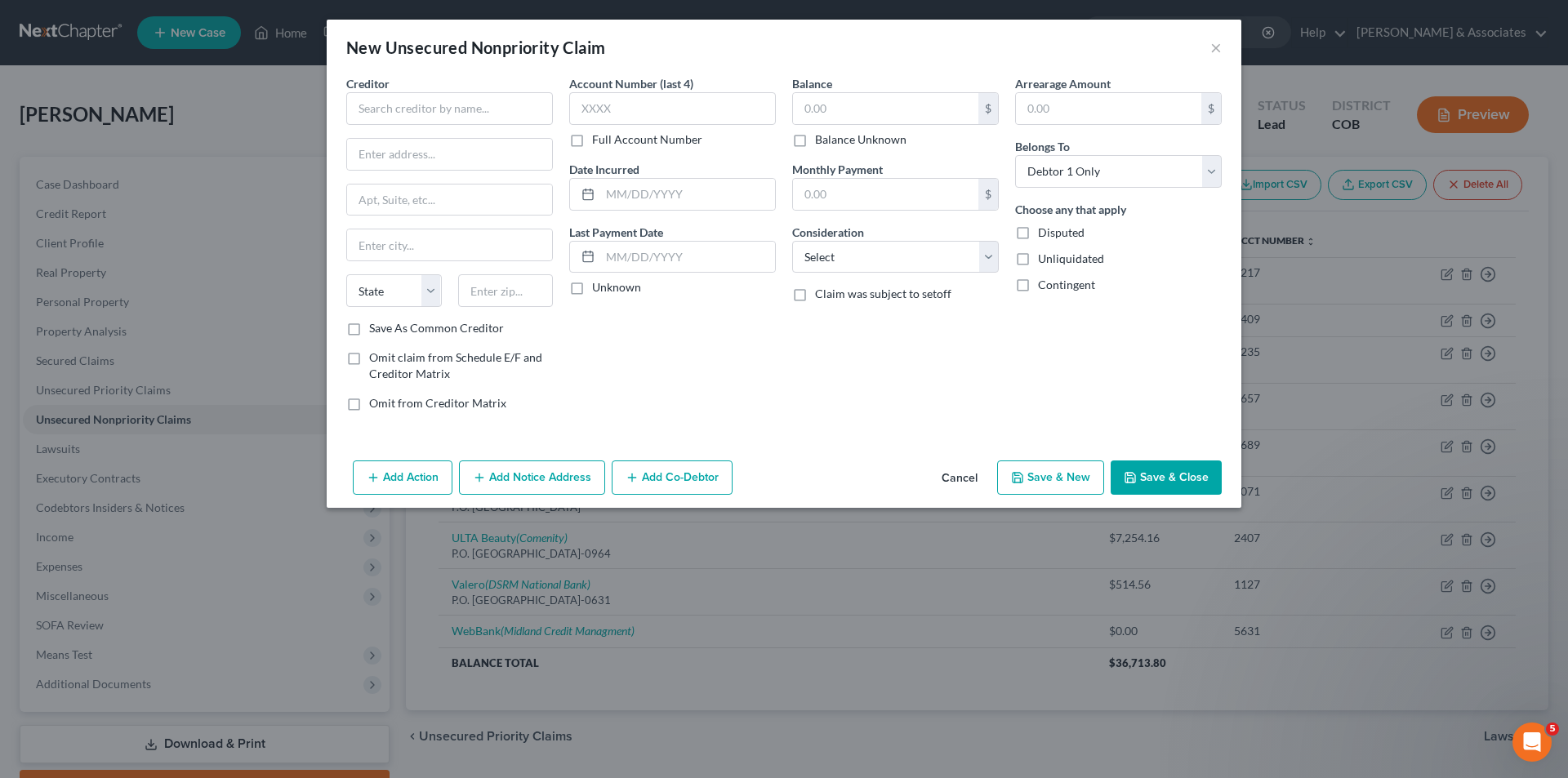
click at [1175, 479] on button "Save & Close" at bounding box center [1165, 477] width 111 height 34
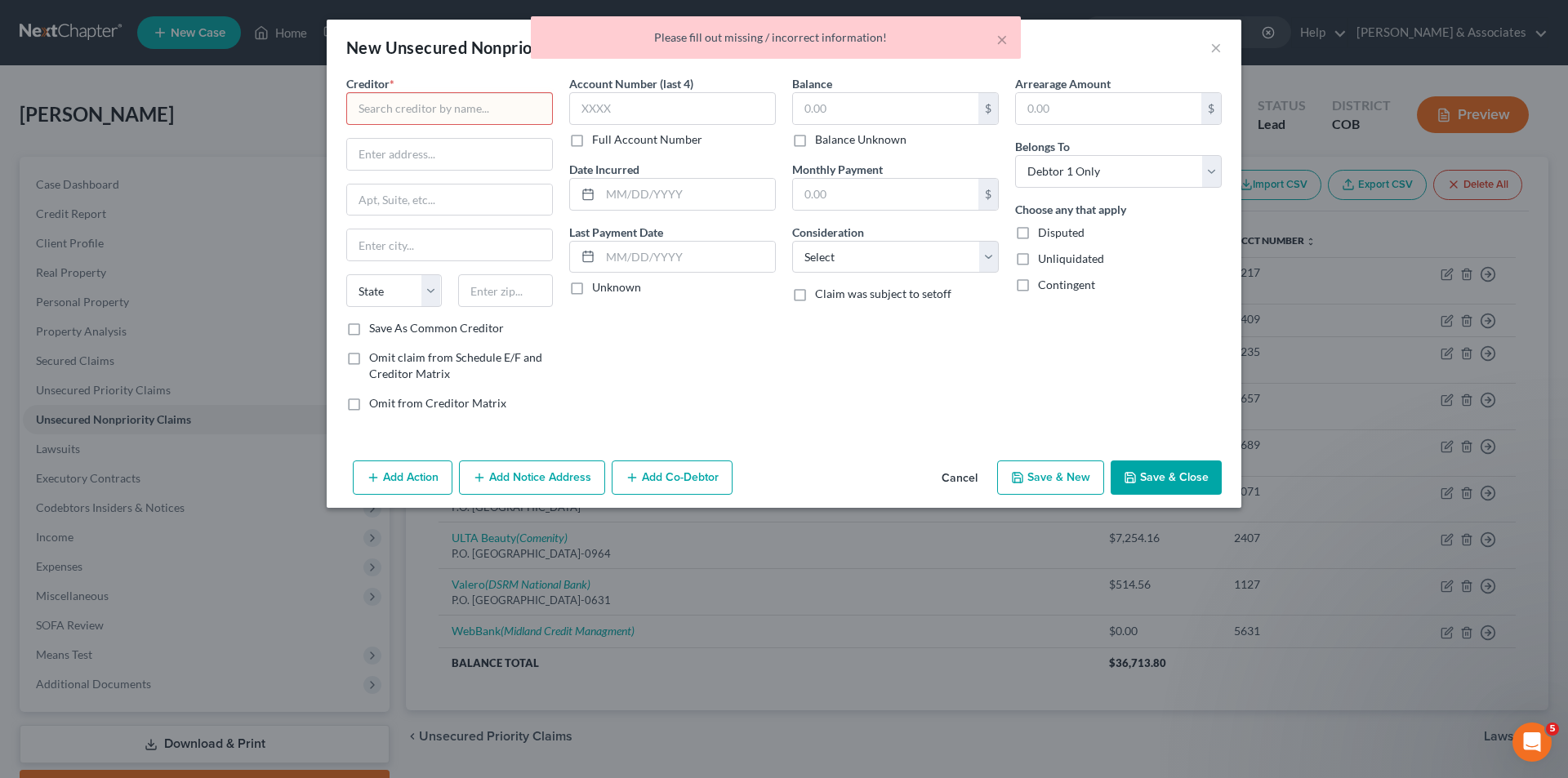
click at [1192, 467] on button "Save & Close" at bounding box center [1165, 477] width 111 height 34
click at [1009, 88] on div "Arrearage Amount $ Belongs To * Select Debtor 1 Only Debtor 2 Only Debtor 1 And…" at bounding box center [1118, 249] width 223 height 349
click at [1000, 46] on button "×" at bounding box center [1002, 39] width 11 height 19
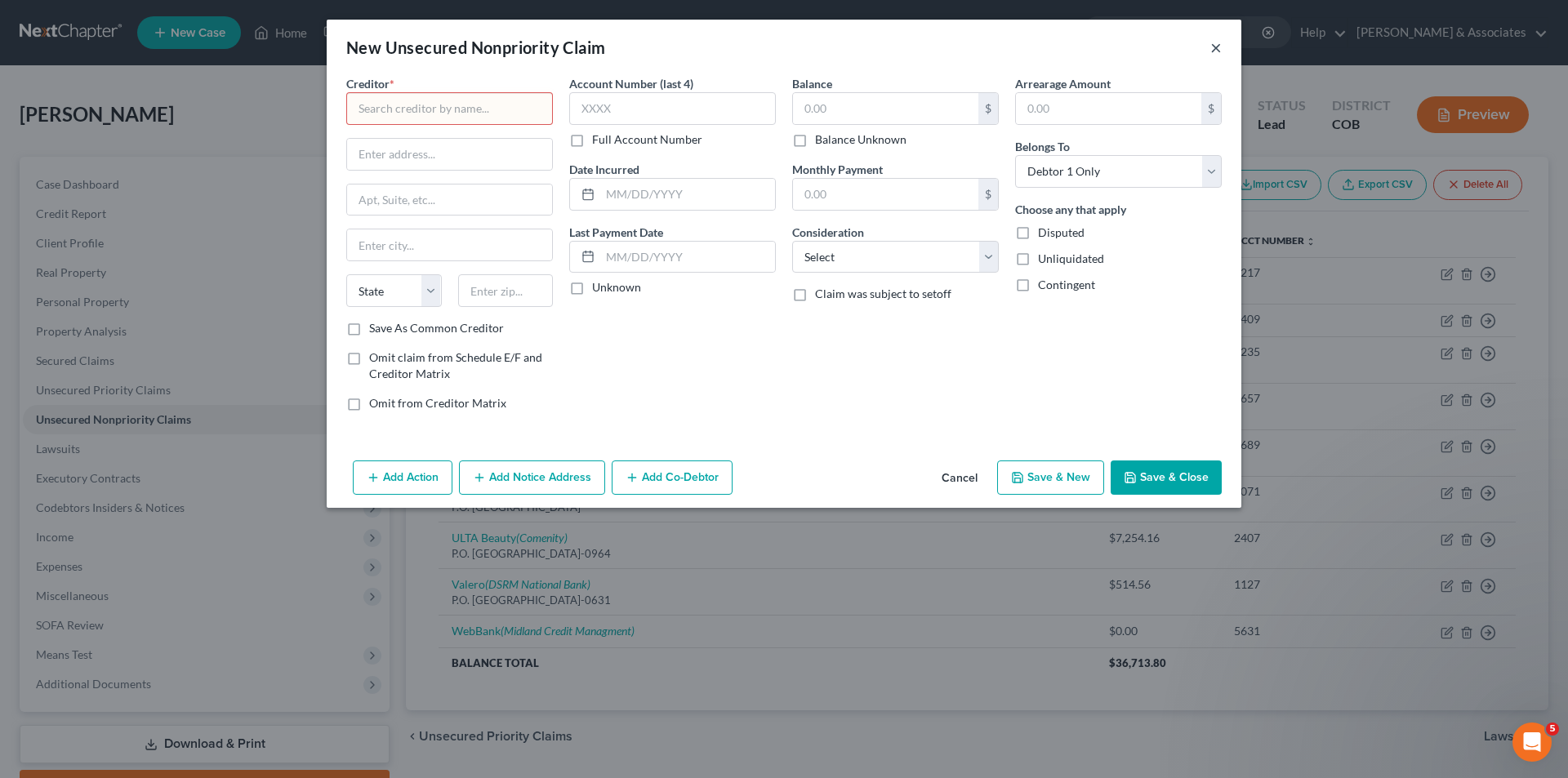
click at [1219, 44] on button "×" at bounding box center [1215, 47] width 11 height 19
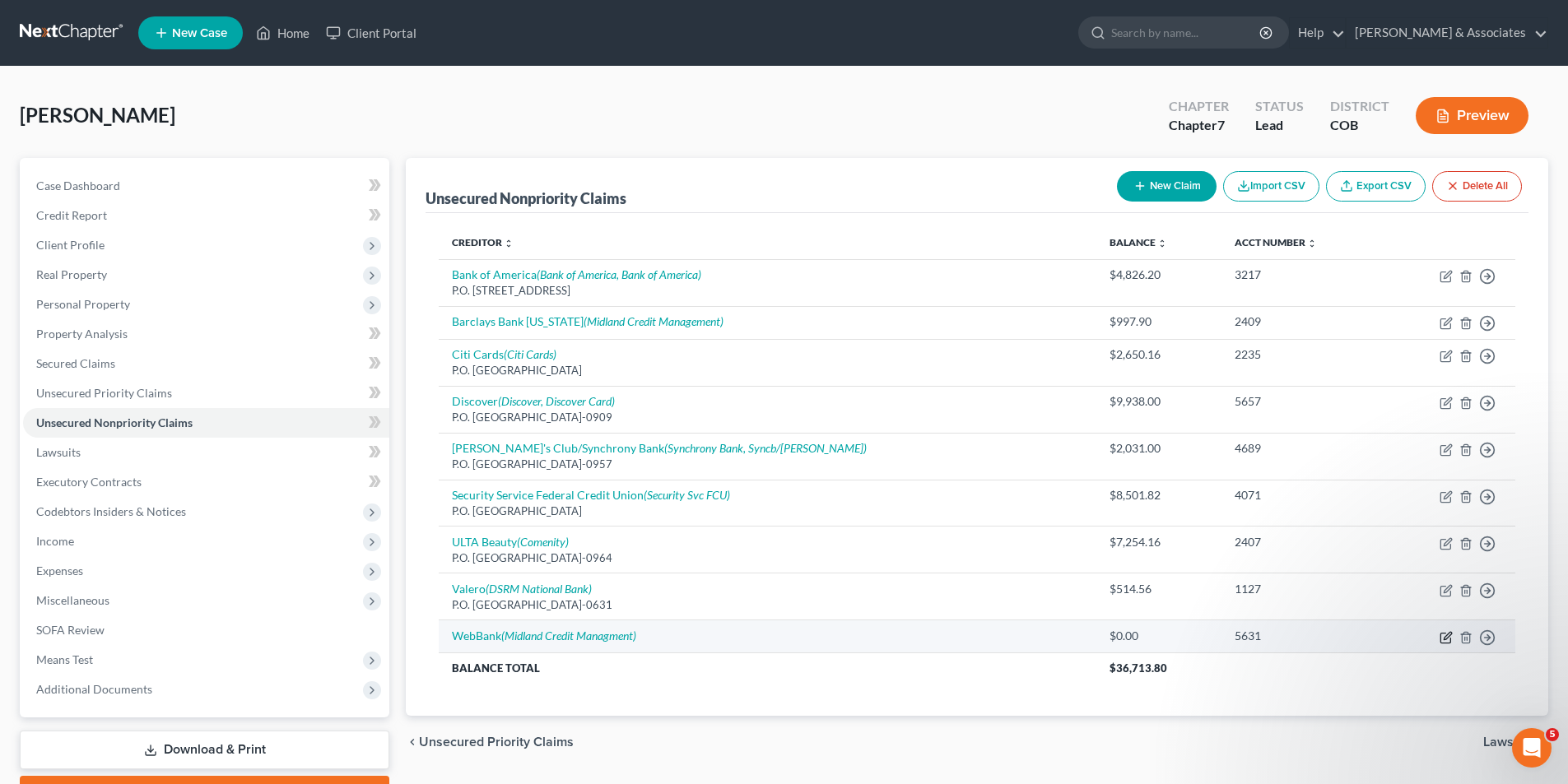
click at [1447, 638] on icon "button" at bounding box center [1447, 635] width 7 height 7
select select "0"
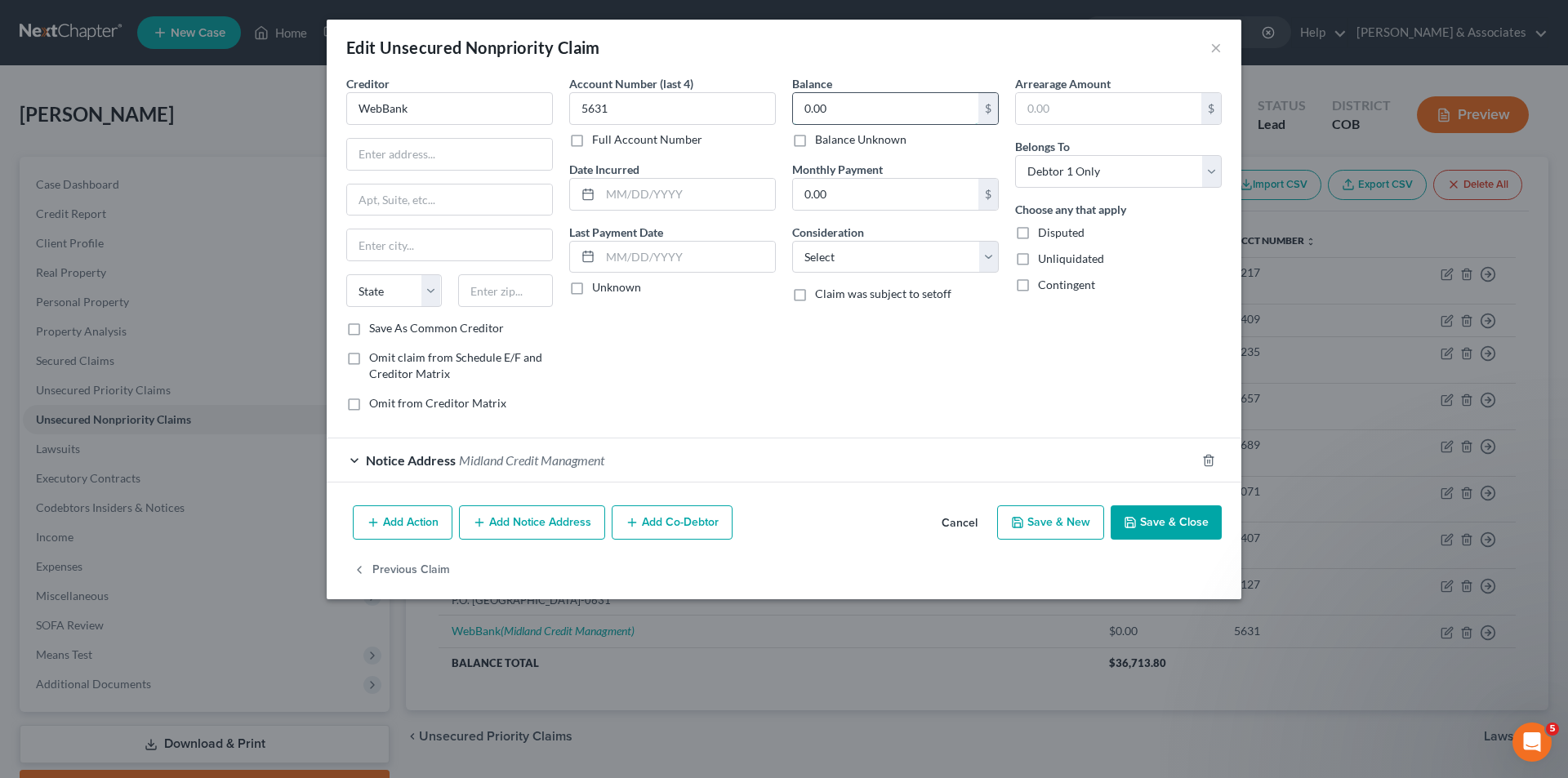
click at [804, 110] on input "0.00" at bounding box center [886, 108] width 186 height 31
type input "2,323.40"
click at [433, 112] on input "WebBank" at bounding box center [449, 108] width 207 height 32
type input "W"
click at [397, 111] on input "MidlandCredit Managment" at bounding box center [449, 108] width 207 height 32
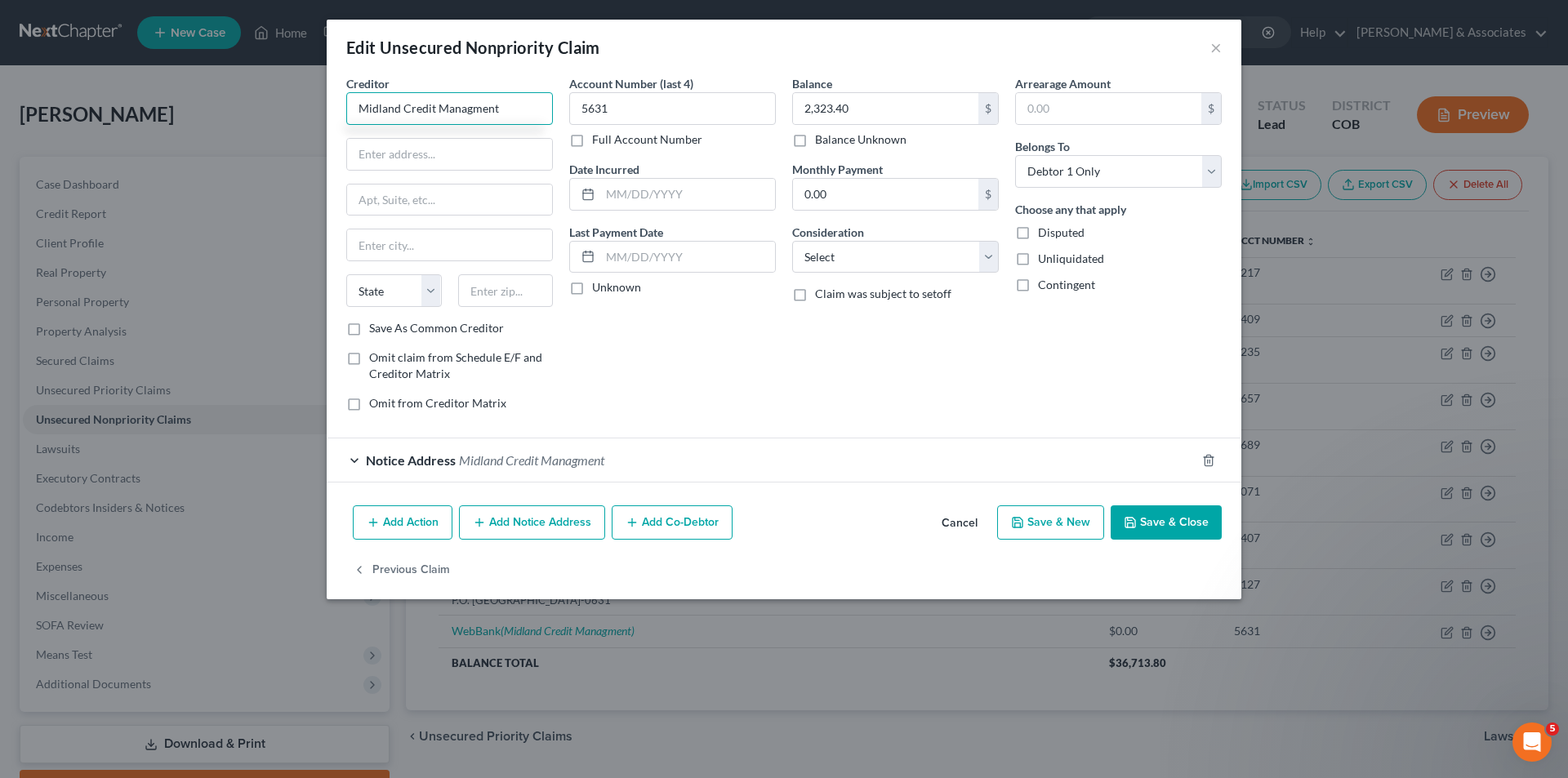
click at [471, 113] on input "Midland Credit Managment" at bounding box center [449, 108] width 207 height 32
type input "Midland Credit Management"
drag, startPoint x: 624, startPoint y: 111, endPoint x: 573, endPoint y: 109, distance: 51.0
click at [573, 109] on input "5631" at bounding box center [672, 108] width 207 height 32
click at [592, 137] on label "Full Account Number" at bounding box center [647, 139] width 110 height 17
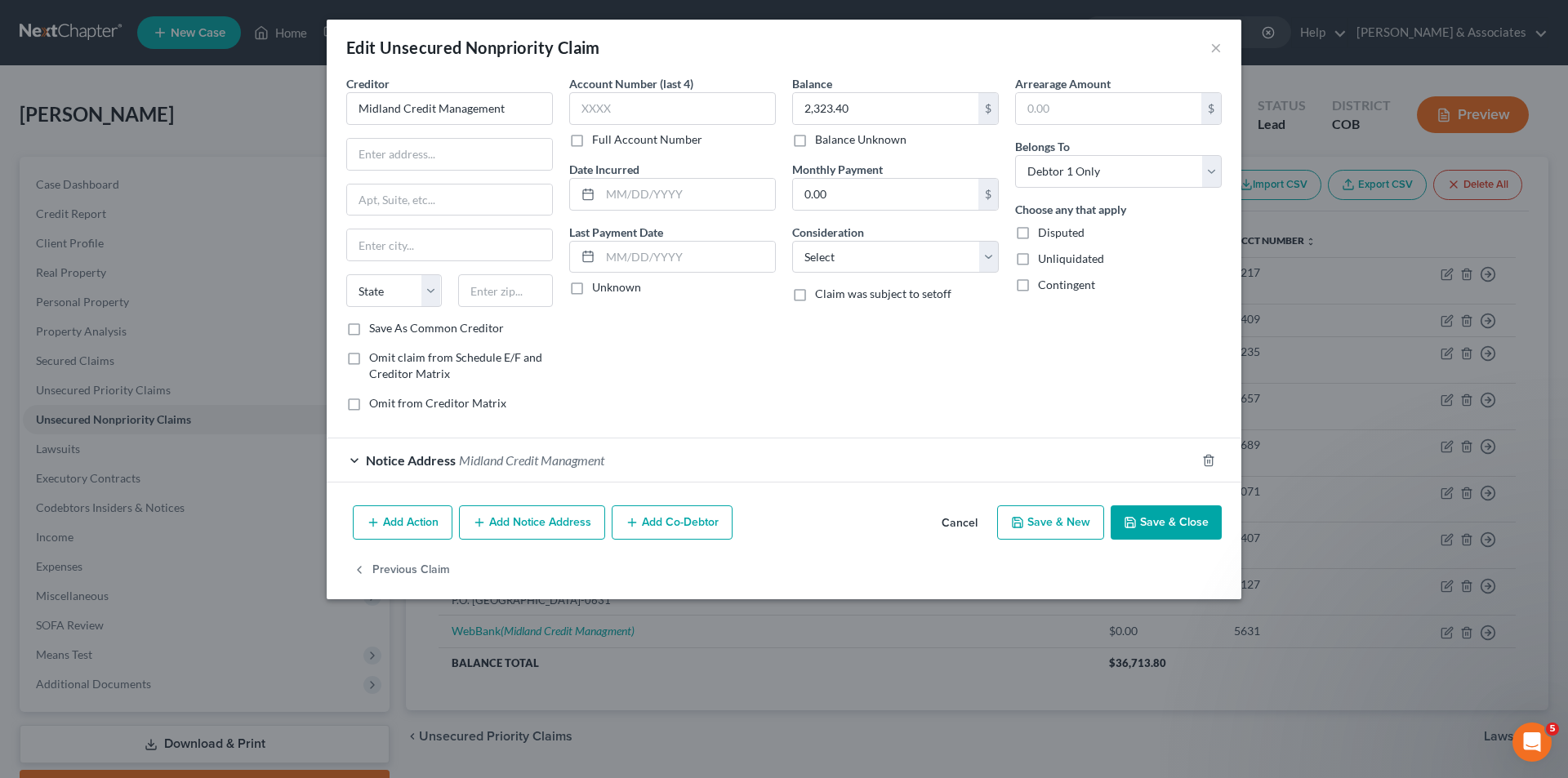
click at [599, 137] on input "Full Account Number" at bounding box center [604, 137] width 11 height 11
click at [592, 111] on input "text" at bounding box center [672, 108] width 207 height 32
type input "312366981"
click at [369, 158] on input "text" at bounding box center [449, 154] width 205 height 31
type input "350 Camino De La Reina"
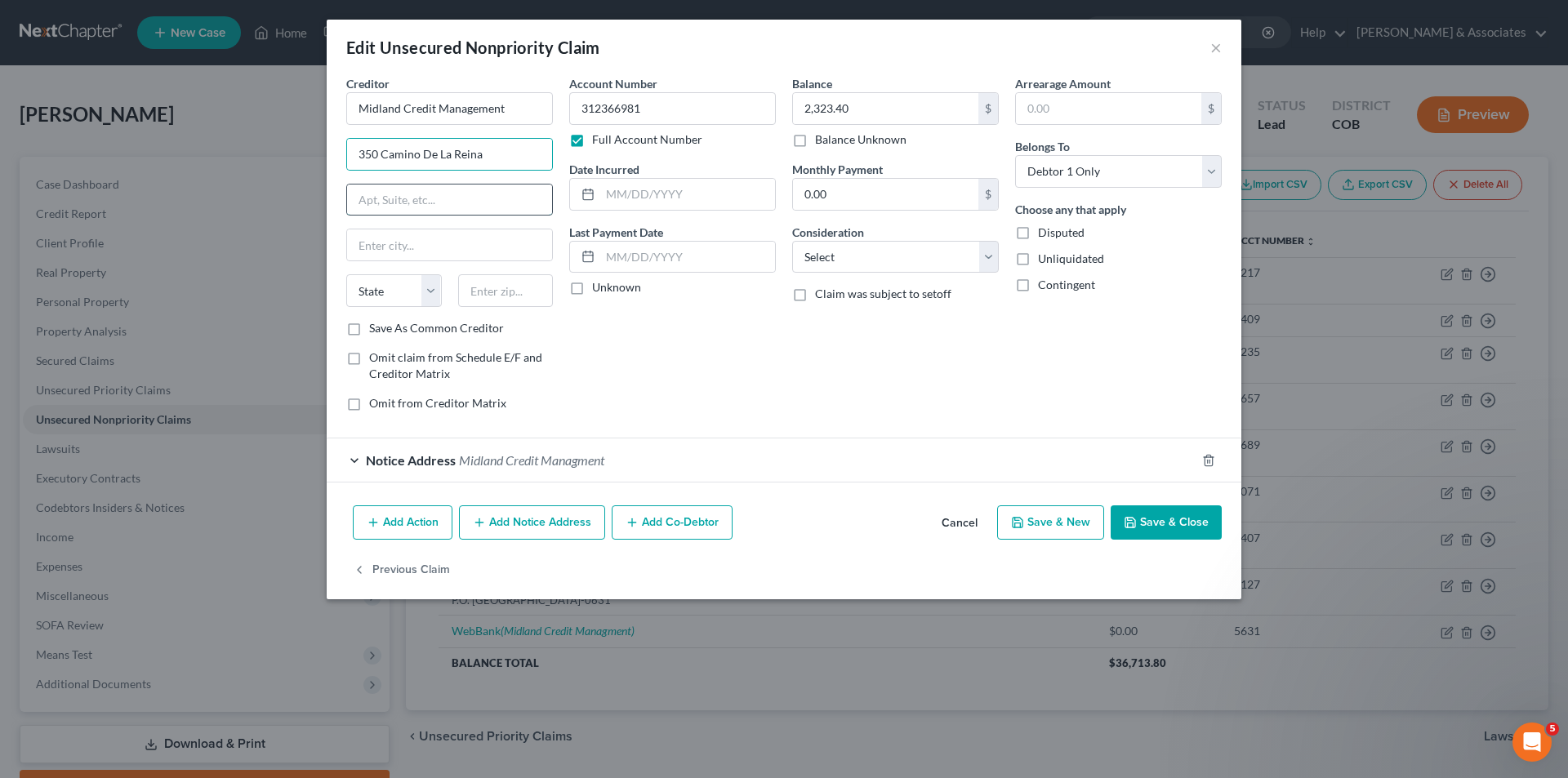
click at [375, 206] on input "text" at bounding box center [449, 200] width 205 height 31
type input "Suite 100"
click at [420, 289] on select "State [US_STATE] AK AR AZ CA CO CT DE DC [GEOGRAPHIC_DATA] [GEOGRAPHIC_DATA] GU…" at bounding box center [393, 290] width 95 height 32
select select "4"
click at [346, 274] on select "State [US_STATE] AK AR AZ CA CO CT DE DC [GEOGRAPHIC_DATA] [GEOGRAPHIC_DATA] GU…" at bounding box center [393, 290] width 95 height 32
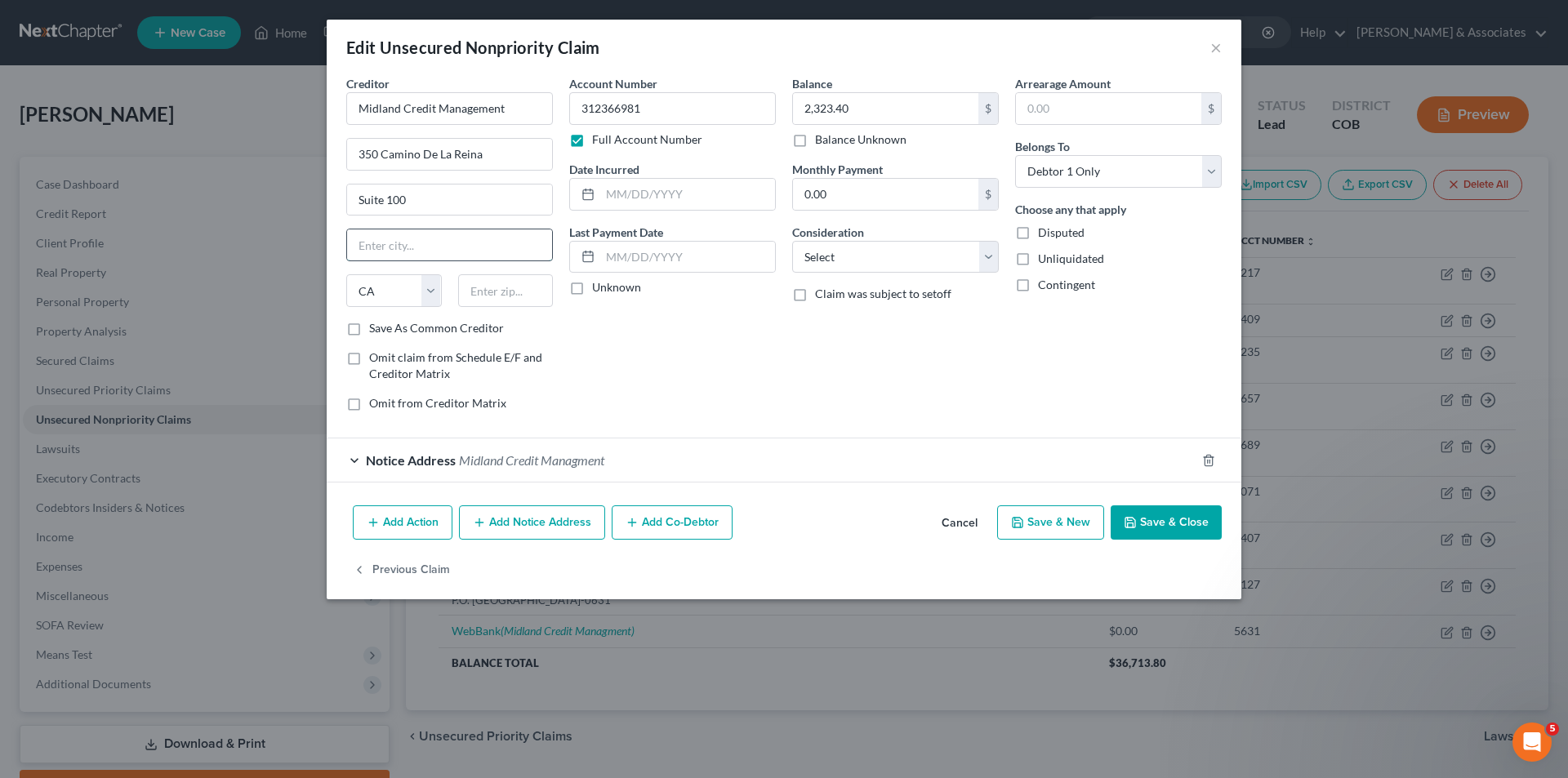
click at [359, 250] on input "text" at bounding box center [449, 244] width 205 height 31
type input "[GEOGRAPHIC_DATA]"
click at [485, 288] on input "text" at bounding box center [505, 290] width 95 height 32
type input "91108"
click at [592, 290] on label "Unknown" at bounding box center [616, 287] width 49 height 17
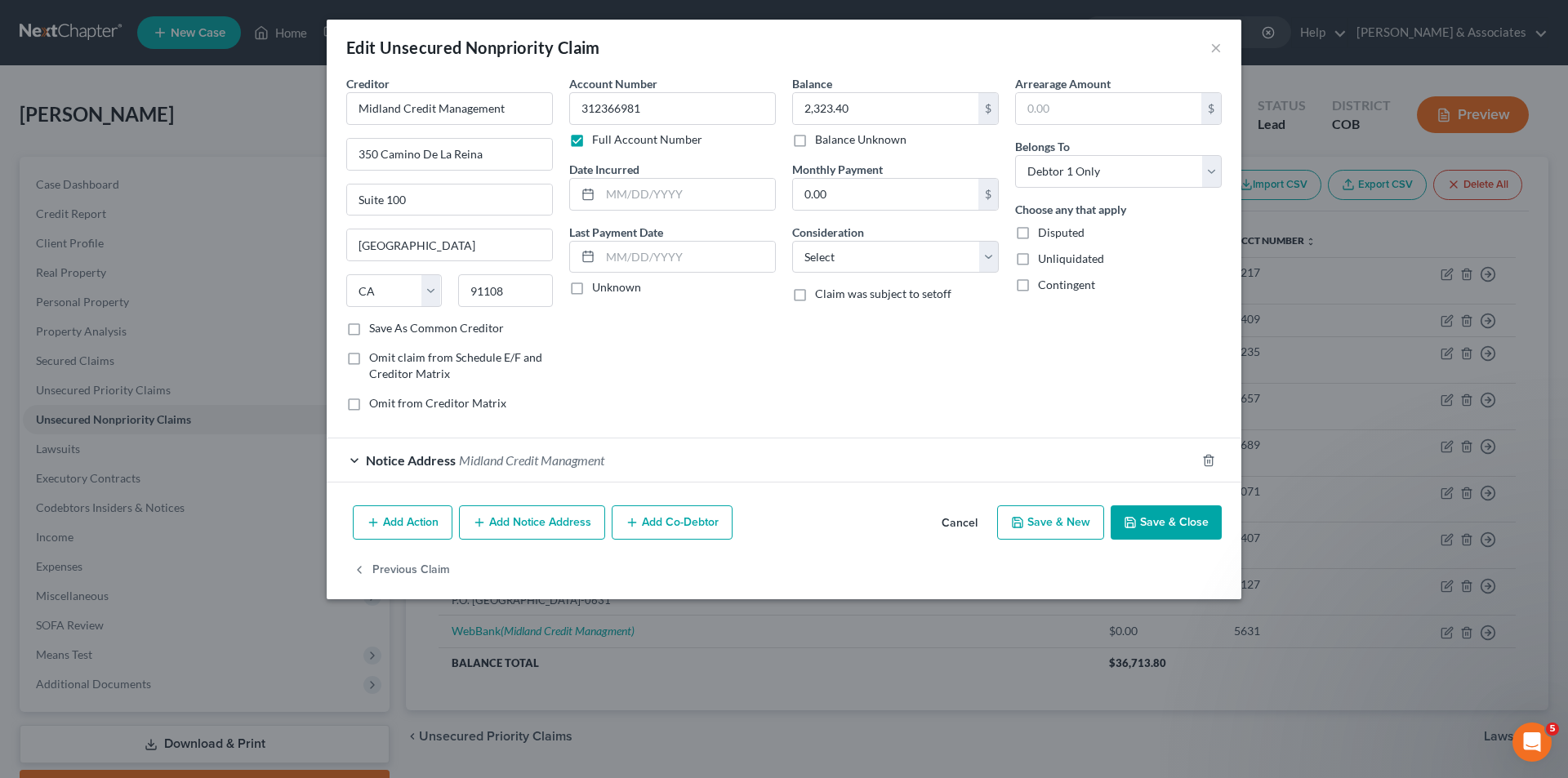
click at [599, 290] on input "Unknown" at bounding box center [604, 284] width 11 height 11
checkbox input "true"
type input "[GEOGRAPHIC_DATA]"
click at [986, 263] on select "Select Cable / Satellite Services Collection Agency Credit Card Debt Debt Couns…" at bounding box center [896, 256] width 207 height 32
select select "2"
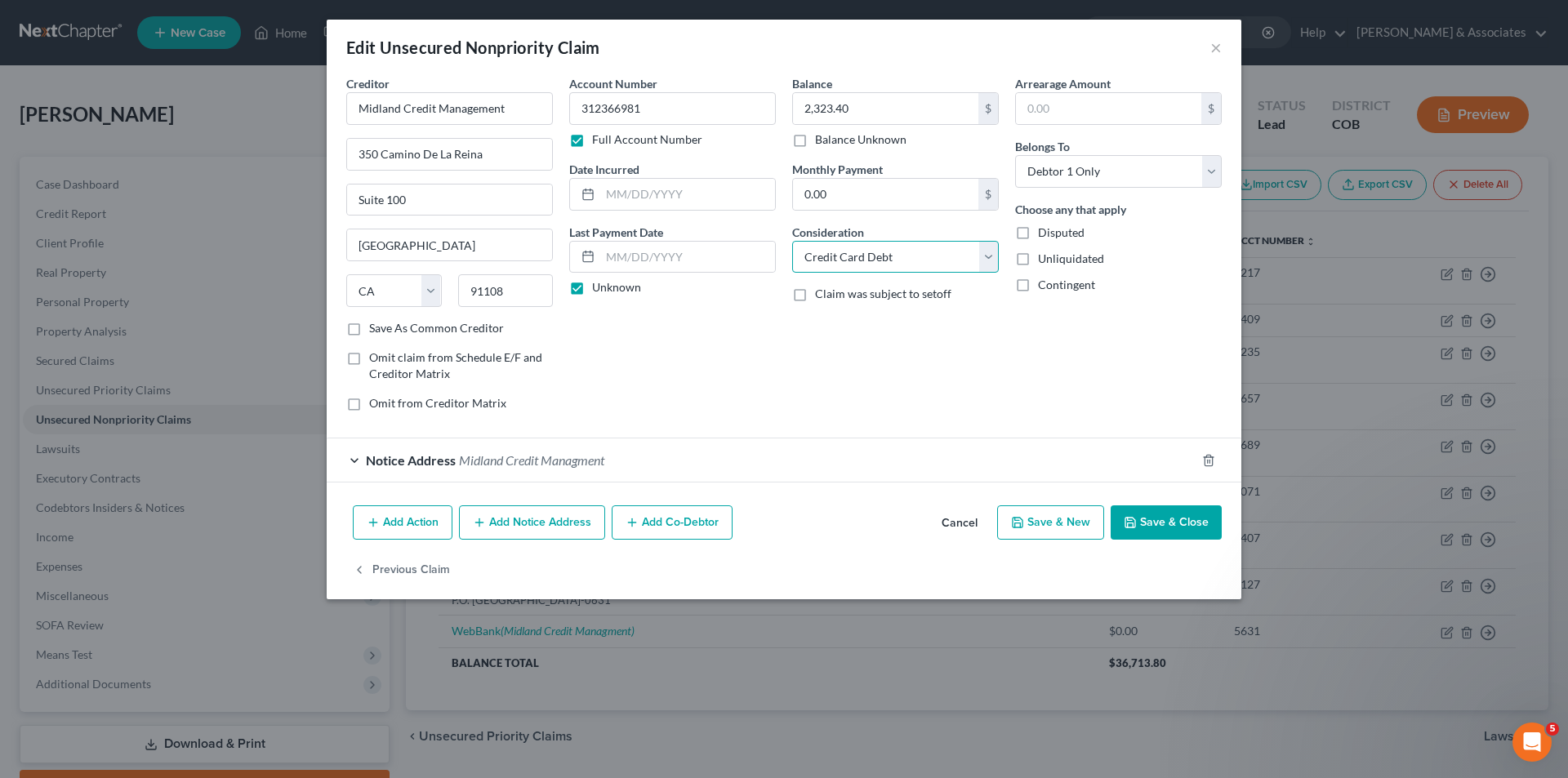
click at [792, 241] on select "Select Cable / Satellite Services Collection Agency Credit Card Debt Debt Couns…" at bounding box center [896, 256] width 207 height 32
click at [1025, 106] on input "text" at bounding box center [1108, 108] width 186 height 31
type input "2,323.40"
click at [809, 193] on input "0.00" at bounding box center [886, 193] width 186 height 31
type input "250.00"
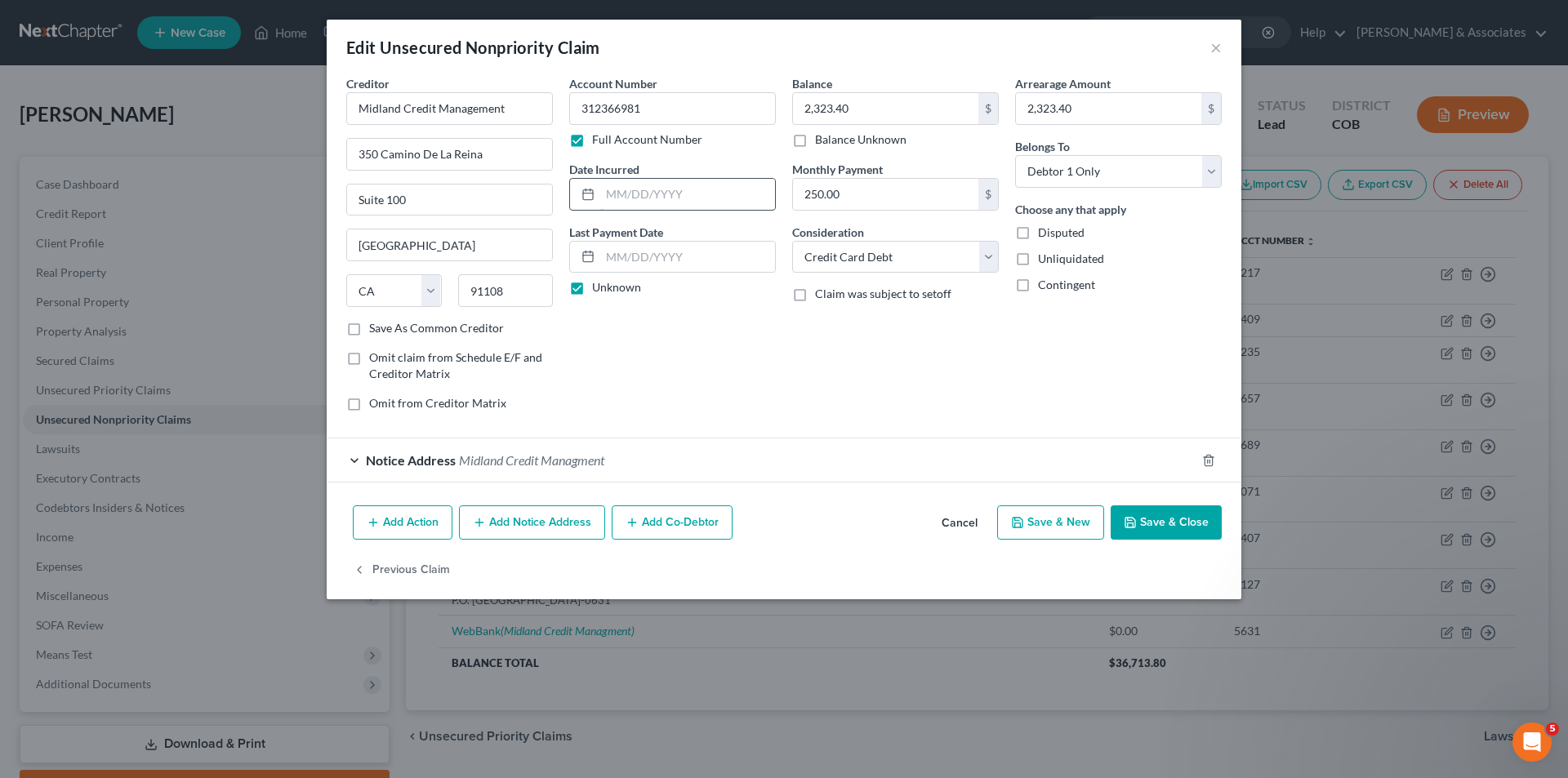
click at [608, 192] on input "text" at bounding box center [688, 193] width 175 height 31
type input "[DATE]"
click at [358, 460] on div "Notice Address Midland Credit Managment" at bounding box center [761, 459] width 868 height 43
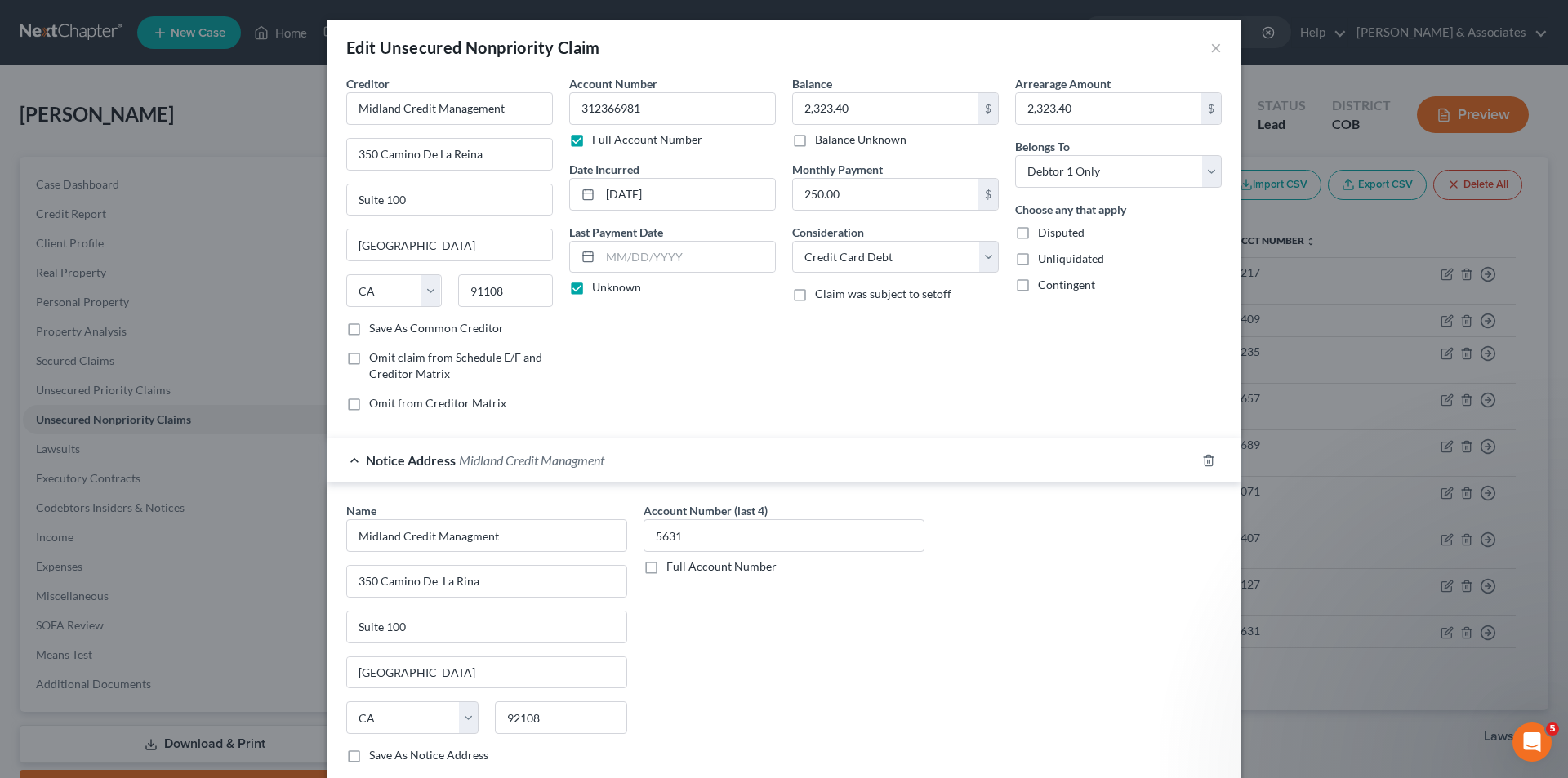
click at [1209, 462] on div at bounding box center [1218, 460] width 46 height 26
click at [1208, 462] on icon "button" at bounding box center [1208, 460] width 13 height 13
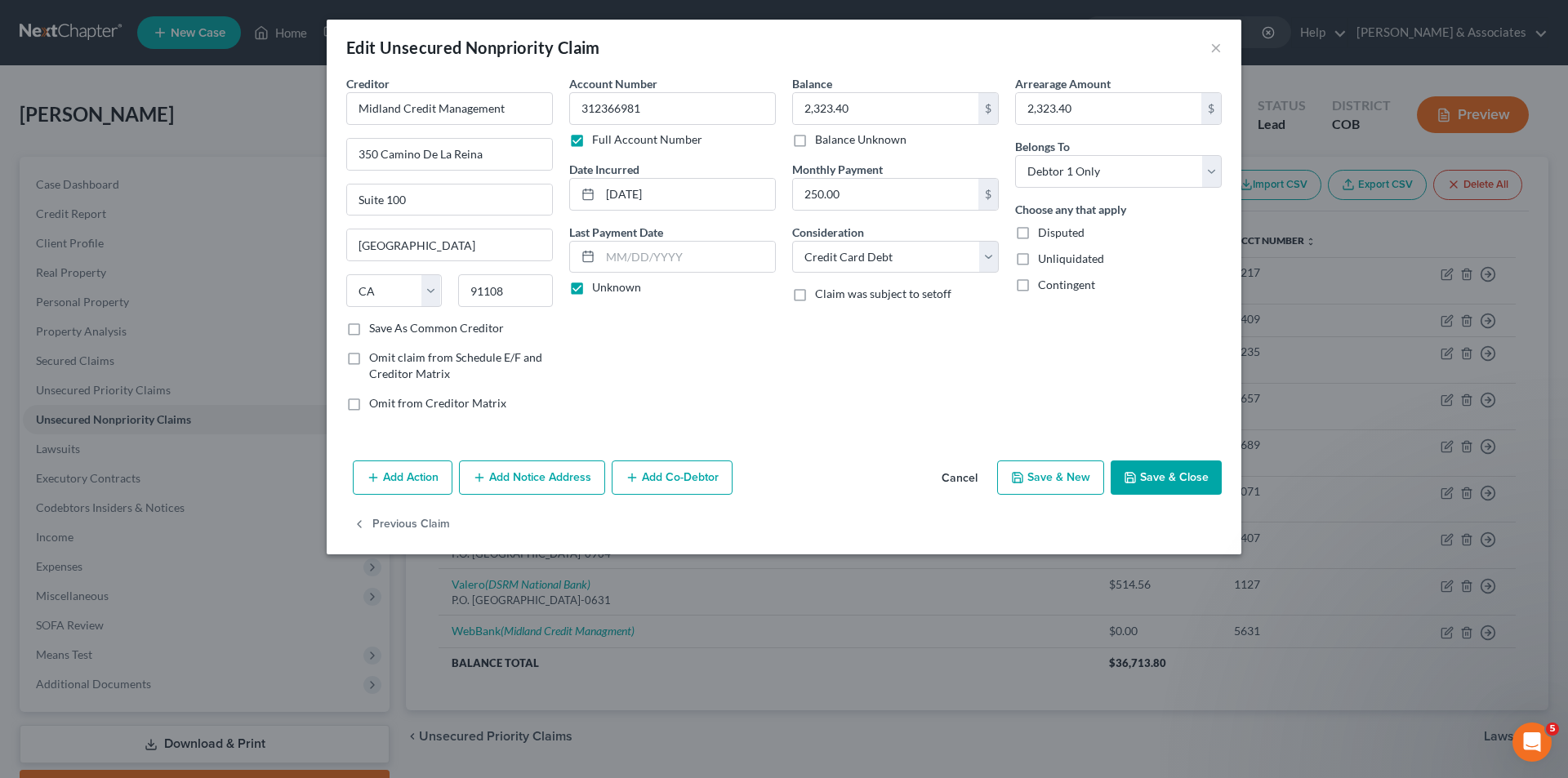
click at [1131, 475] on polyline "button" at bounding box center [1129, 473] width 4 height 3
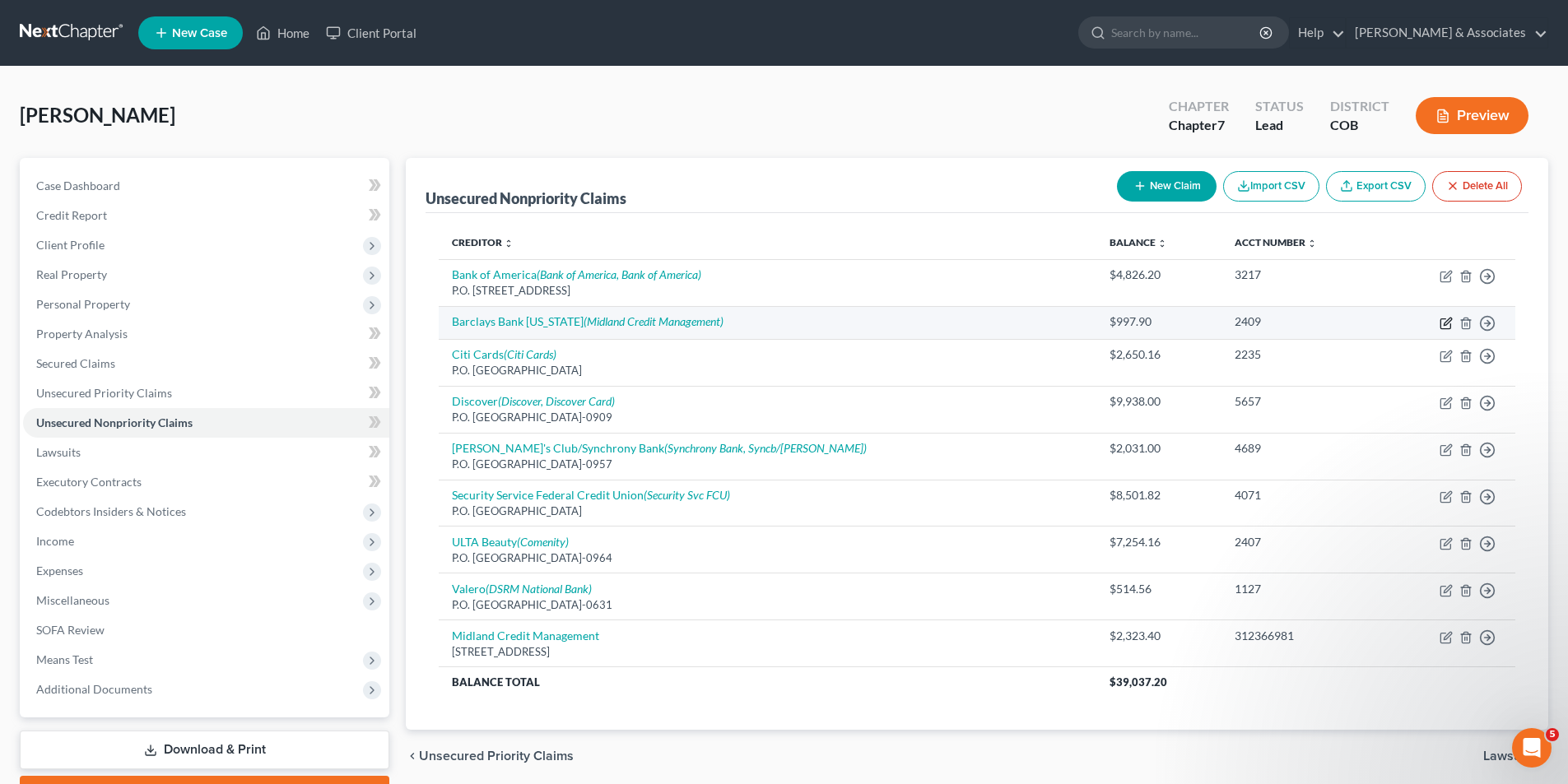
click at [1448, 324] on icon "button" at bounding box center [1445, 323] width 13 height 13
select select "0"
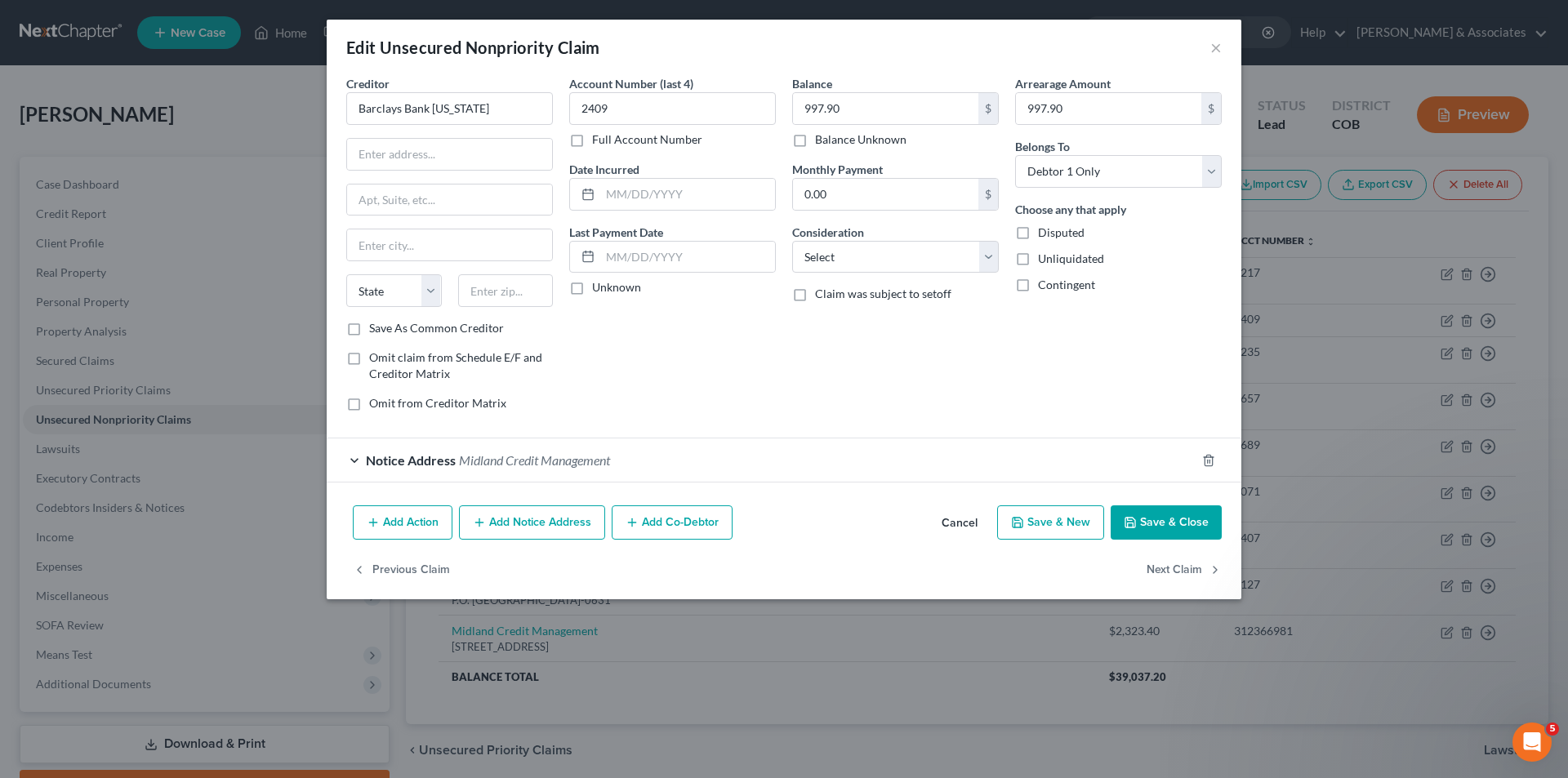
click at [1164, 522] on button "Save & Close" at bounding box center [1165, 522] width 111 height 34
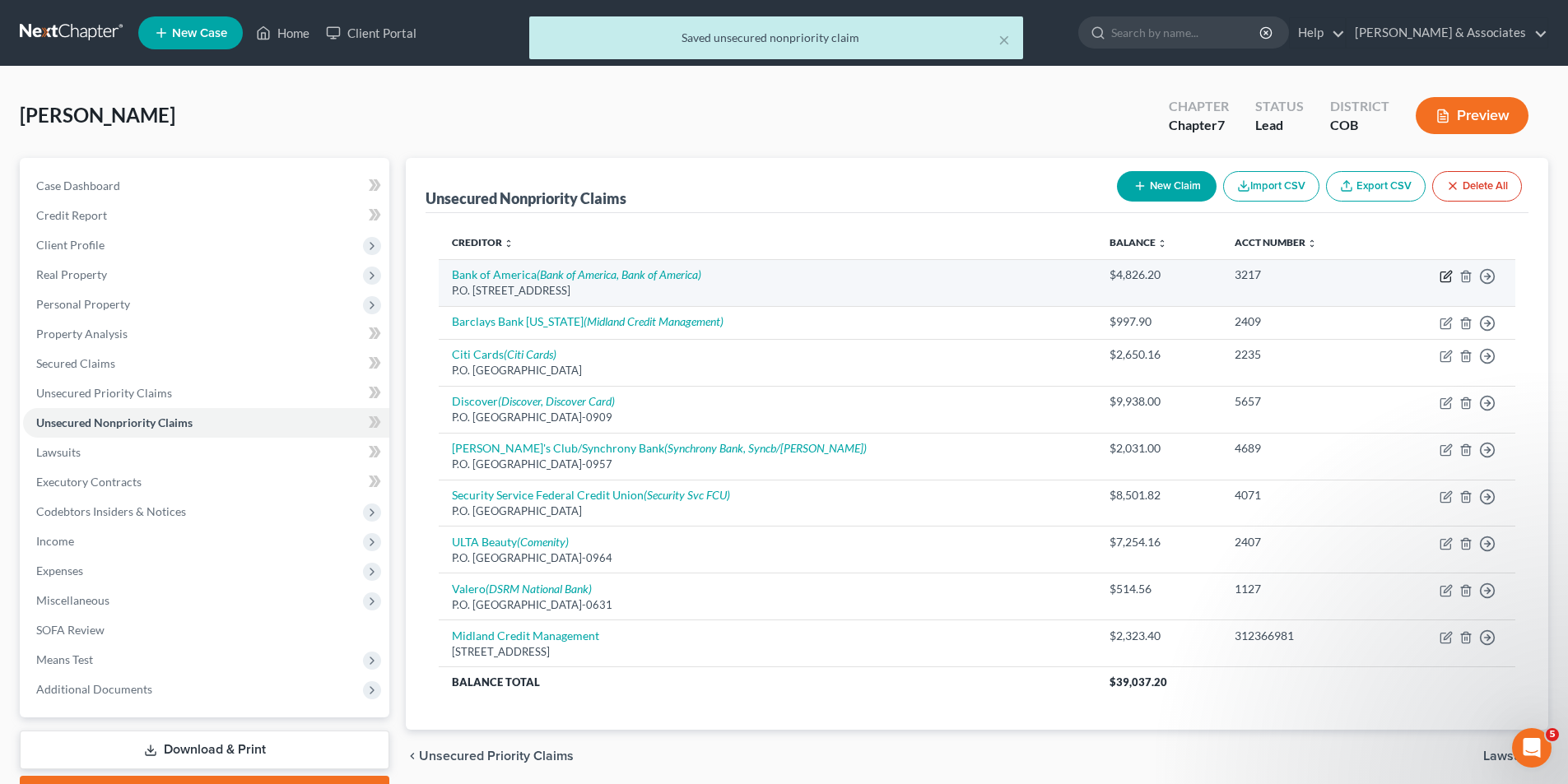
click at [1449, 275] on icon "button" at bounding box center [1447, 274] width 7 height 7
select select "7"
select select "2"
select select "0"
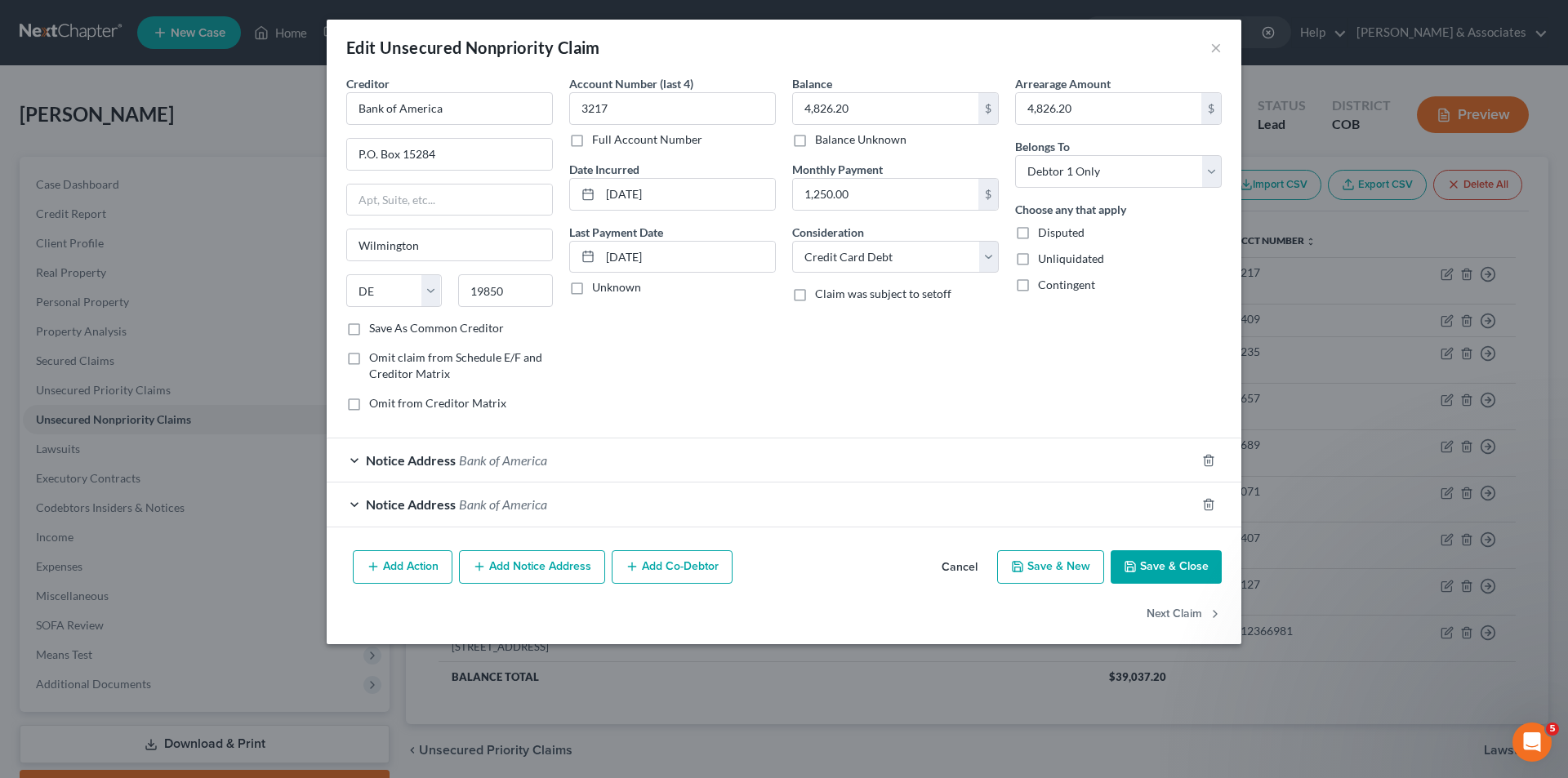
click at [355, 463] on div "Notice Address Bank of America" at bounding box center [761, 459] width 868 height 43
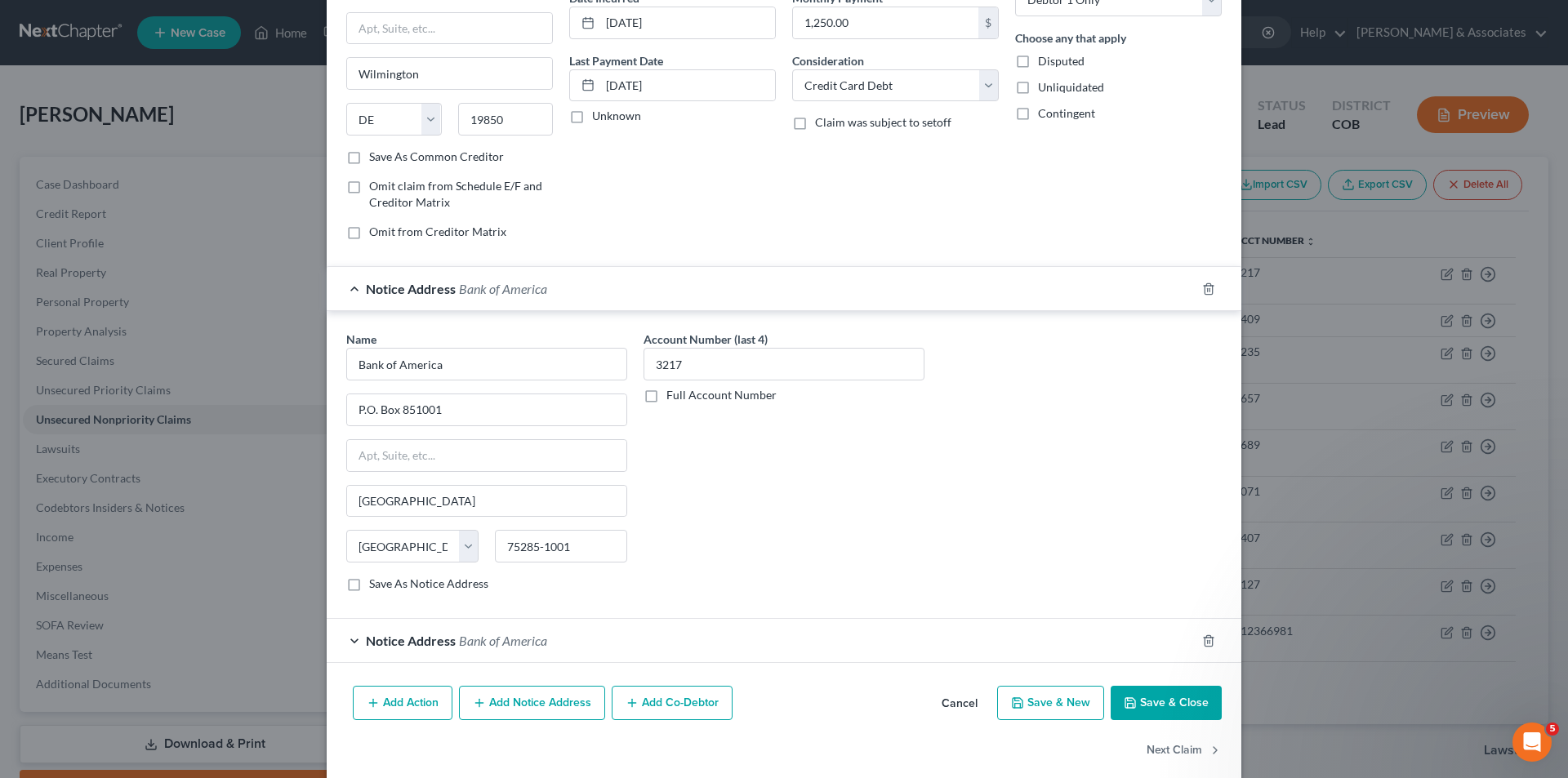
scroll to position [193, 0]
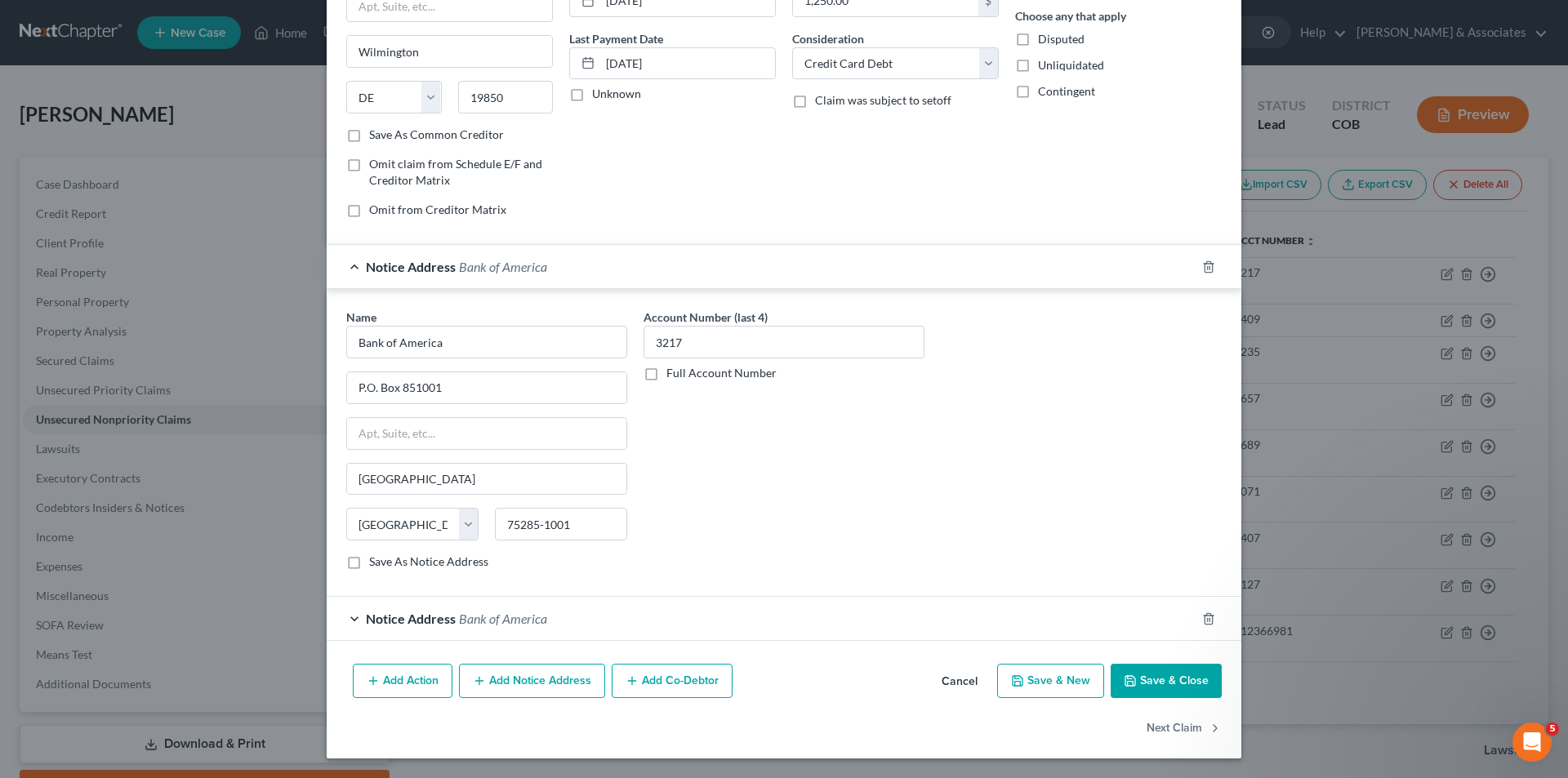
click at [355, 618] on div "Notice Address Bank of America" at bounding box center [761, 618] width 868 height 43
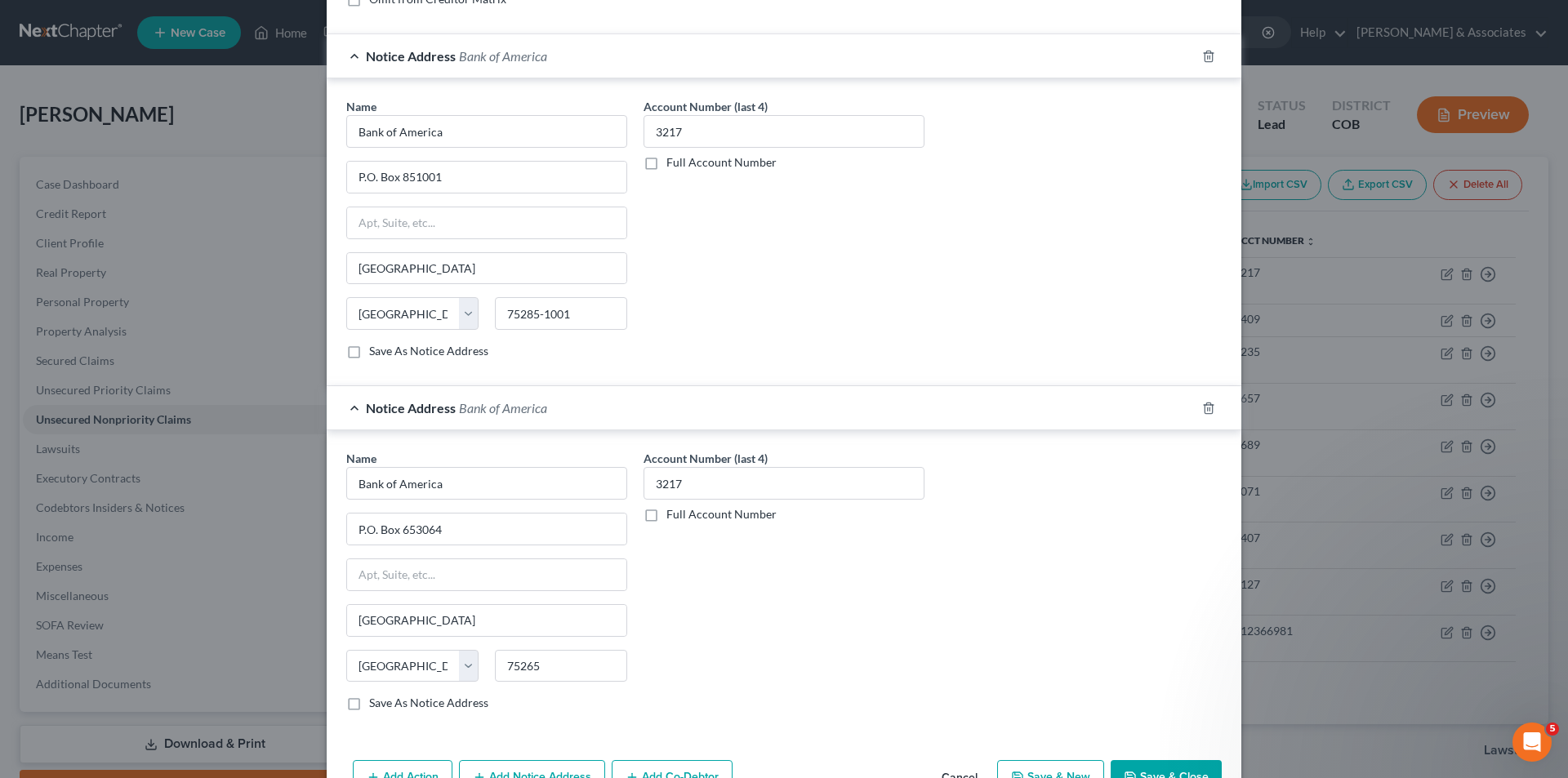
scroll to position [501, 0]
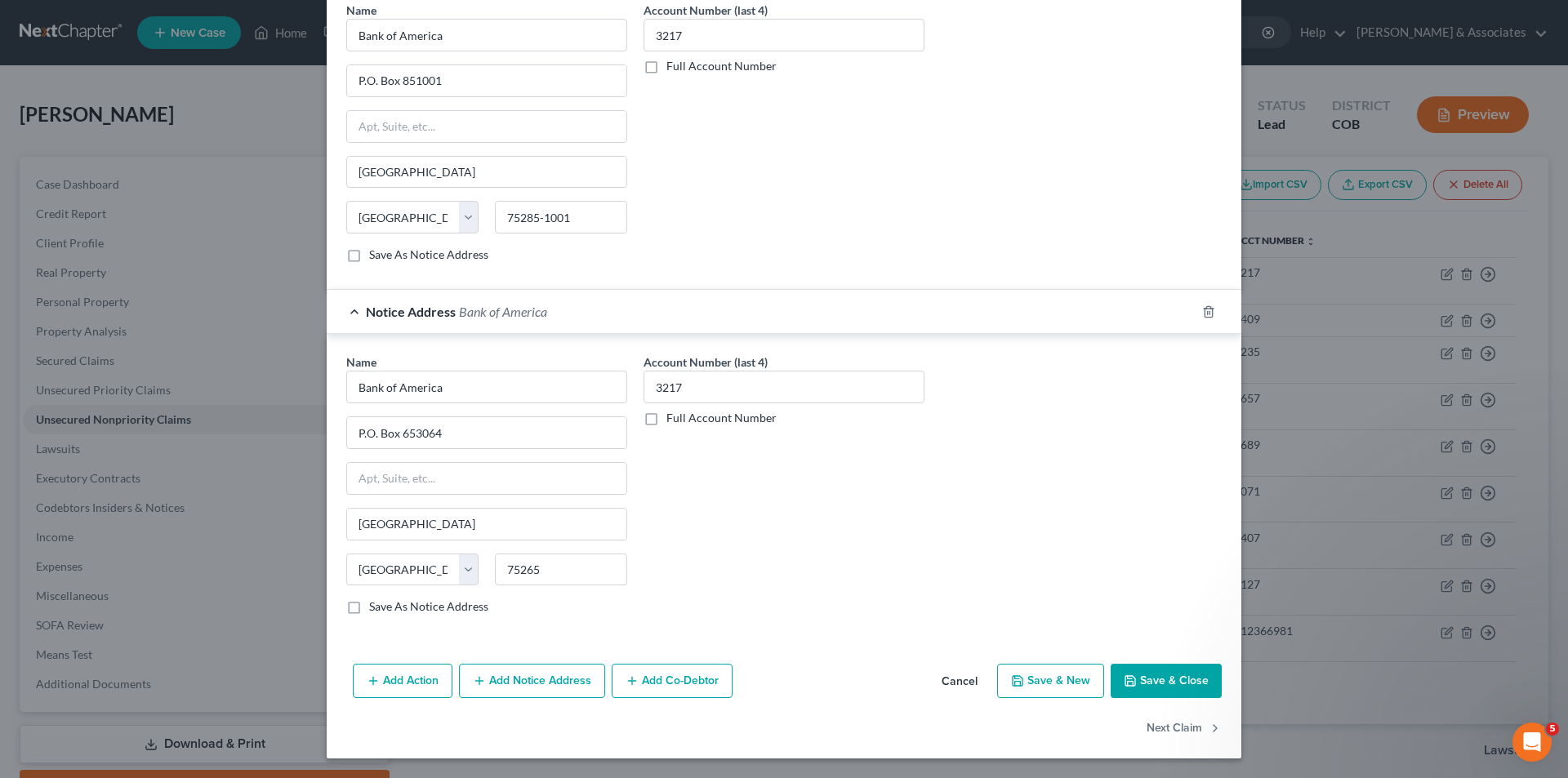
click at [548, 678] on button "Add Notice Address" at bounding box center [531, 680] width 146 height 34
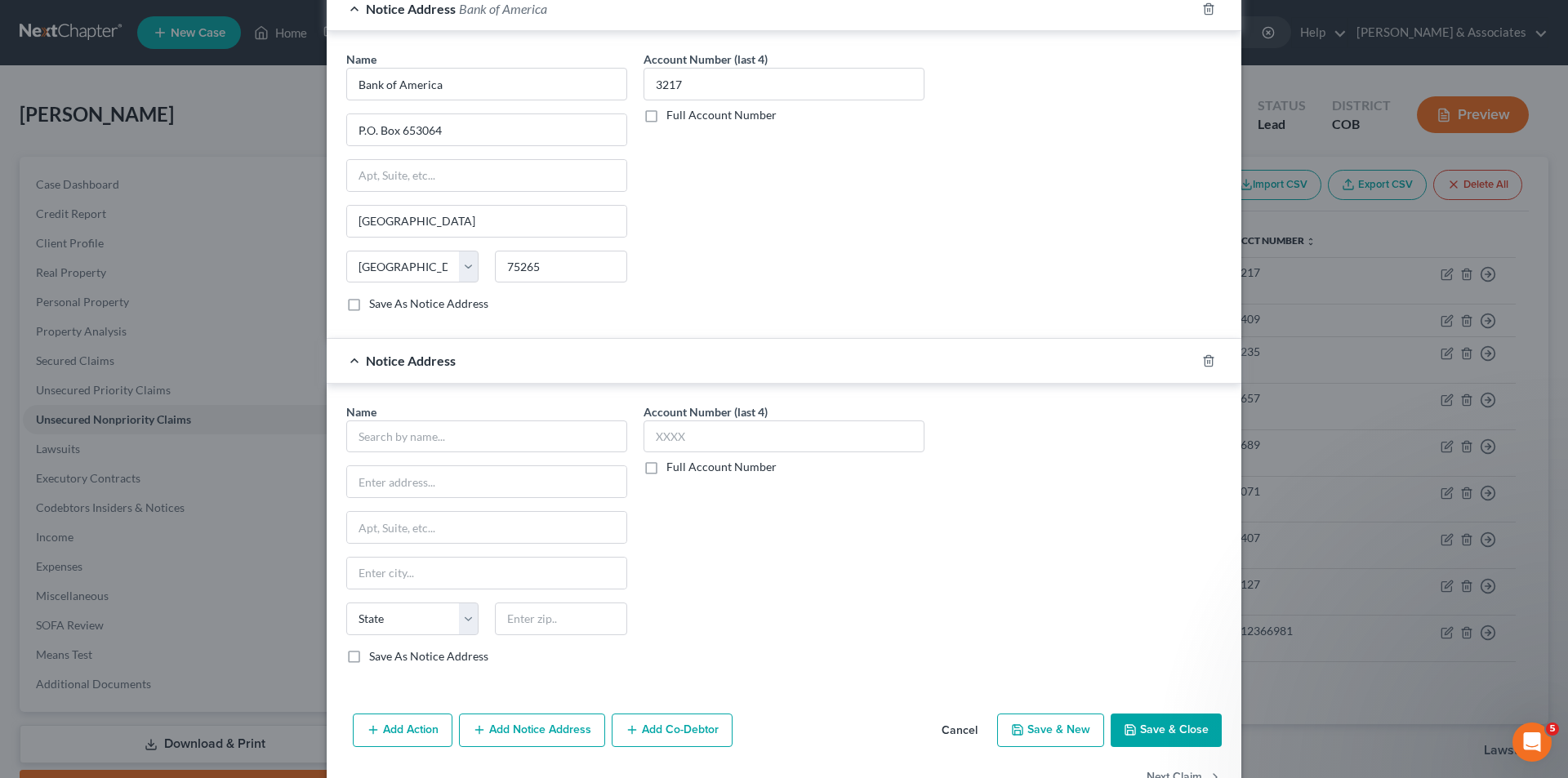
scroll to position [820, 0]
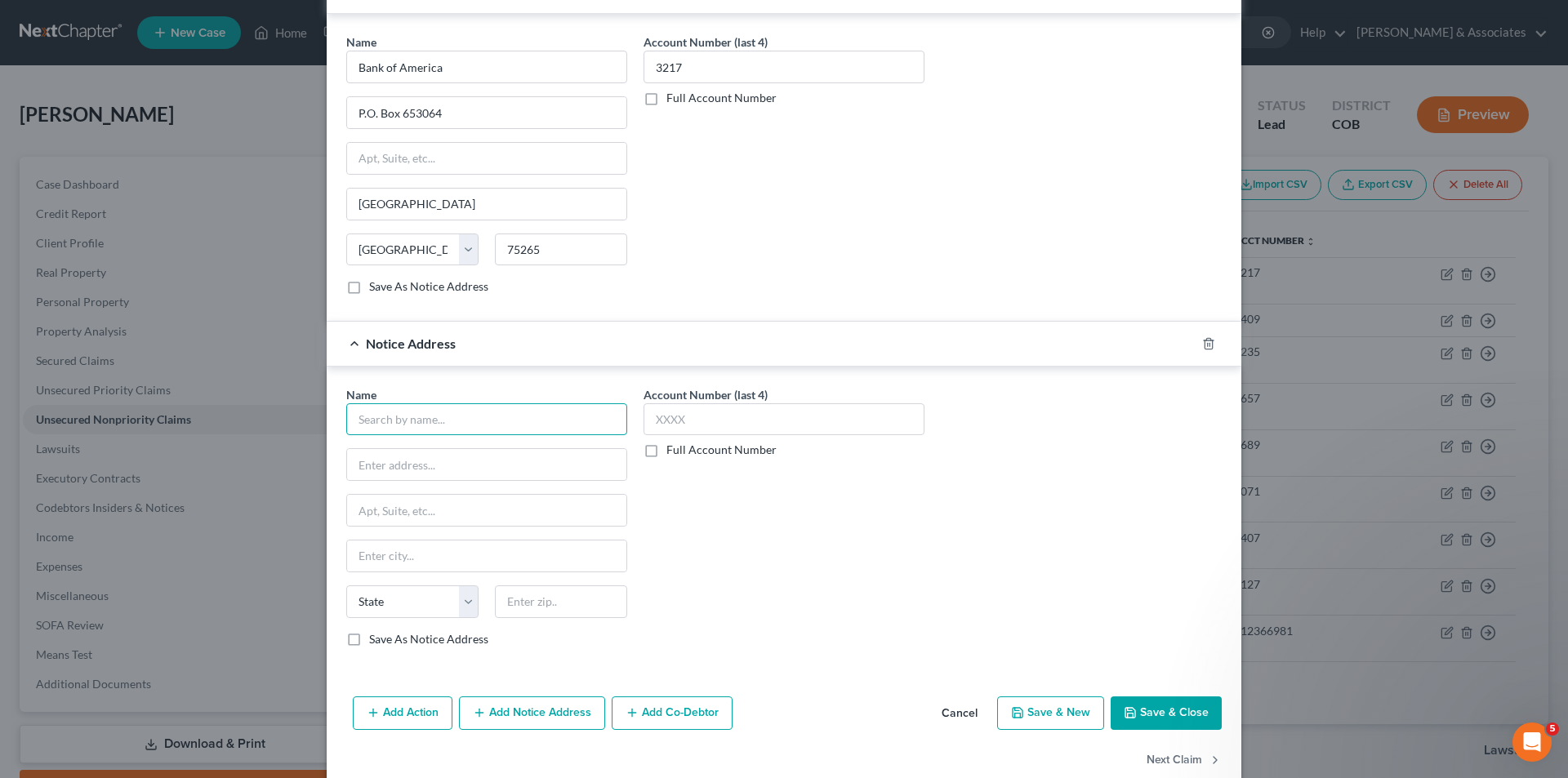
click at [353, 417] on input "text" at bounding box center [486, 419] width 281 height 32
type input "Bank of America"
click at [649, 424] on input "text" at bounding box center [784, 419] width 281 height 32
type input "3217"
click at [357, 466] on input "text" at bounding box center [486, 464] width 279 height 31
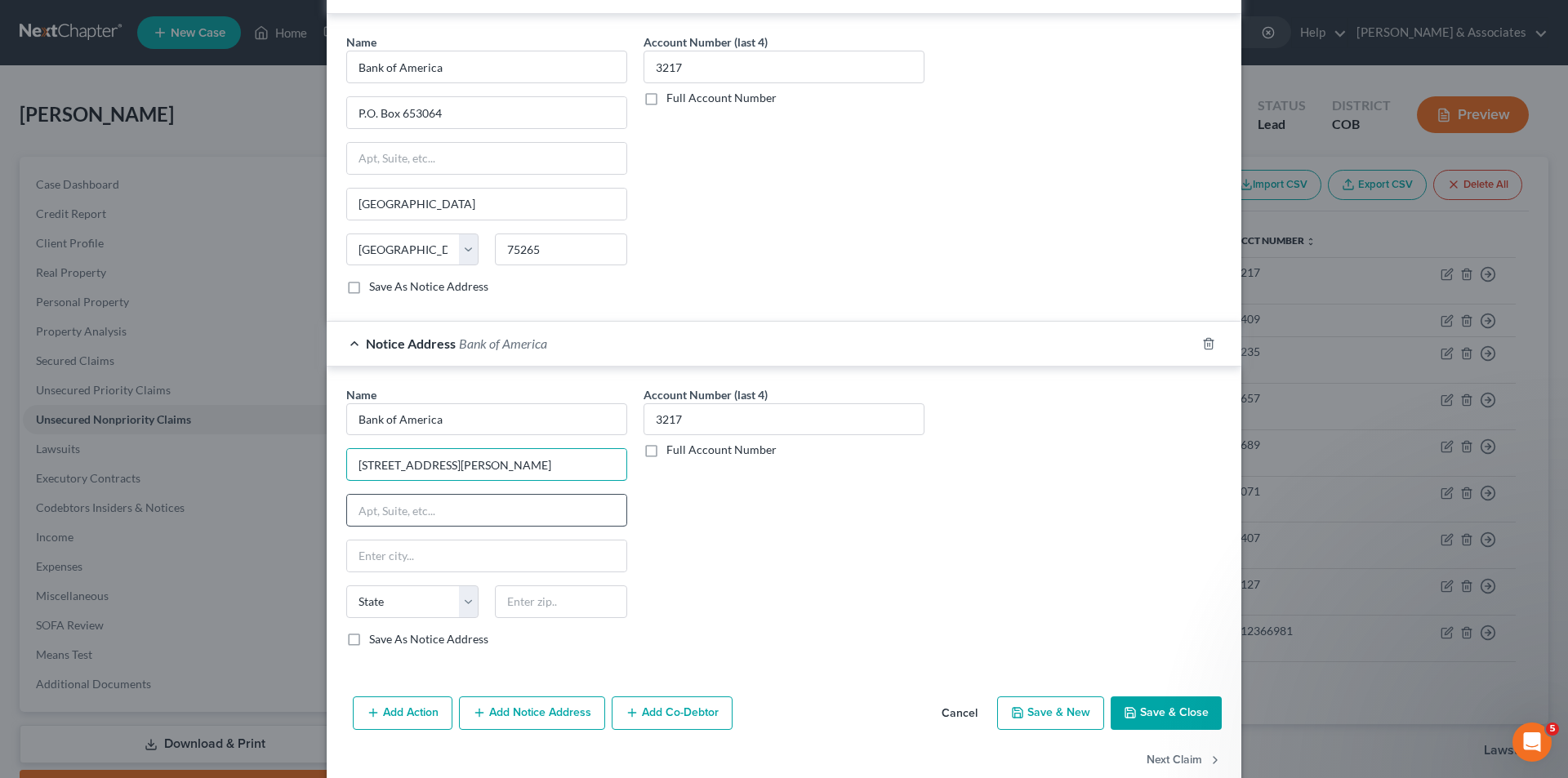
type input "[STREET_ADDRESS][PERSON_NAME]"
click at [349, 514] on input "text" at bounding box center [486, 509] width 279 height 31
type input "NCI-0007-19-26"
click at [357, 556] on input "text" at bounding box center [486, 555] width 279 height 31
type input "Charlotte"
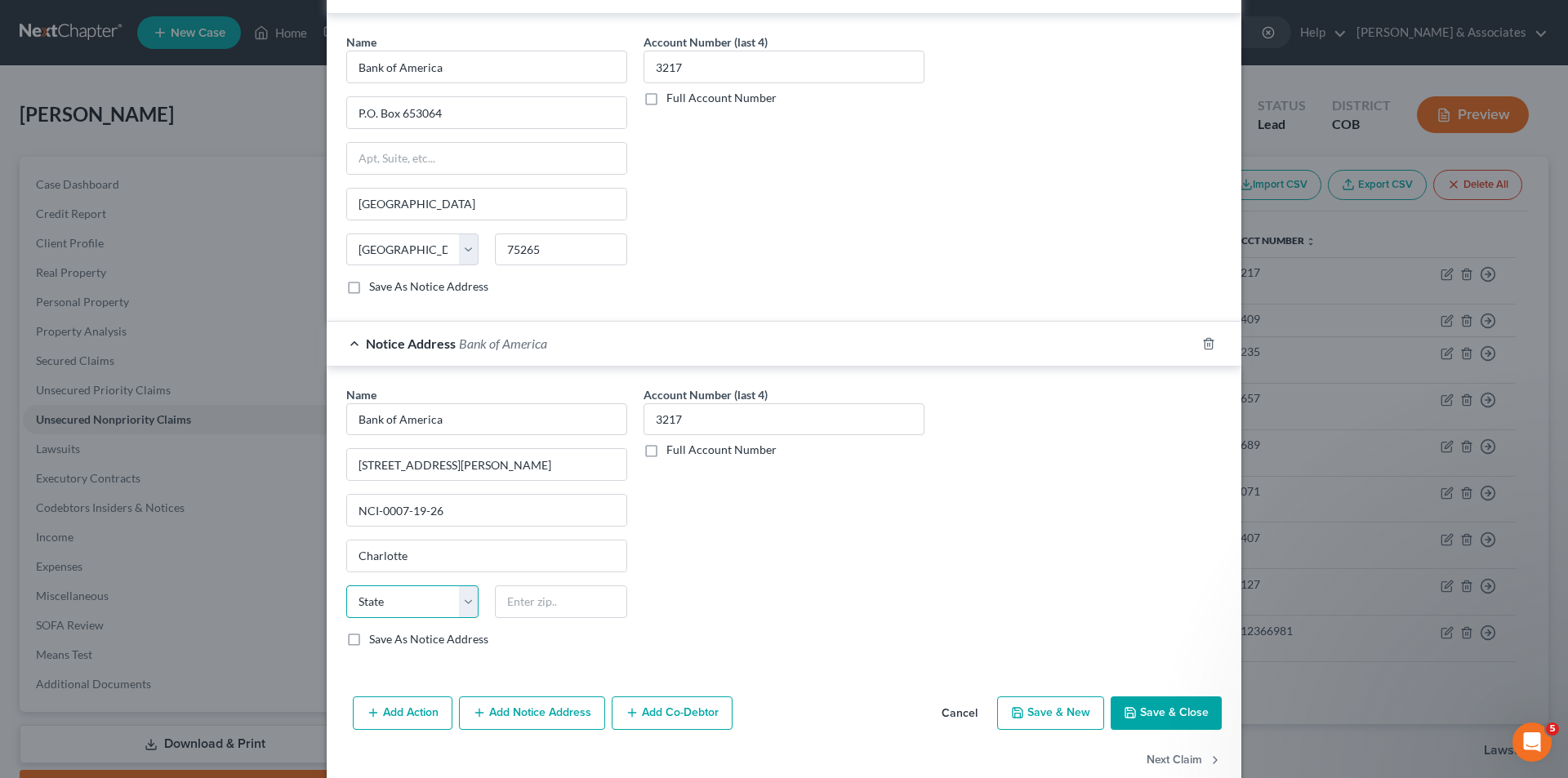
click at [463, 606] on select "State [US_STATE] AK AR AZ CA CO CT DE DC [GEOGRAPHIC_DATA] [GEOGRAPHIC_DATA] GU…" at bounding box center [411, 601] width 132 height 32
select select "28"
click at [346, 585] on select "State [US_STATE] AK AR AZ CA CO CT DE DC [GEOGRAPHIC_DATA] [GEOGRAPHIC_DATA] GU…" at bounding box center [411, 601] width 132 height 32
click at [515, 606] on input "text" at bounding box center [560, 601] width 132 height 32
type input "28255"
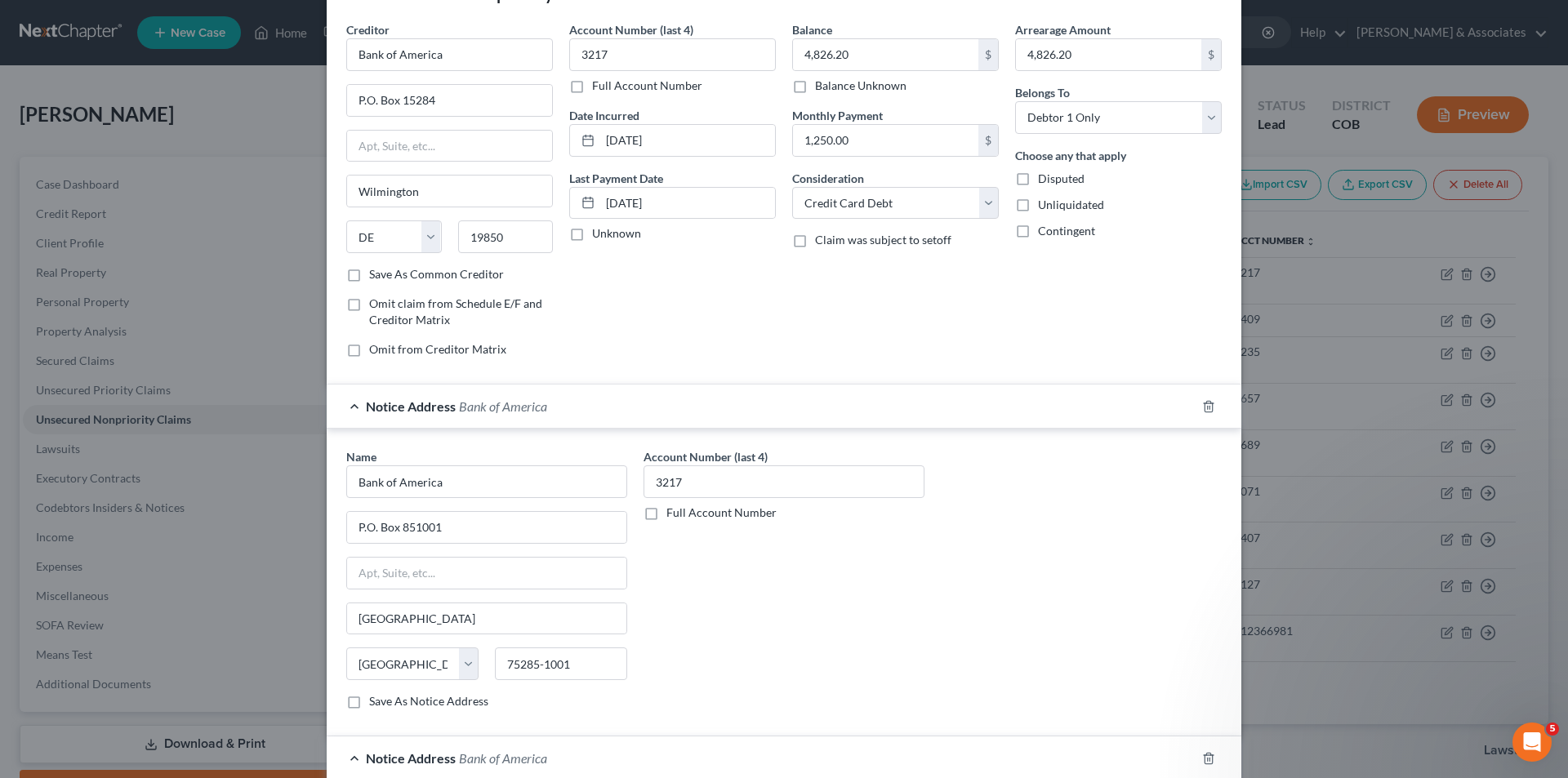
scroll to position [0, 0]
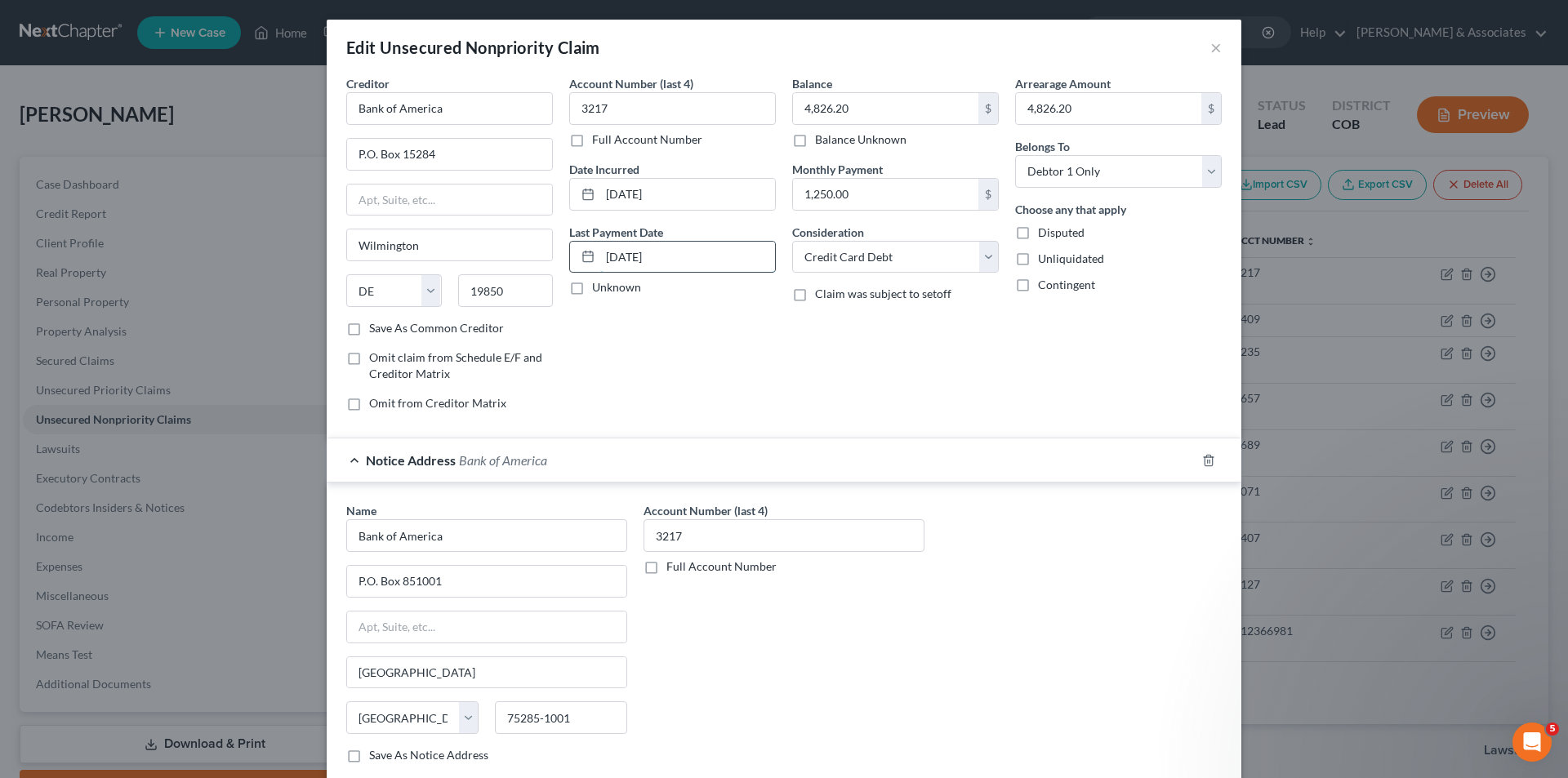
click at [609, 254] on input "[DATE]" at bounding box center [688, 256] width 175 height 31
type input "[DATE]"
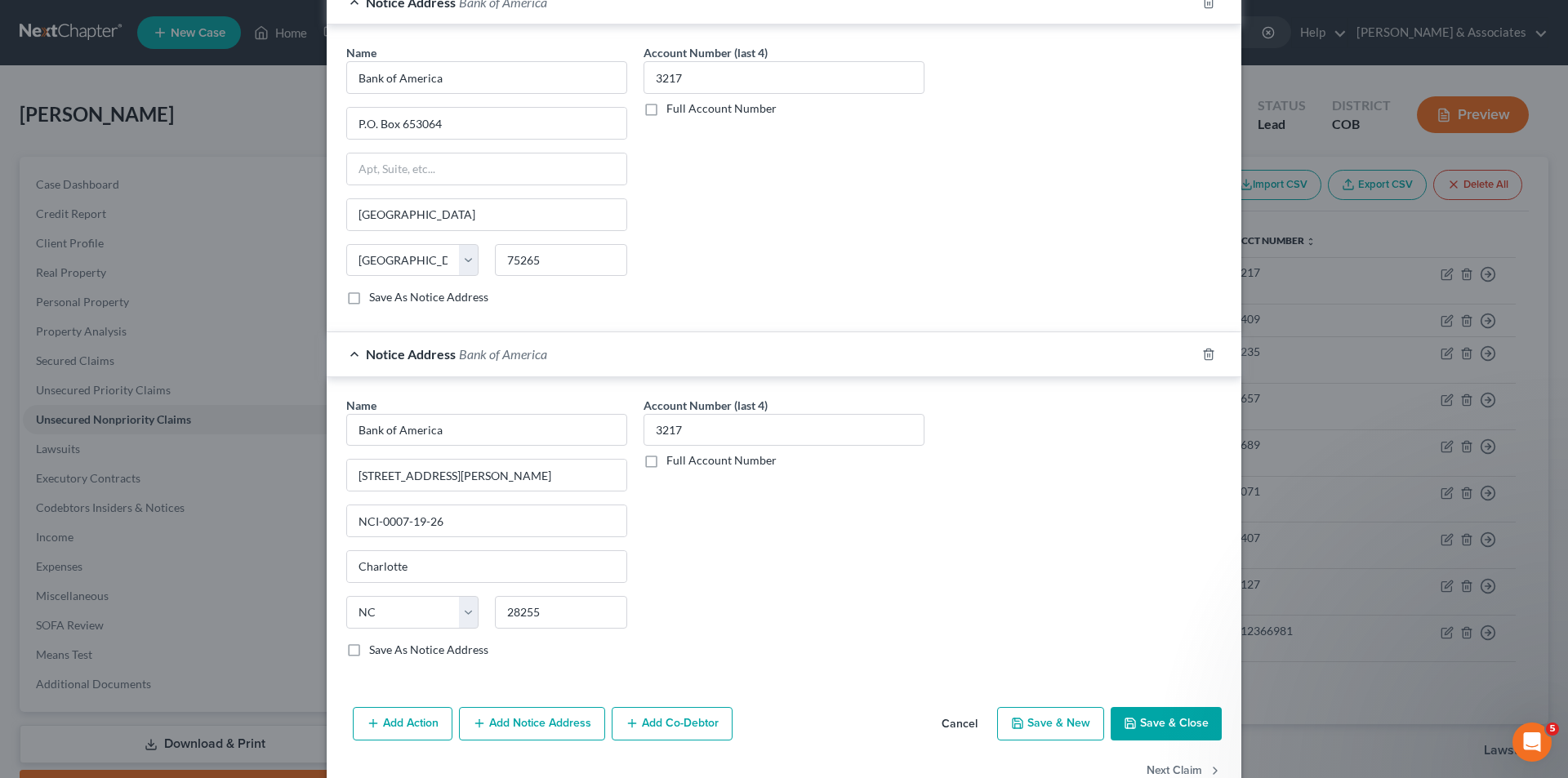
scroll to position [852, 0]
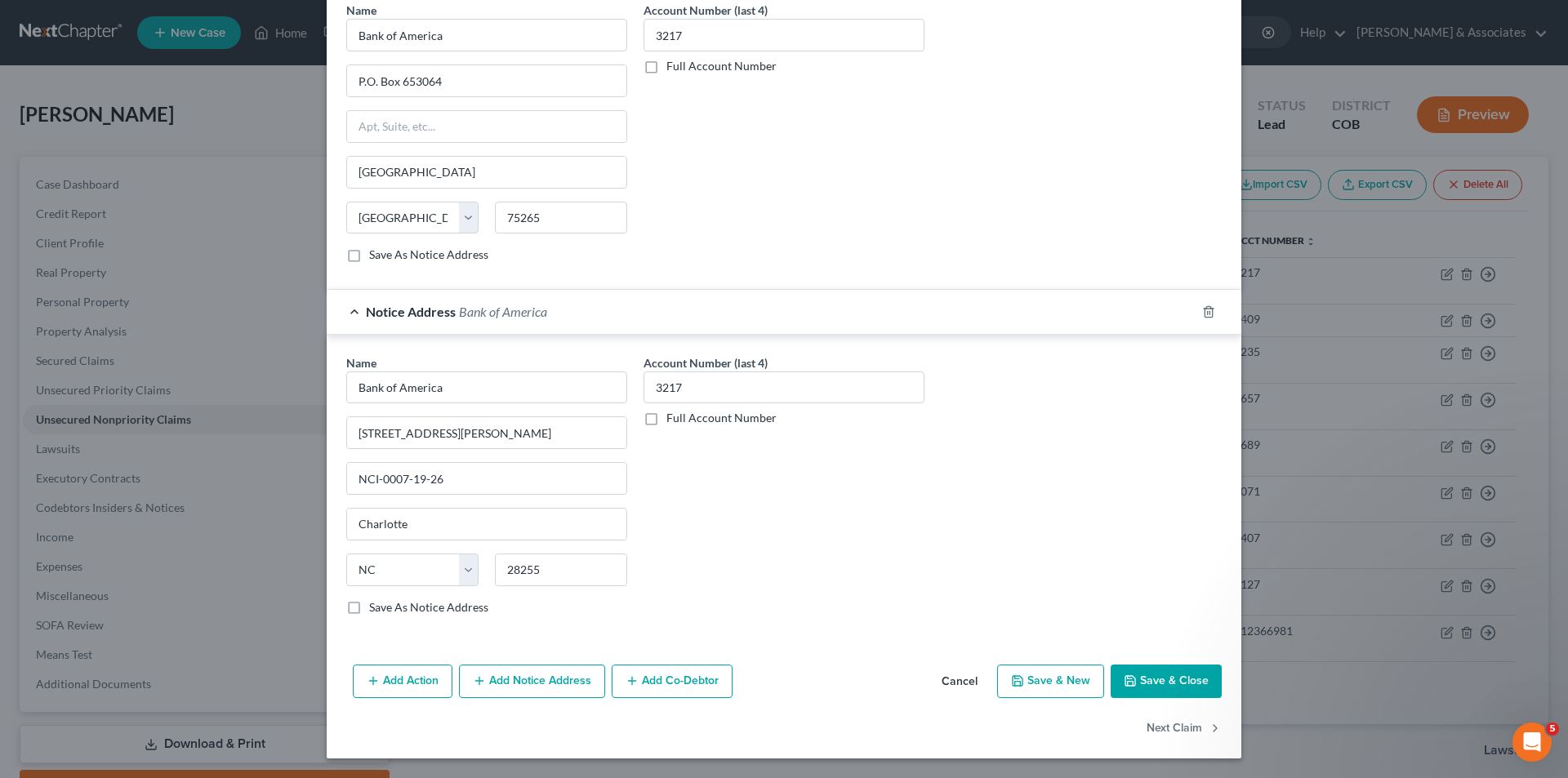
click at [1167, 686] on button "Save & Close" at bounding box center [1165, 681] width 111 height 34
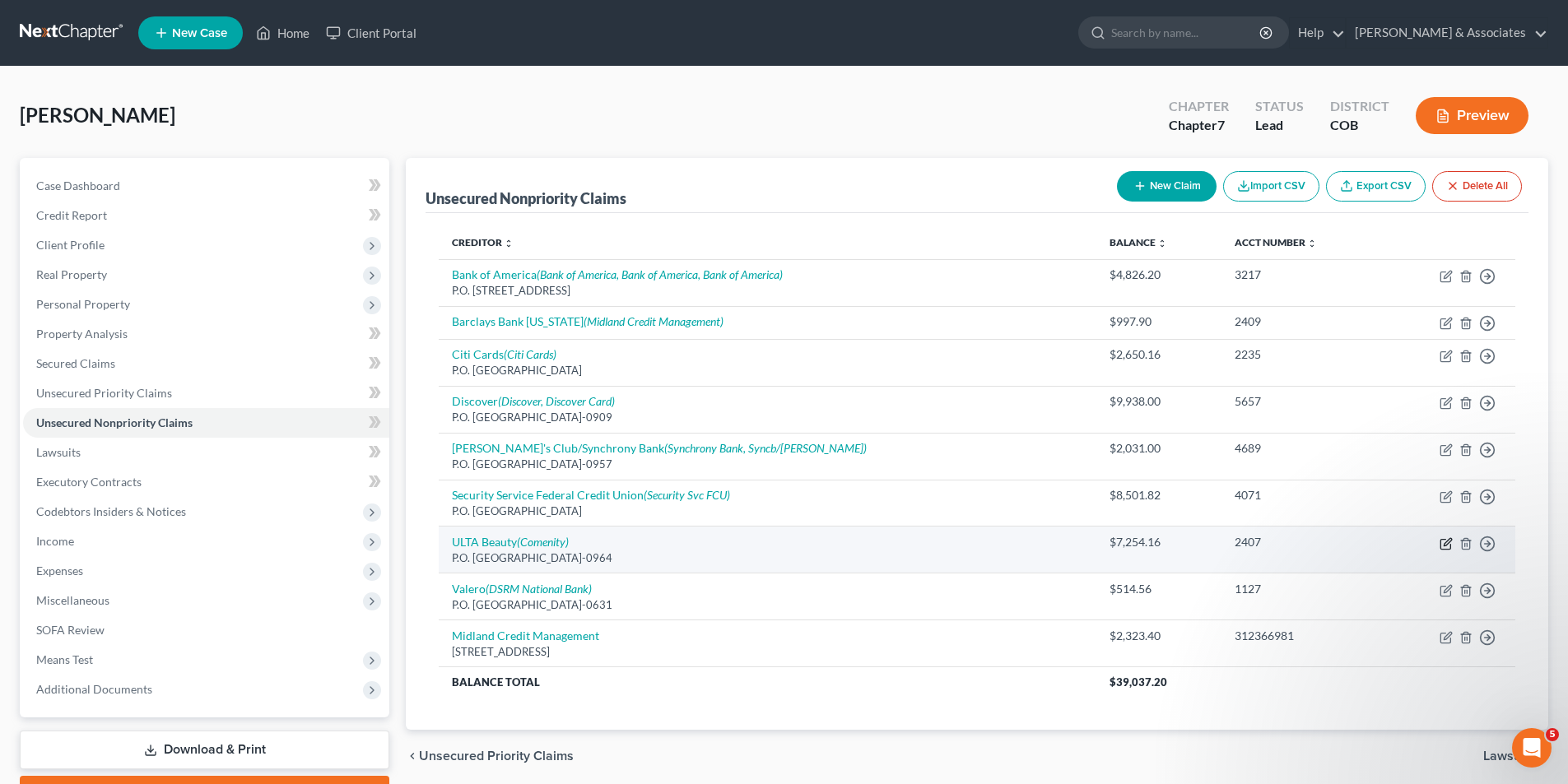
click at [1446, 545] on icon "button" at bounding box center [1447, 541] width 7 height 7
select select "45"
select select "2"
select select "0"
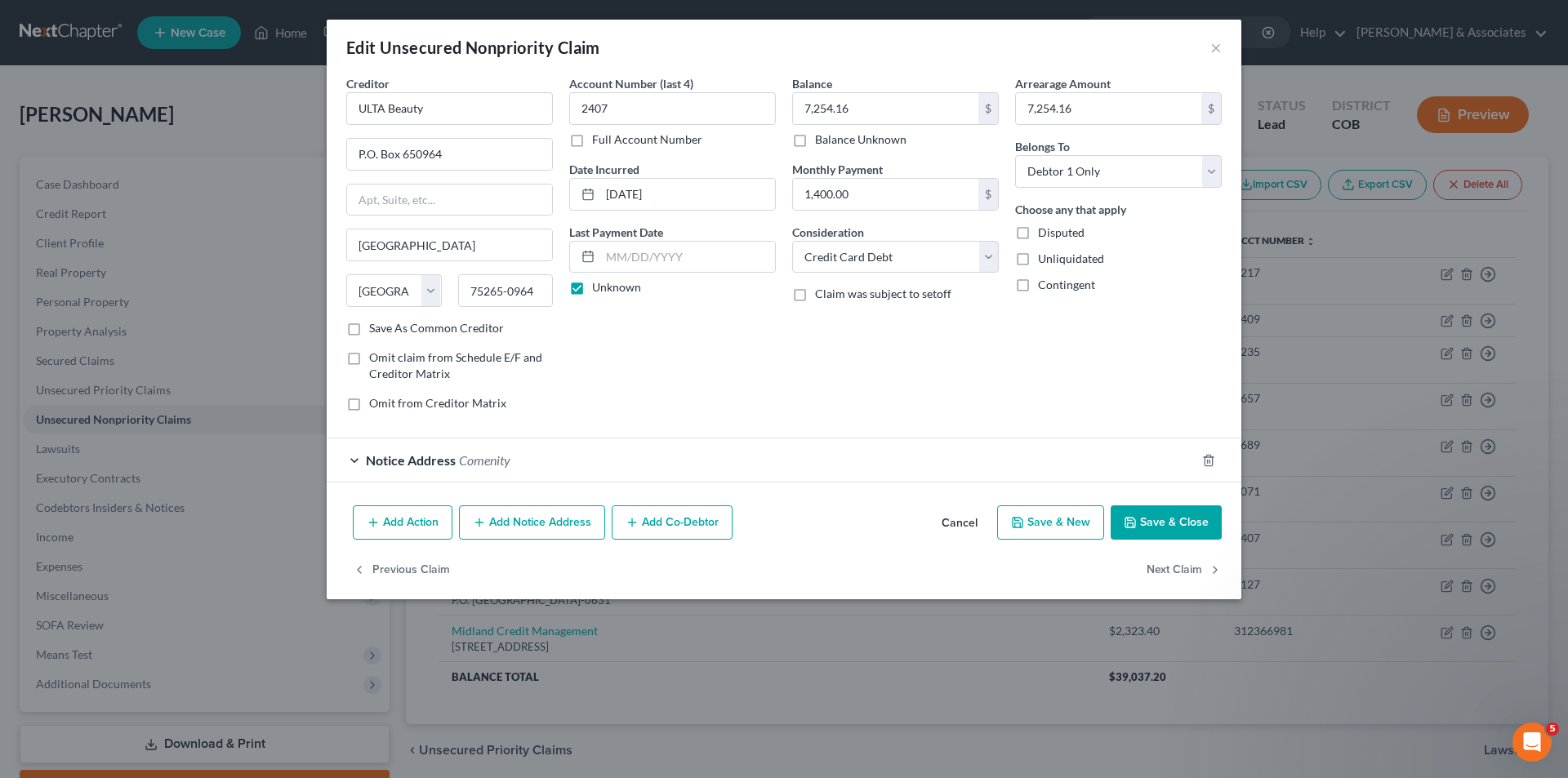
click at [355, 463] on div "Notice Address Comenity" at bounding box center [761, 459] width 868 height 43
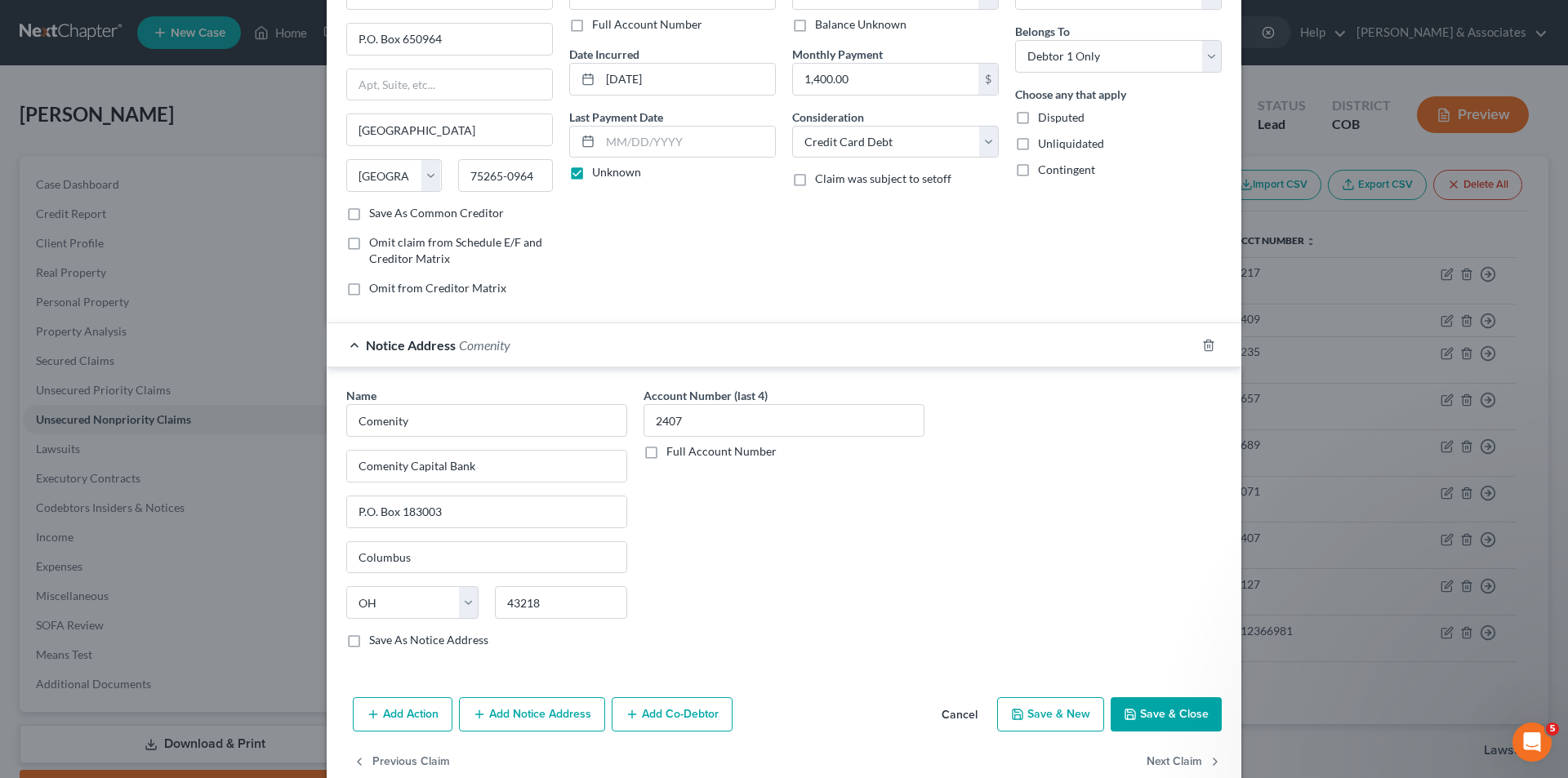
scroll to position [148, 0]
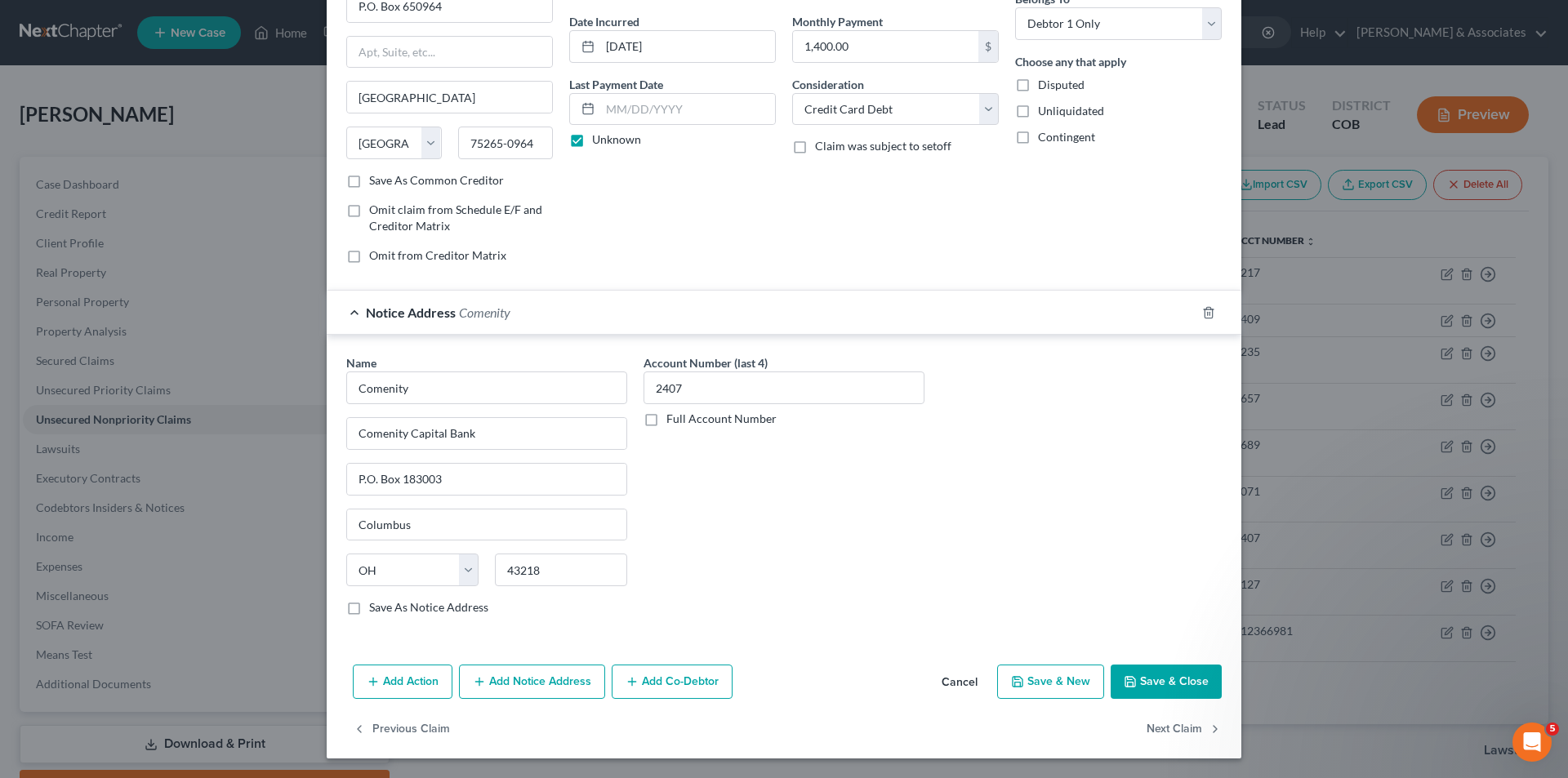
click at [539, 679] on button "Add Notice Address" at bounding box center [531, 681] width 146 height 34
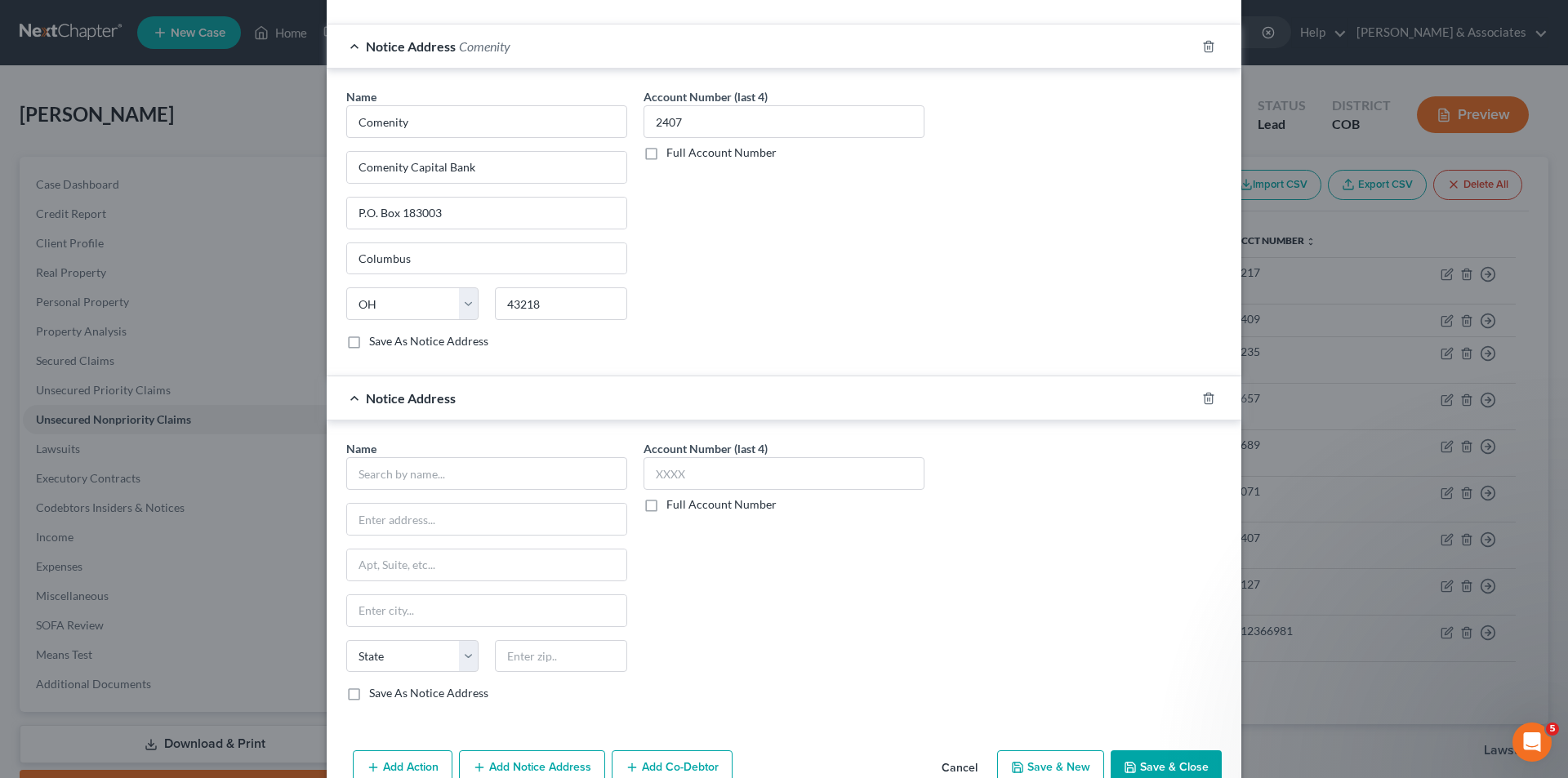
scroll to position [417, 0]
click at [356, 472] on input "text" at bounding box center [486, 470] width 281 height 32
click at [387, 472] on input "Comenty Capital Bank/ULTA" at bounding box center [486, 470] width 281 height 32
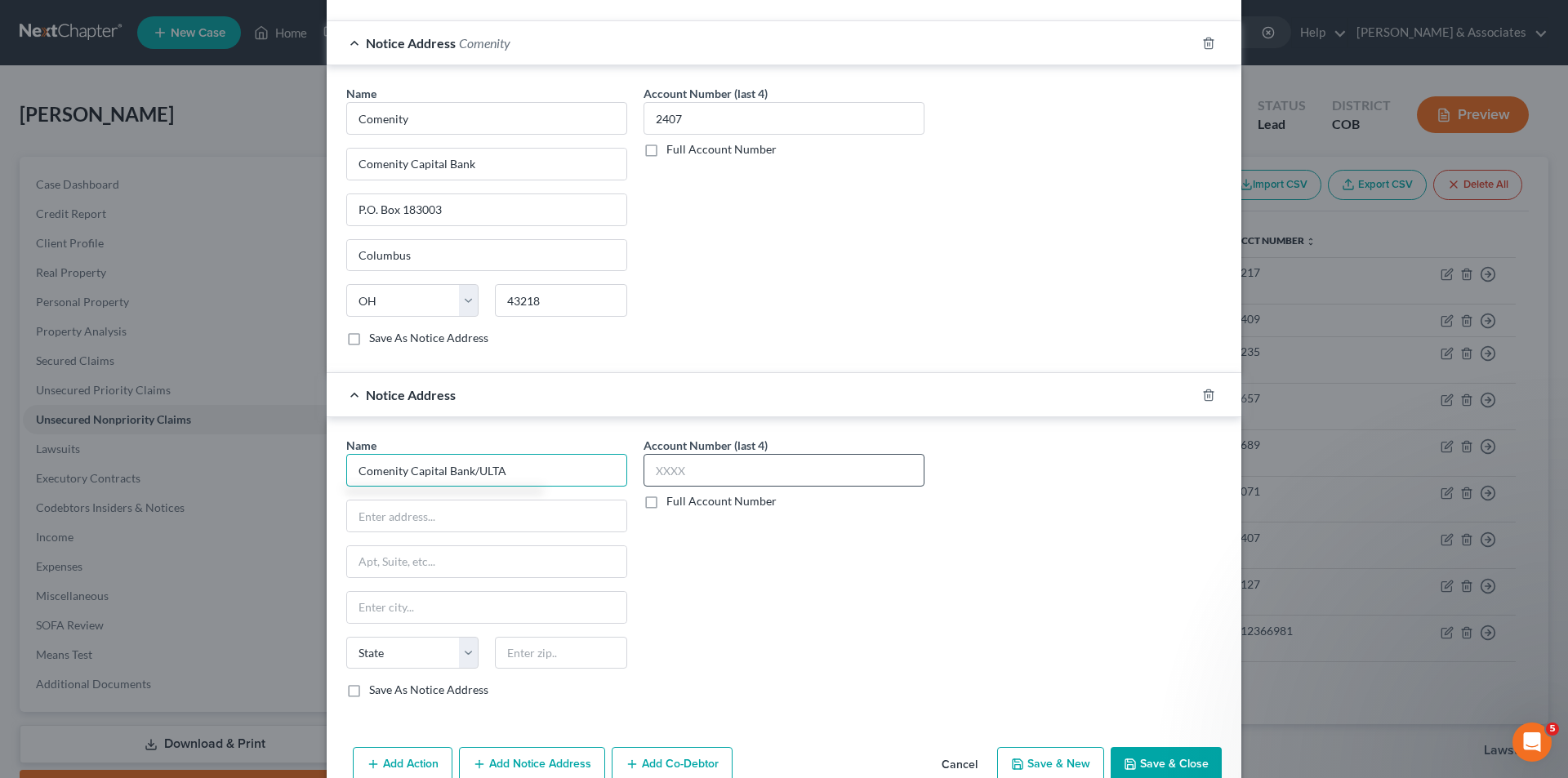
type input "Comenity Capital Bank/ULTA"
click at [694, 476] on input "text" at bounding box center [784, 470] width 281 height 32
type input "2407"
click at [351, 515] on input "text" at bounding box center [486, 515] width 279 height 31
type input "[STREET_ADDRESS]"
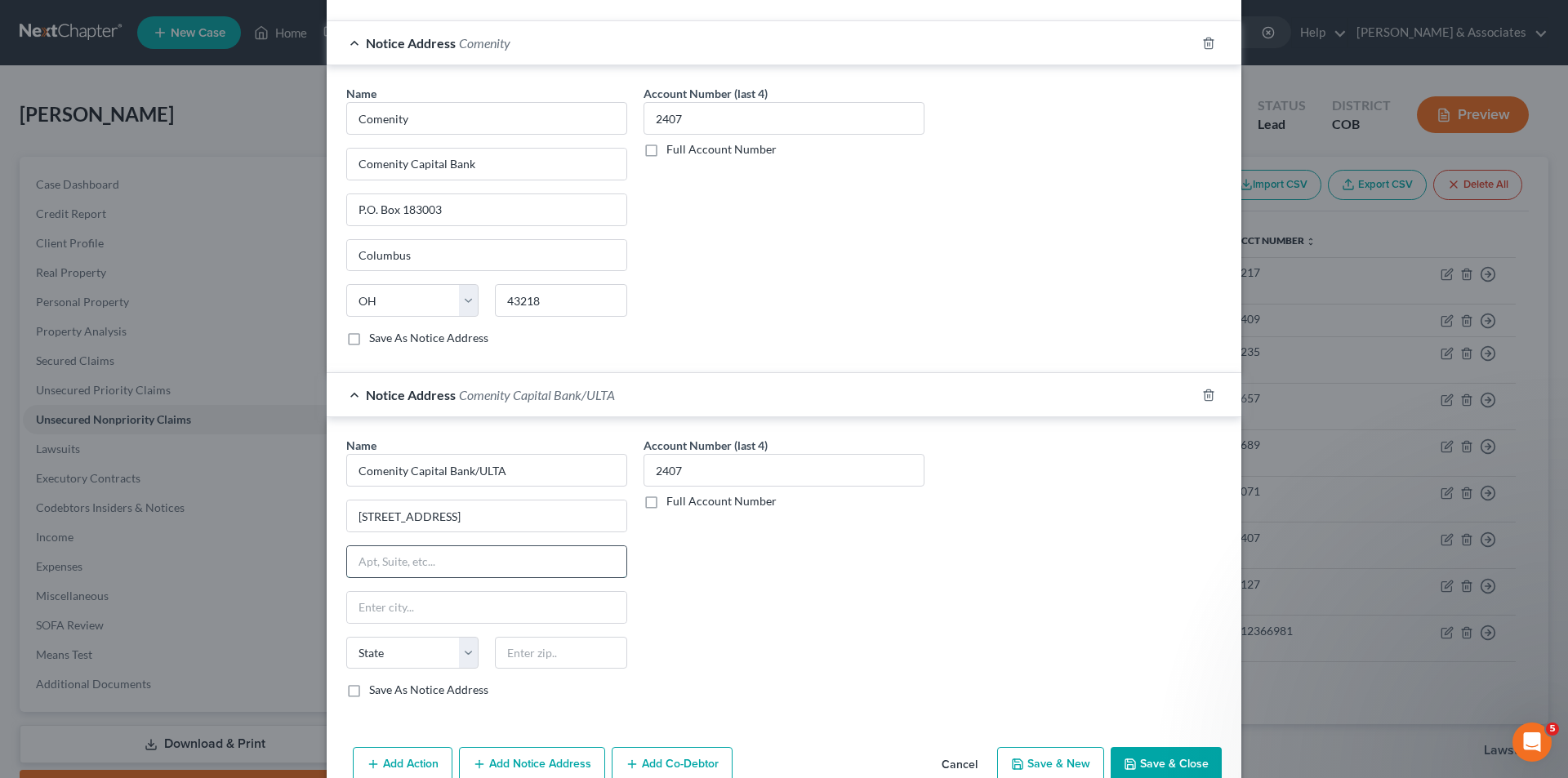
click at [404, 564] on input "text" at bounding box center [486, 561] width 279 height 31
type input "Building A"
click at [376, 614] on input "text" at bounding box center [486, 606] width 279 height 31
type input "Columbus"
click at [458, 655] on select "State [US_STATE] AK AR AZ CA CO CT DE DC [GEOGRAPHIC_DATA] [GEOGRAPHIC_DATA] GU…" at bounding box center [411, 652] width 132 height 32
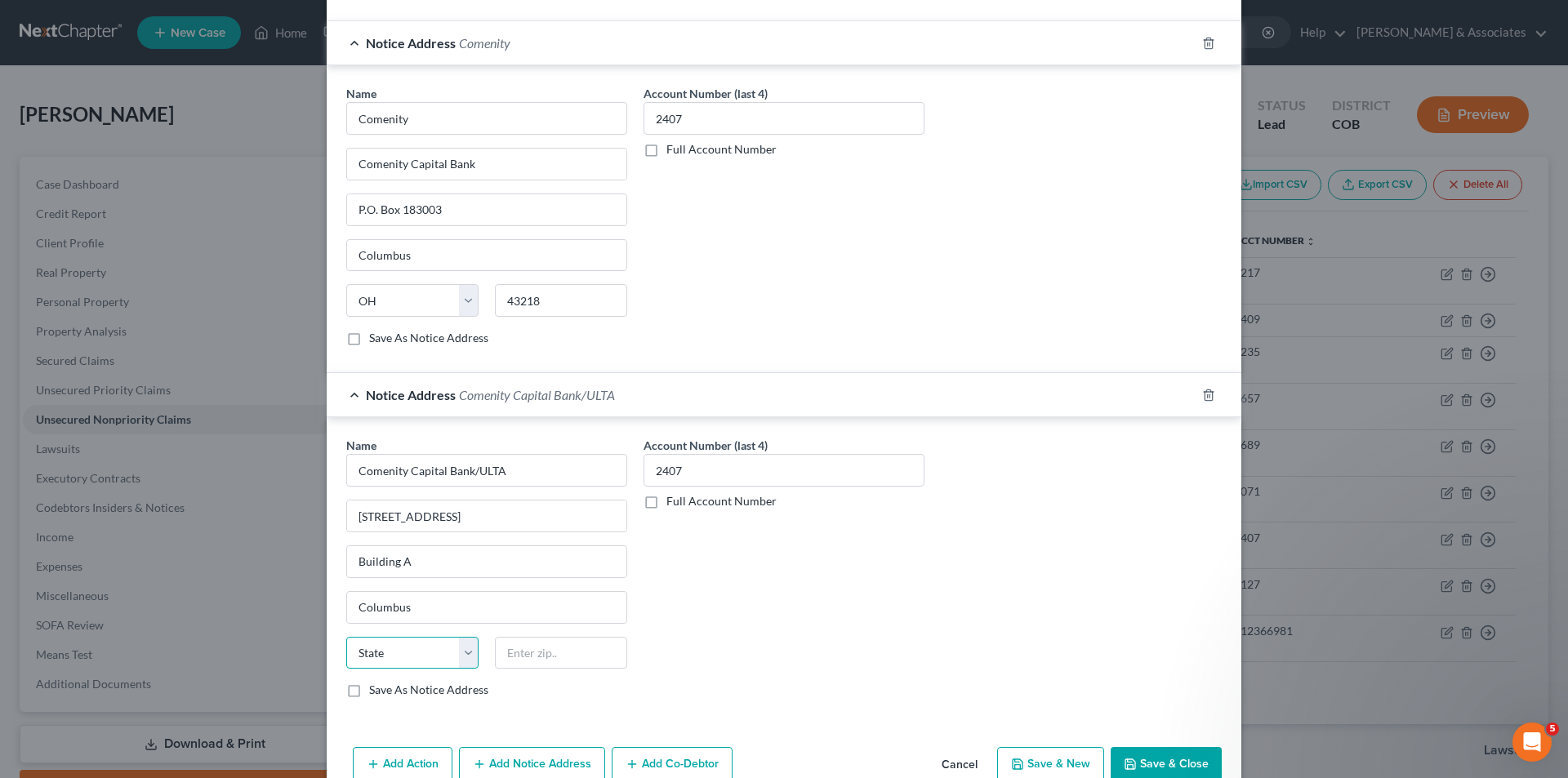
select select "36"
click at [346, 636] on select "State [US_STATE] AK AR AZ CA CO CT DE DC [GEOGRAPHIC_DATA] [GEOGRAPHIC_DATA] GU…" at bounding box center [411, 652] width 132 height 32
click at [504, 648] on input "text" at bounding box center [560, 652] width 132 height 32
type input "43219"
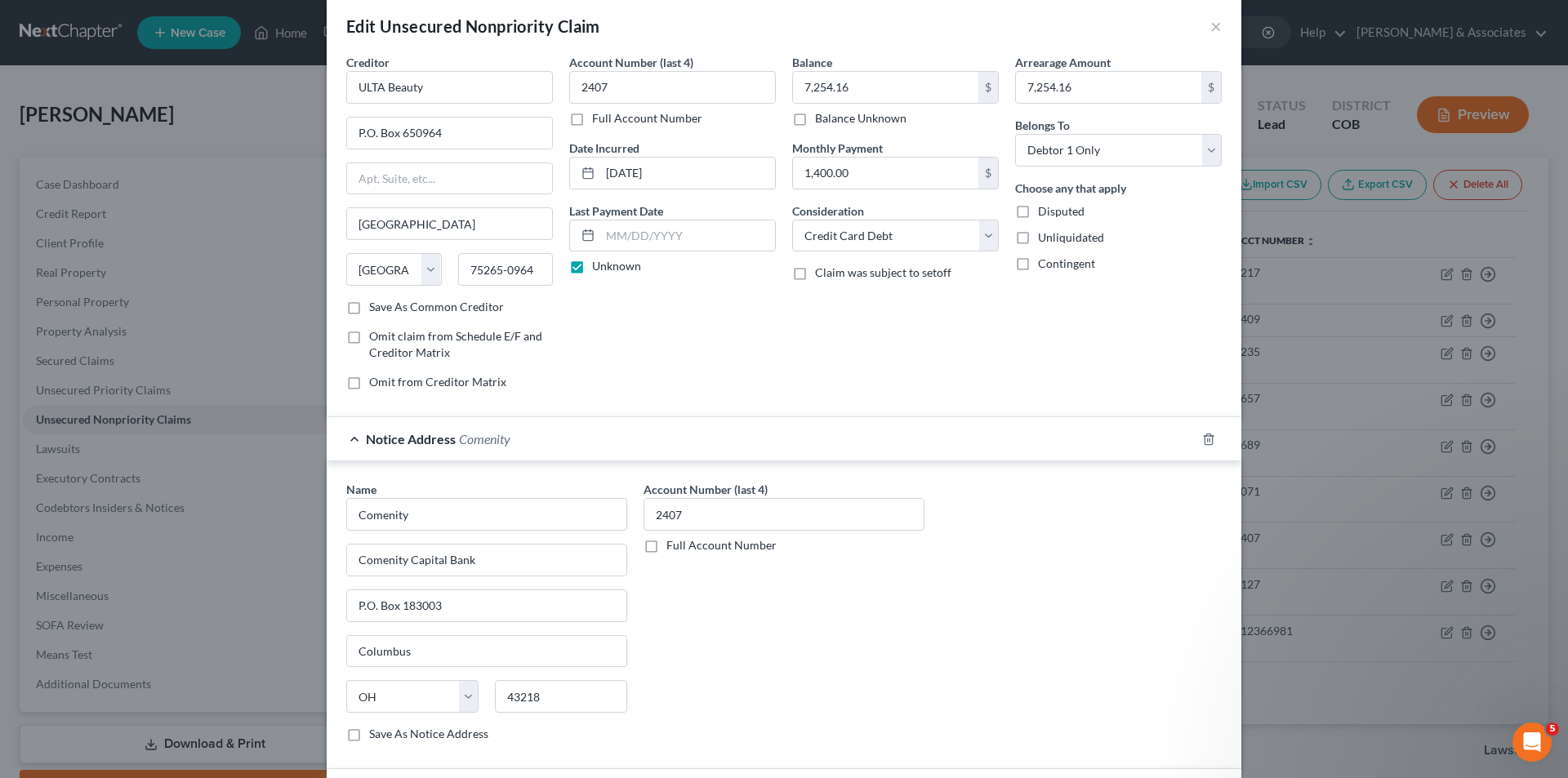
scroll to position [0, 0]
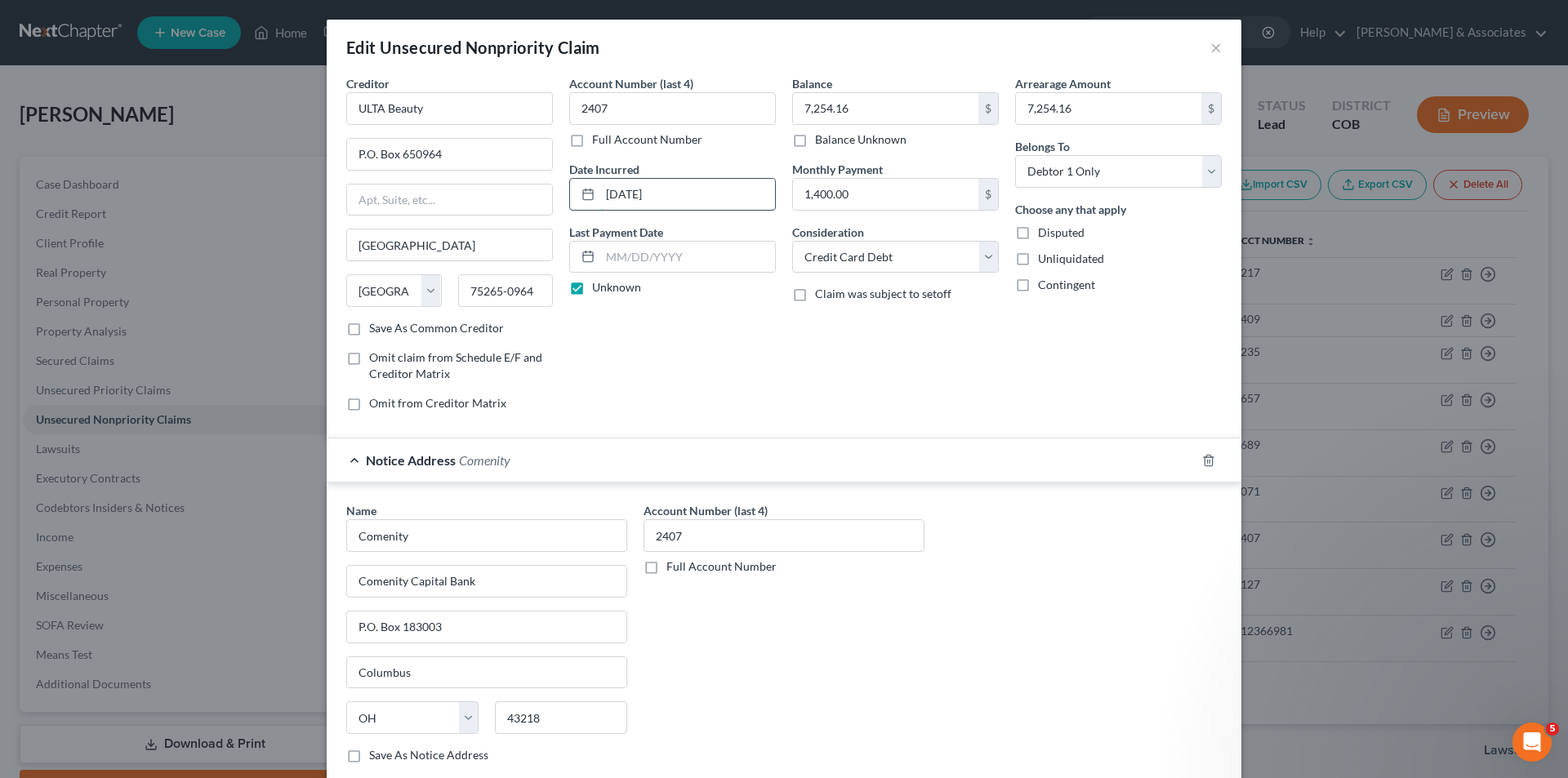
click at [664, 200] on input "[DATE]" at bounding box center [688, 193] width 175 height 31
type input "1"
type input "[DATE]"
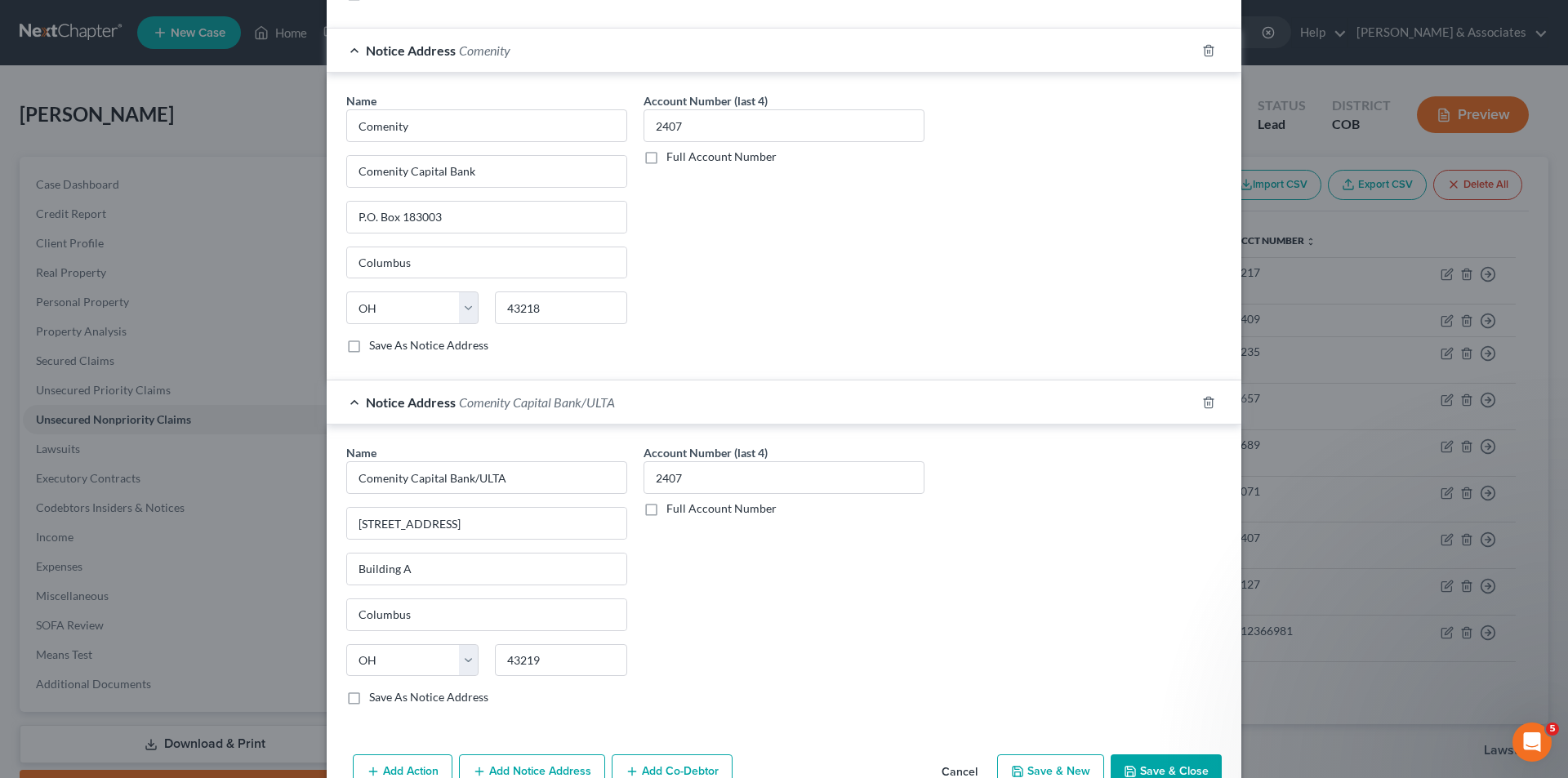
scroll to position [501, 0]
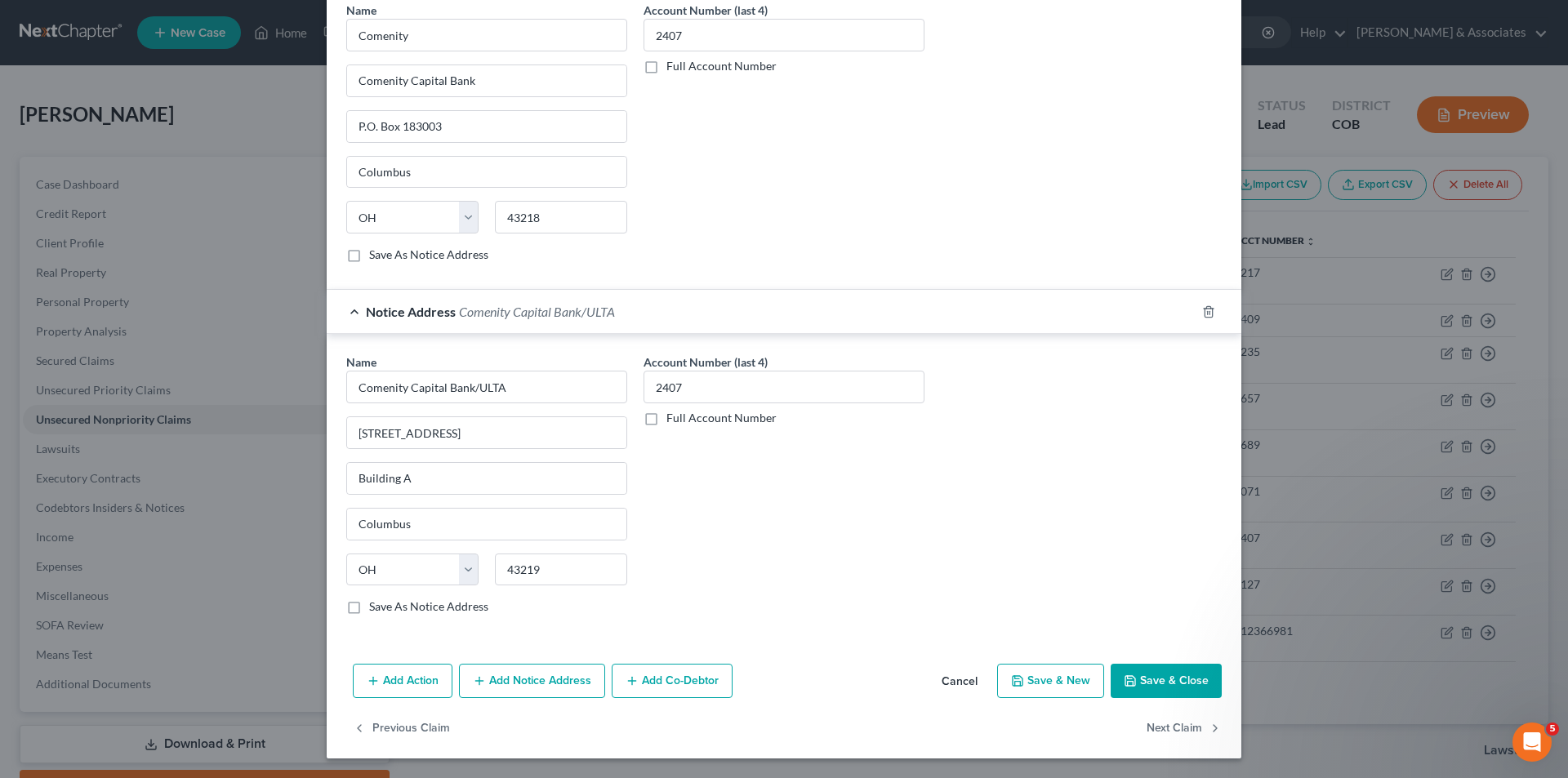
click at [1158, 683] on button "Save & Close" at bounding box center [1165, 680] width 111 height 34
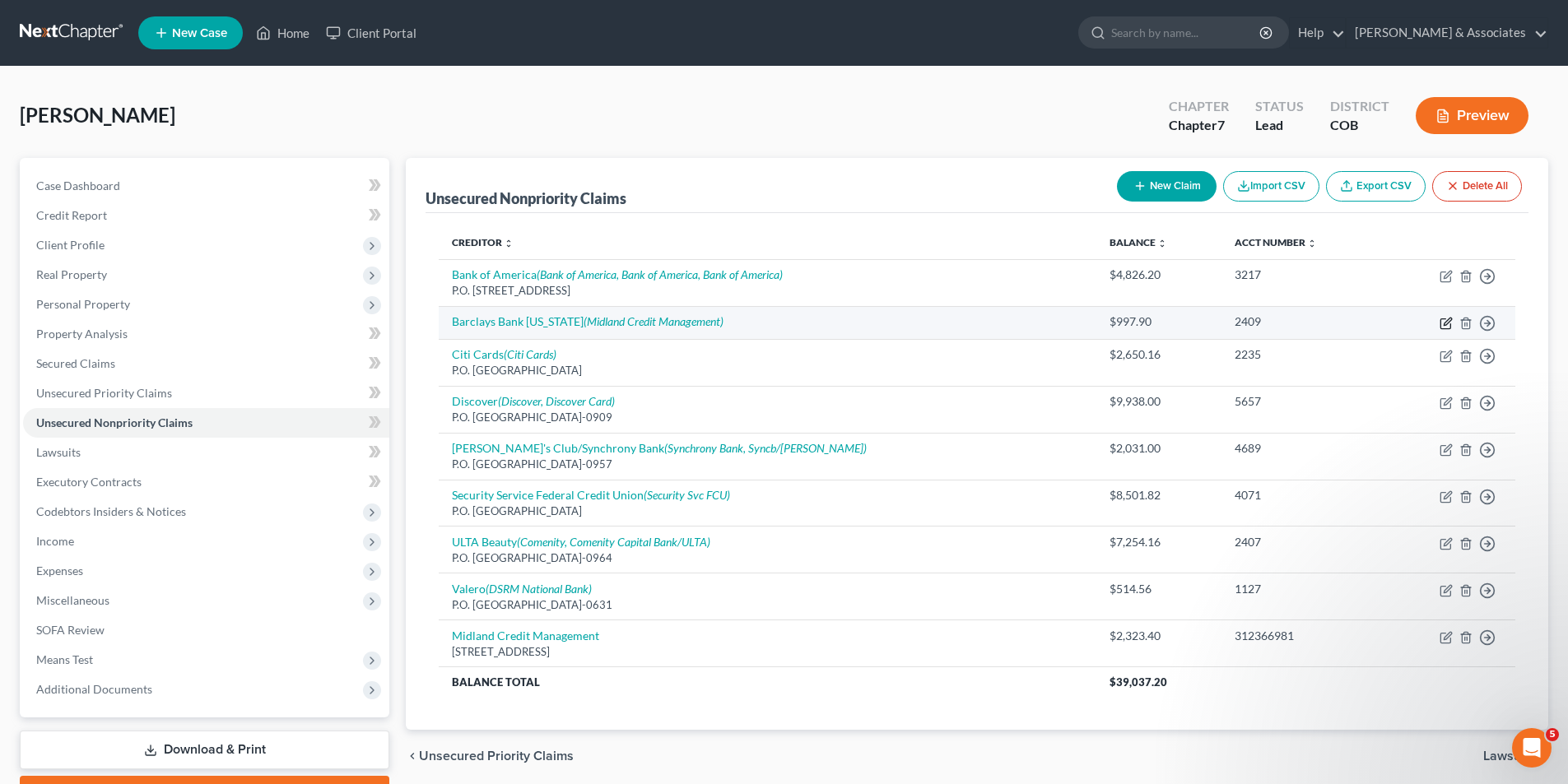
click at [1449, 325] on icon "button" at bounding box center [1445, 323] width 13 height 13
select select "0"
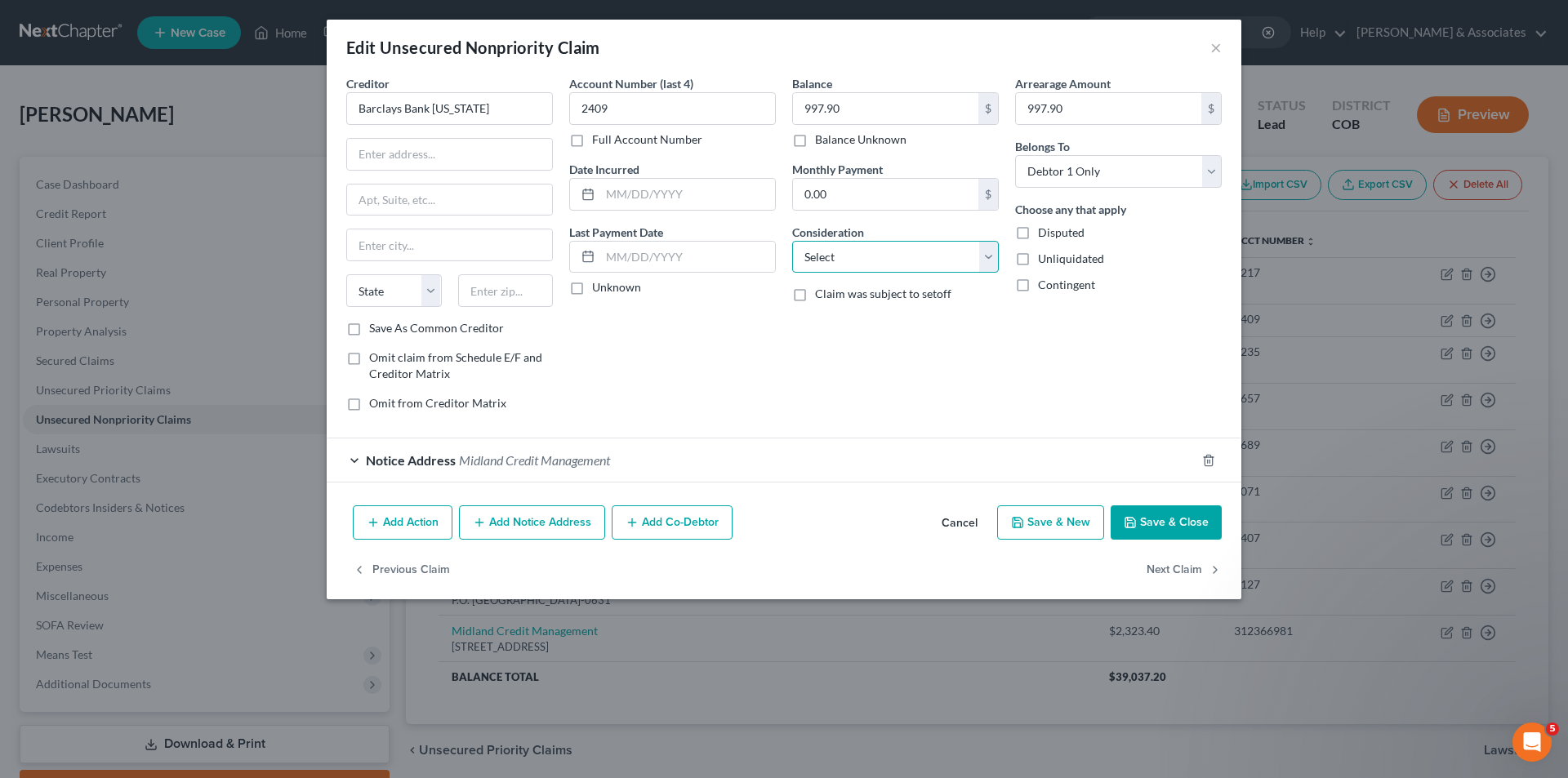
click at [988, 262] on select "Select Cable / Satellite Services Collection Agency Credit Card Debt Debt Couns…" at bounding box center [896, 256] width 207 height 32
select select "2"
click at [792, 241] on select "Select Cable / Satellite Services Collection Agency Credit Card Debt Debt Couns…" at bounding box center [896, 256] width 207 height 32
click at [355, 160] on input "text" at bounding box center [449, 154] width 205 height 31
type input "[STREET_ADDRESS]"
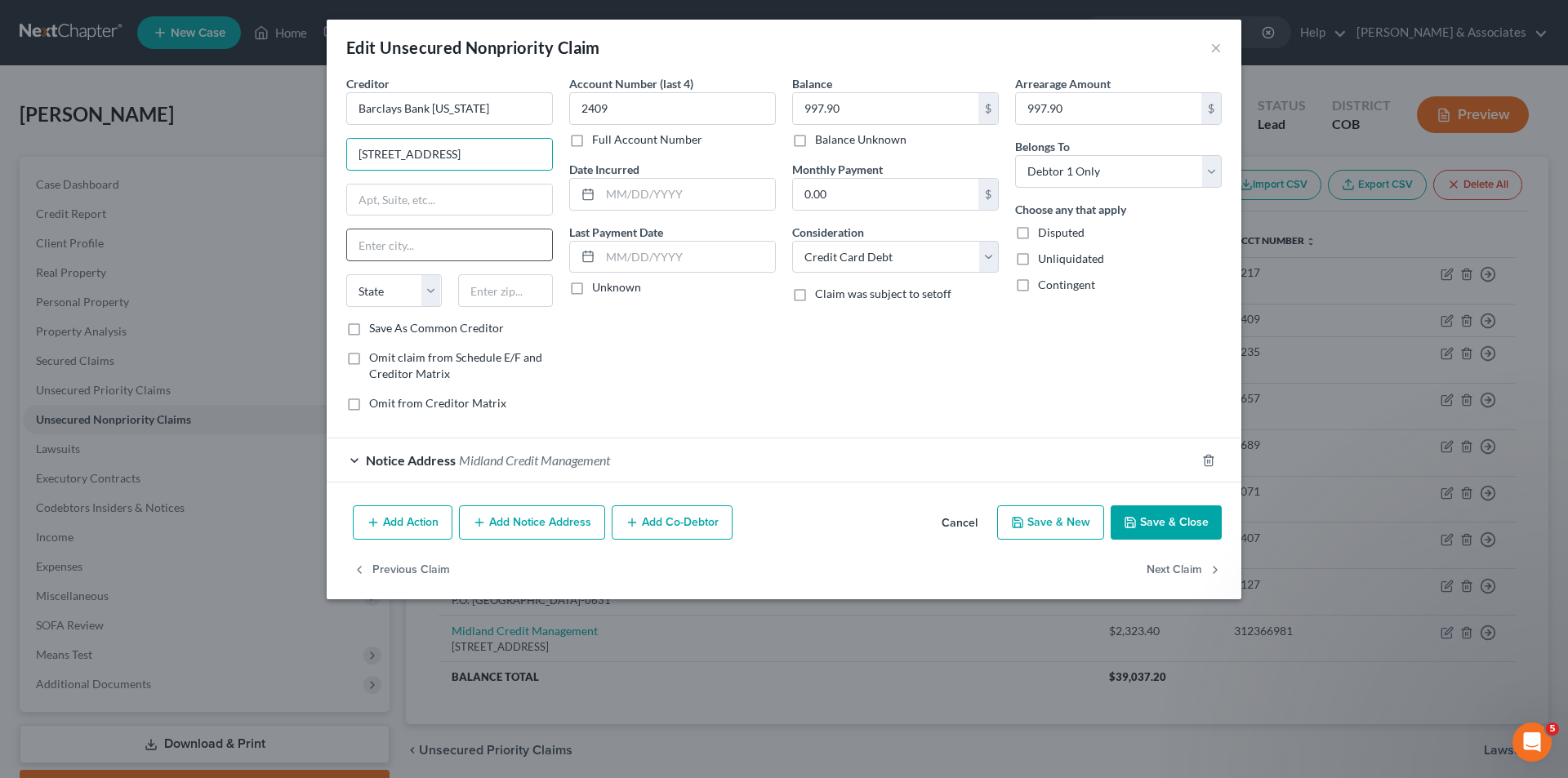
click at [367, 241] on input "text" at bounding box center [449, 244] width 205 height 31
type input "Wilmington"
click at [432, 297] on select "State [US_STATE] AK AR AZ CA CO CT DE DC [GEOGRAPHIC_DATA] [GEOGRAPHIC_DATA] GU…" at bounding box center [393, 290] width 95 height 32
select select "7"
click at [346, 274] on select "State [US_STATE] AK AR AZ CA CO CT DE DC [GEOGRAPHIC_DATA] [GEOGRAPHIC_DATA] GU…" at bounding box center [393, 290] width 95 height 32
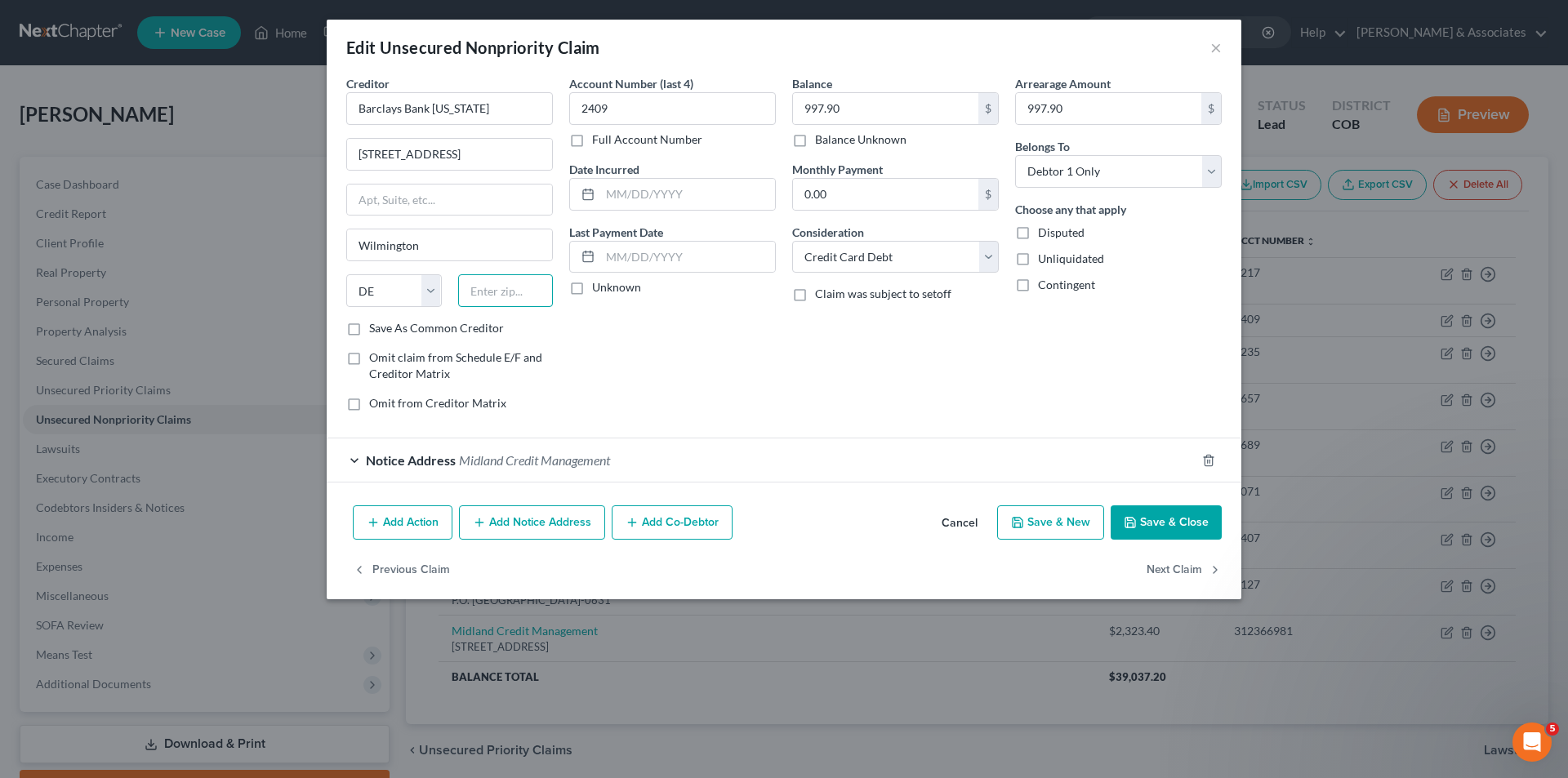
click at [475, 293] on input "text" at bounding box center [505, 290] width 95 height 32
type input "19801-5014"
click at [613, 197] on input "text" at bounding box center [688, 193] width 175 height 31
type input "[DATE]"
click at [614, 261] on input "text" at bounding box center [688, 256] width 175 height 31
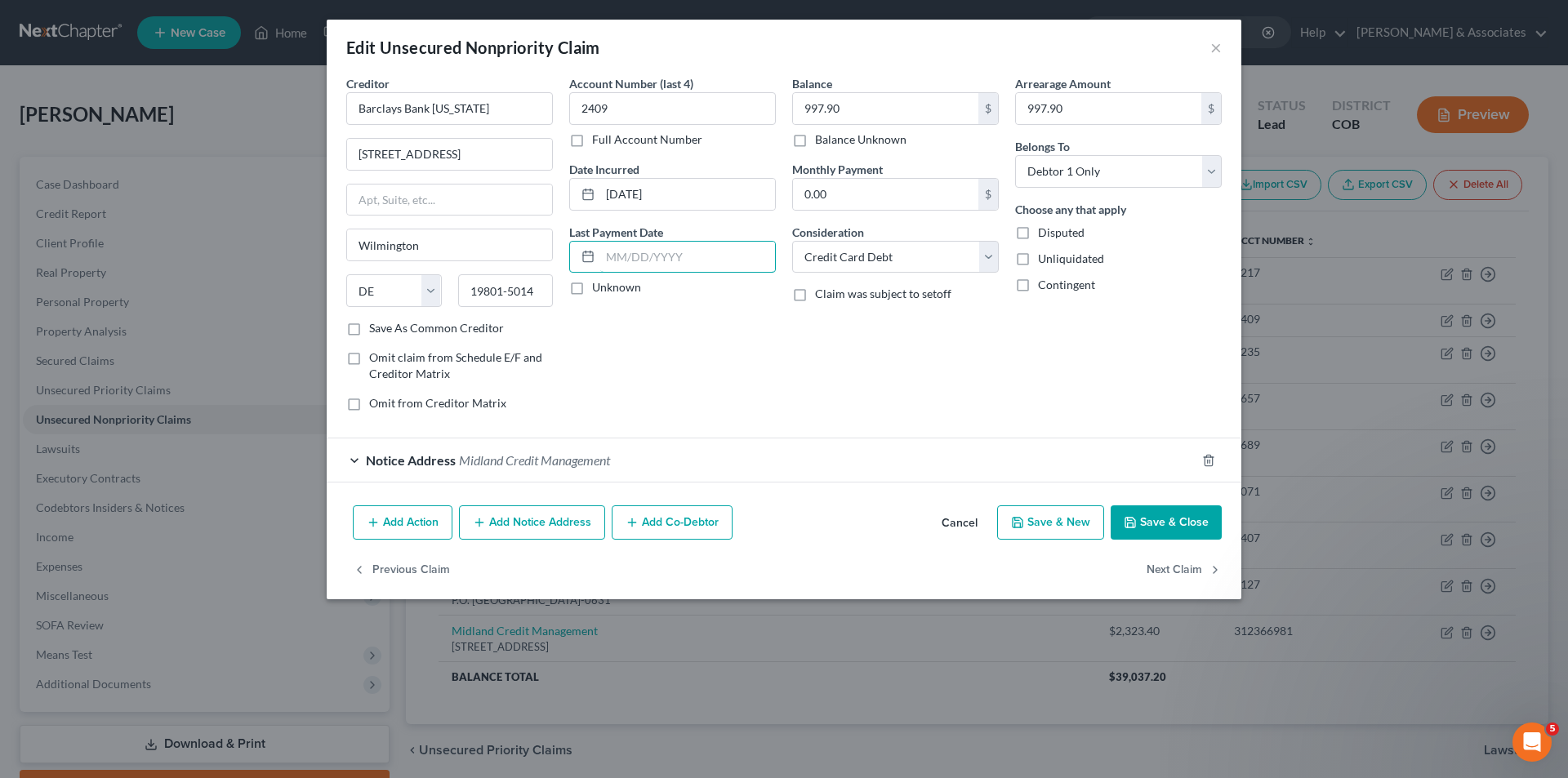
type input "[DATE]"
click at [592, 291] on label "Unknown" at bounding box center [616, 287] width 49 height 17
click at [599, 290] on input "Unknown" at bounding box center [604, 284] width 11 height 11
checkbox input "true"
drag, startPoint x: 688, startPoint y: 256, endPoint x: 601, endPoint y: 251, distance: 87.1
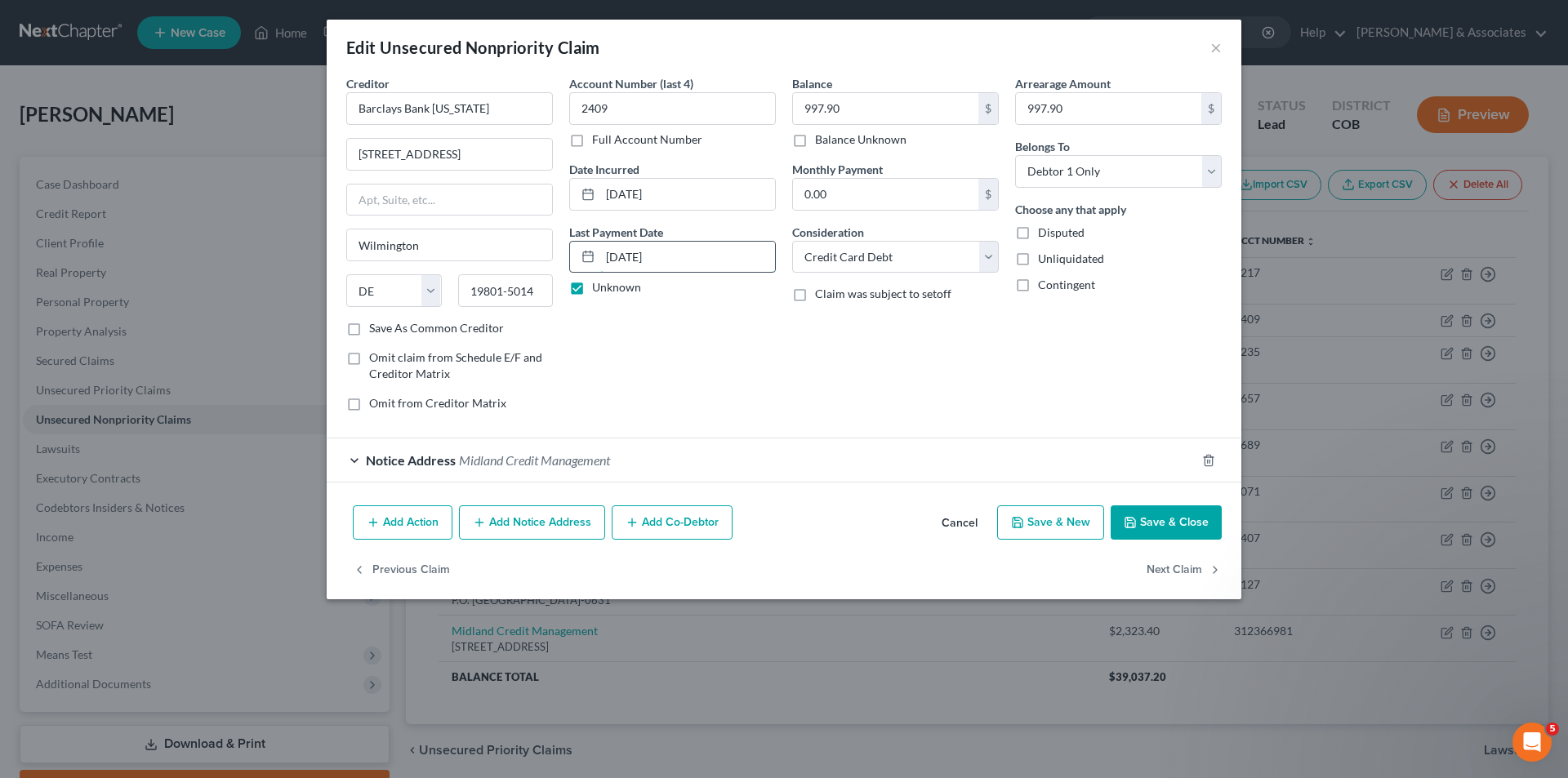
click at [601, 251] on input "[DATE]" at bounding box center [688, 256] width 175 height 31
click at [358, 463] on div "Notice Address Midland Credit Management" at bounding box center [761, 459] width 868 height 43
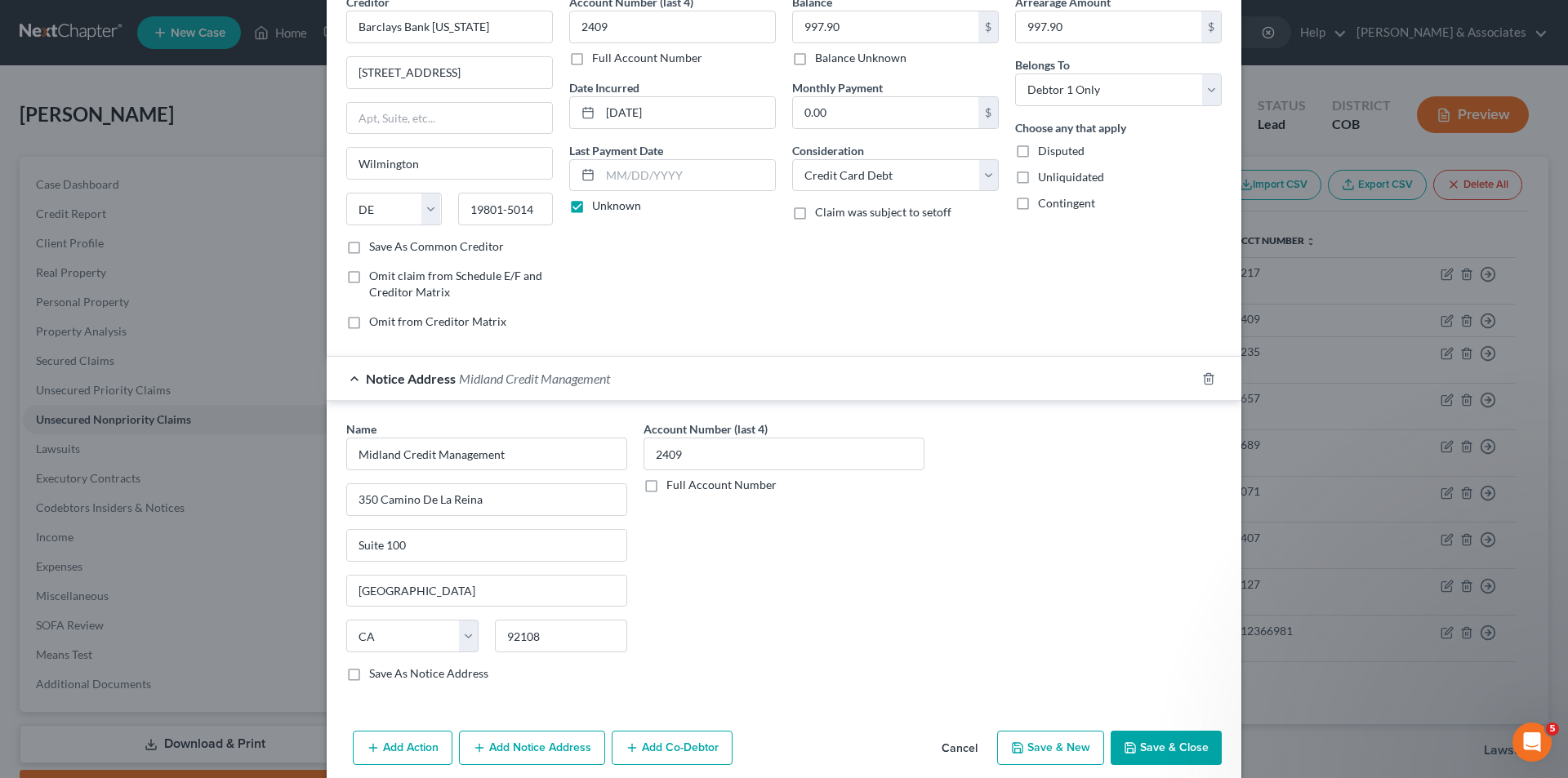
scroll to position [148, 0]
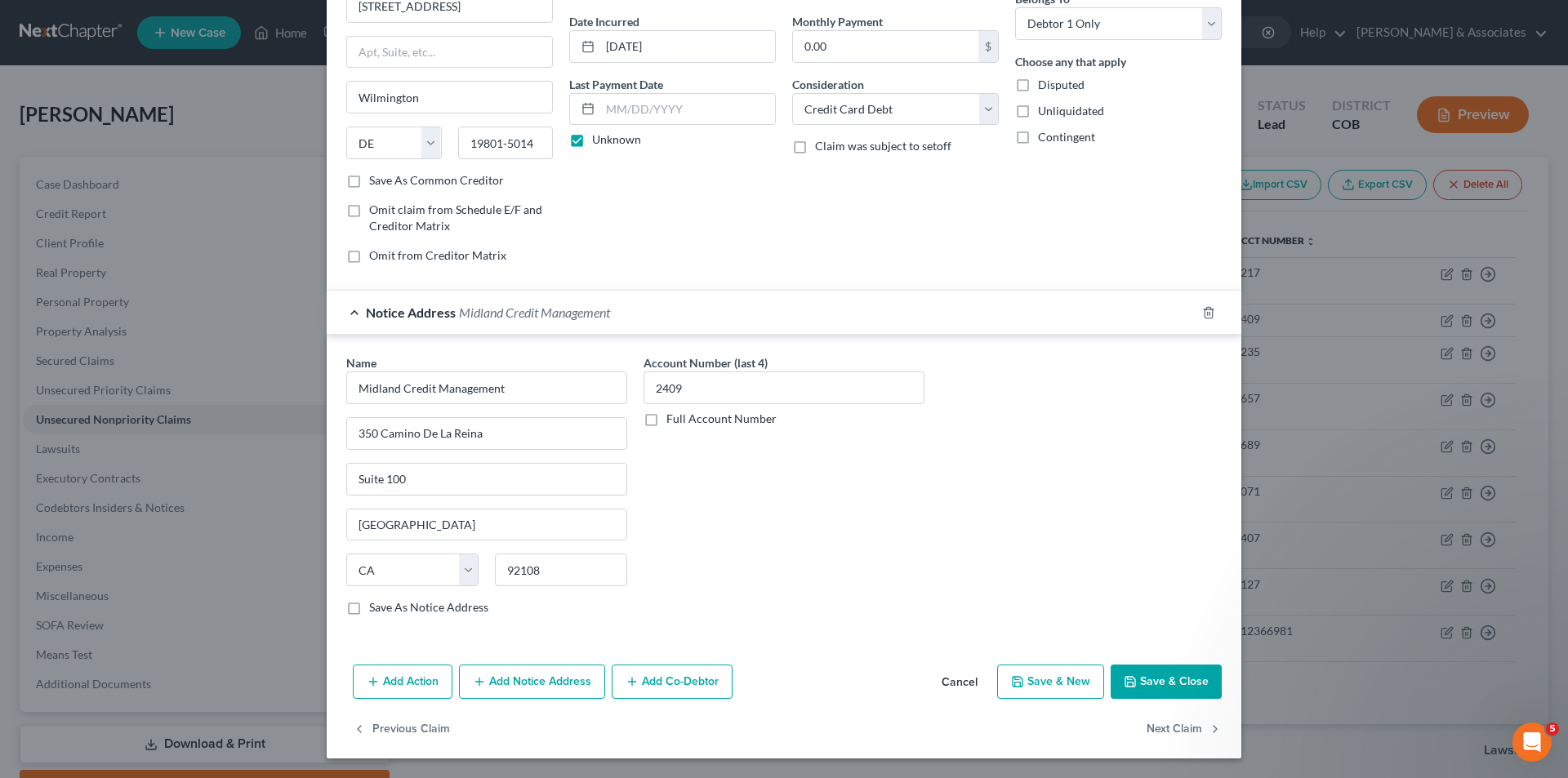
click at [1158, 686] on button "Save & Close" at bounding box center [1165, 681] width 111 height 34
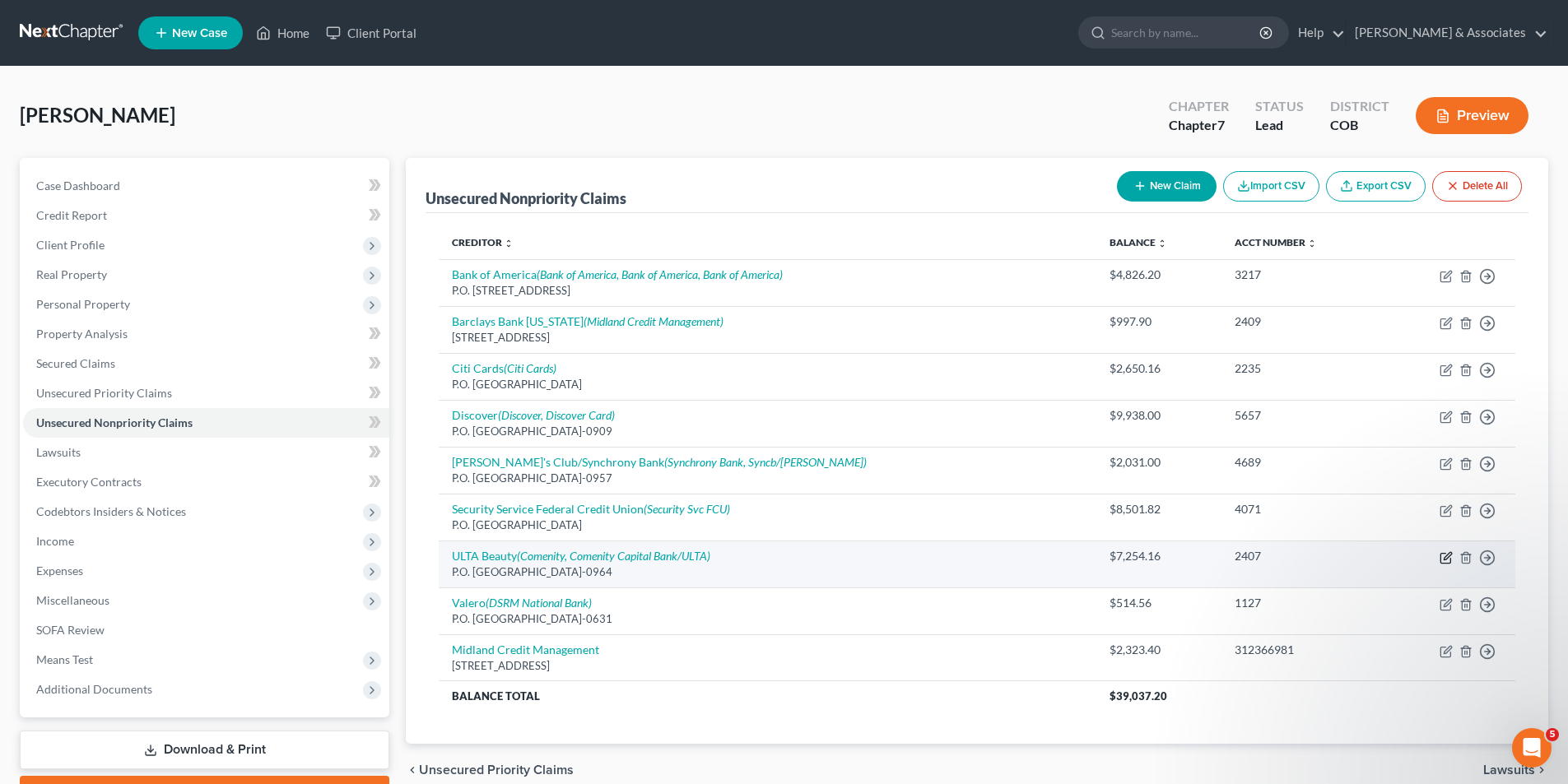
click at [1444, 562] on icon "button" at bounding box center [1445, 557] width 13 height 13
select select "45"
select select "2"
select select "0"
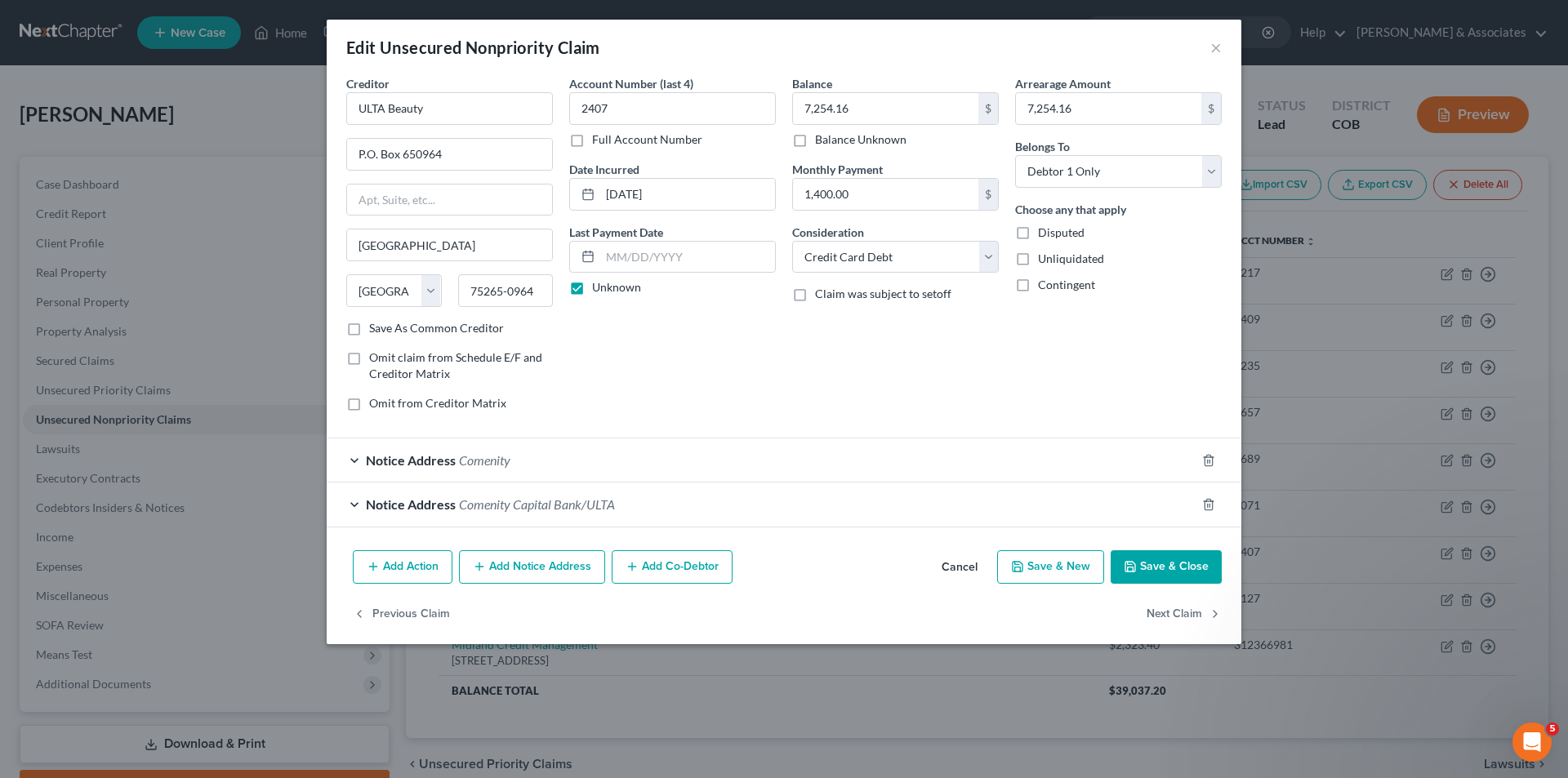
click at [358, 457] on div "Notice Address Comenity" at bounding box center [761, 459] width 868 height 43
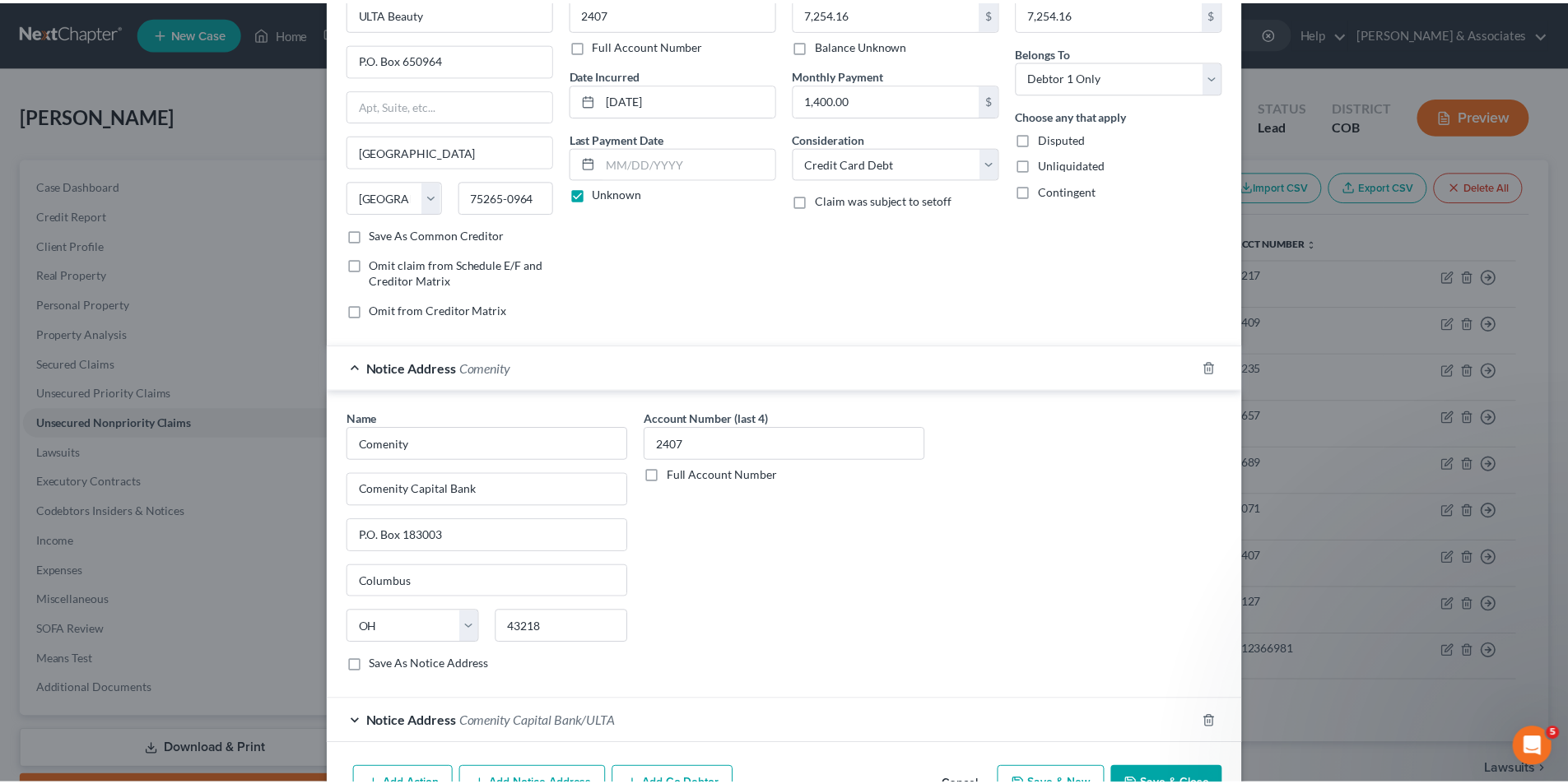
scroll to position [161, 0]
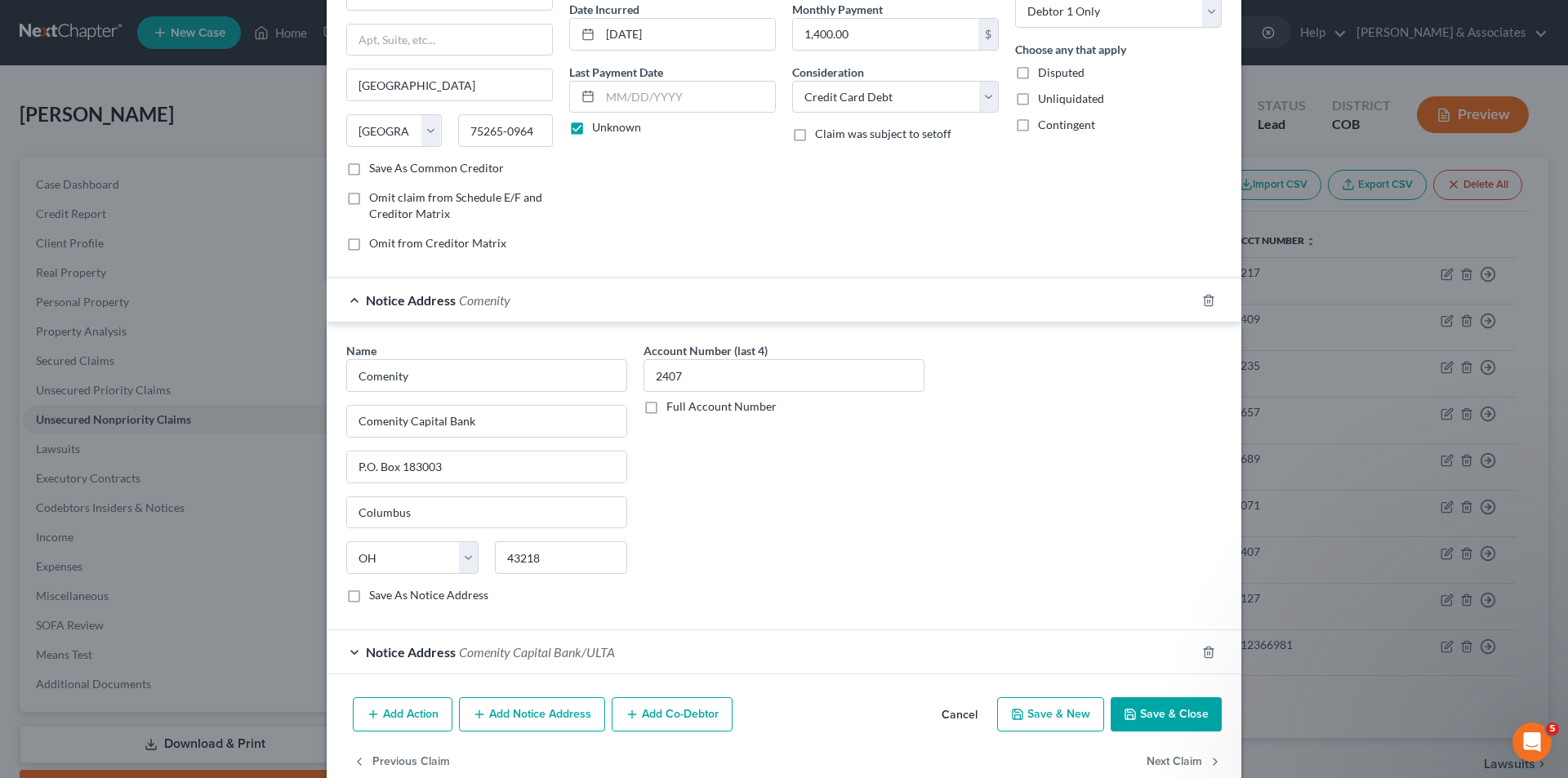
click at [1171, 712] on button "Save & Close" at bounding box center [1165, 714] width 111 height 34
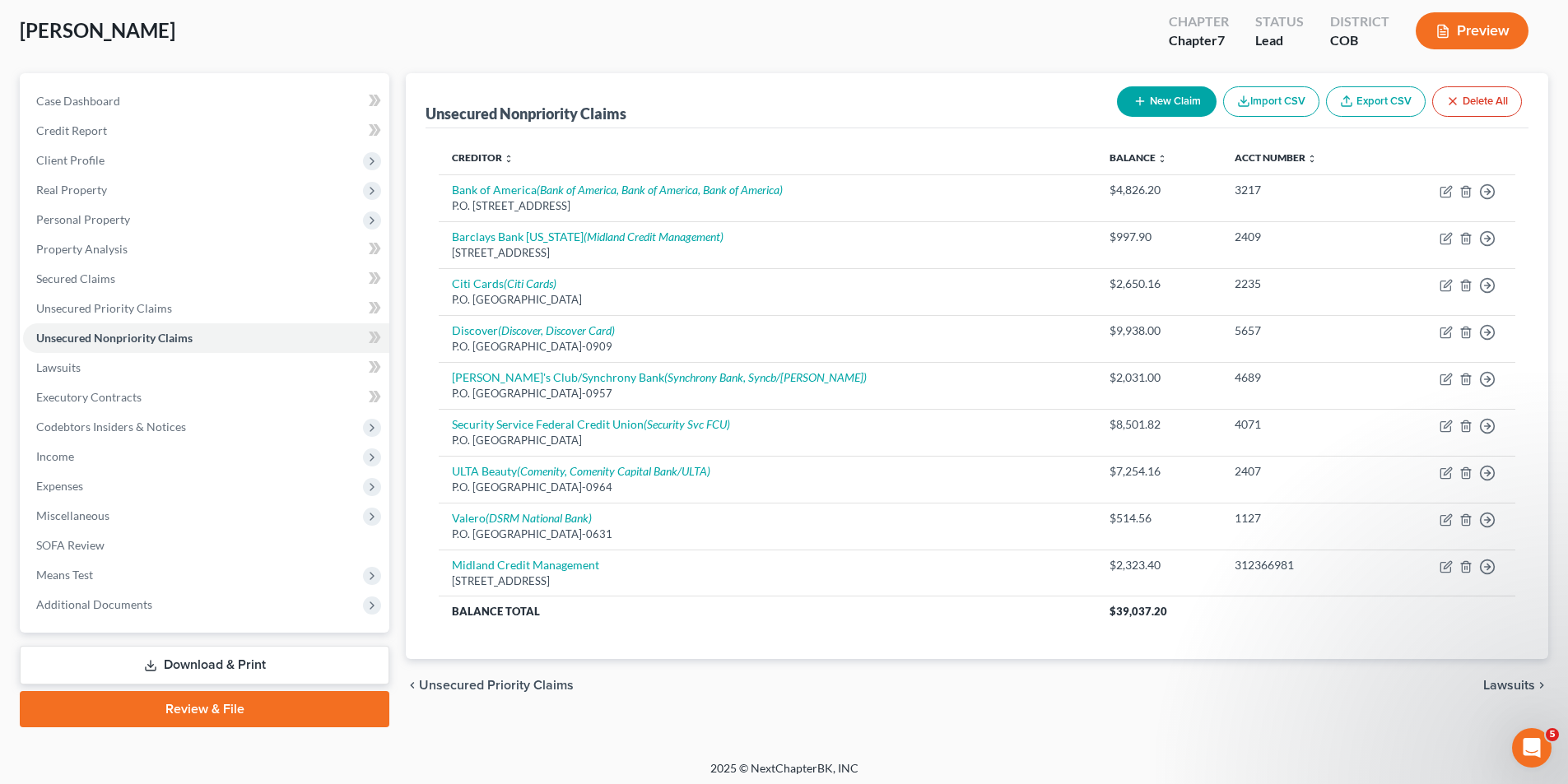
scroll to position [91, 0]
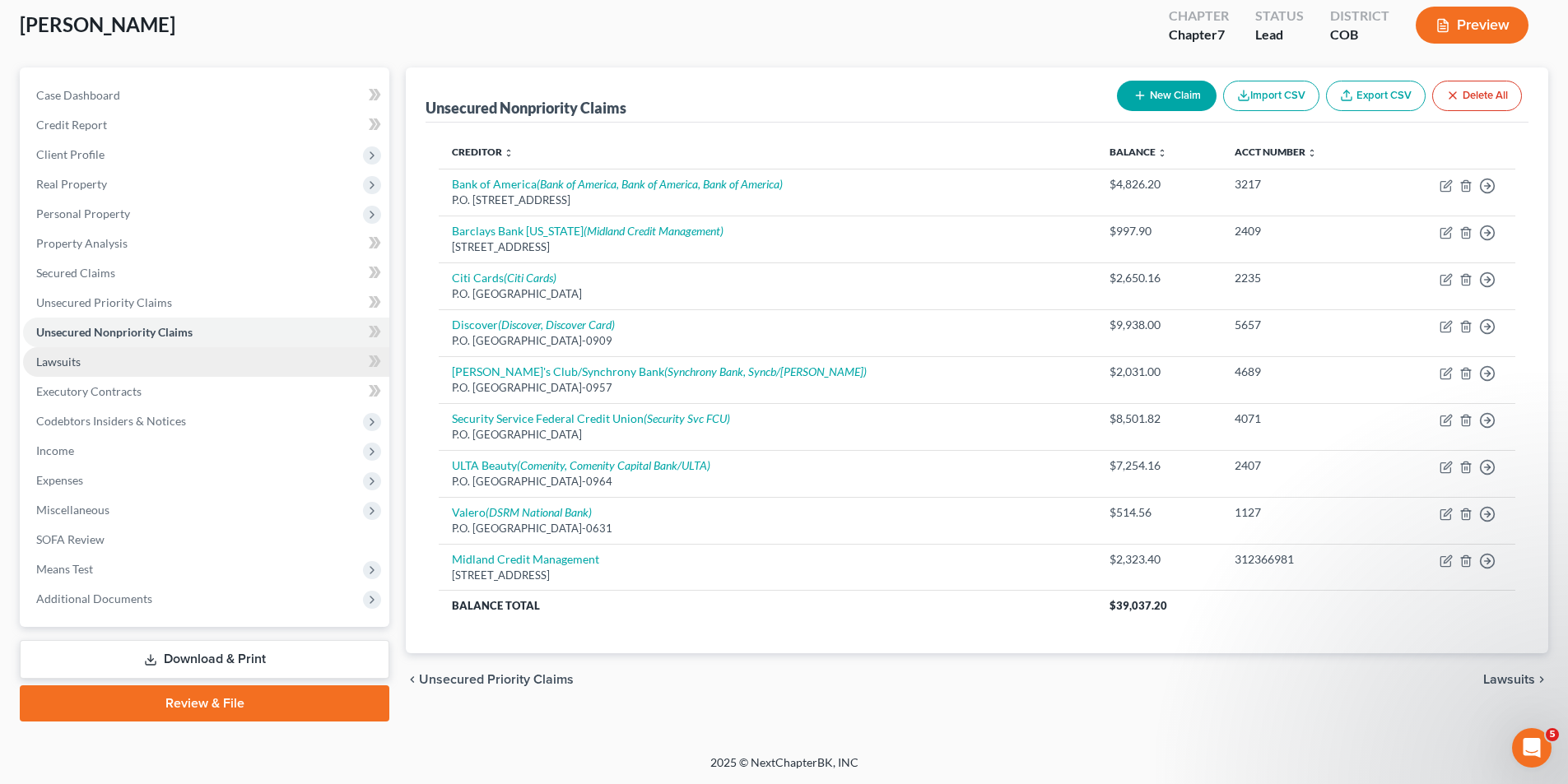
click at [71, 363] on span "Lawsuits" at bounding box center [58, 362] width 44 height 14
